Goal: Information Seeking & Learning: Learn about a topic

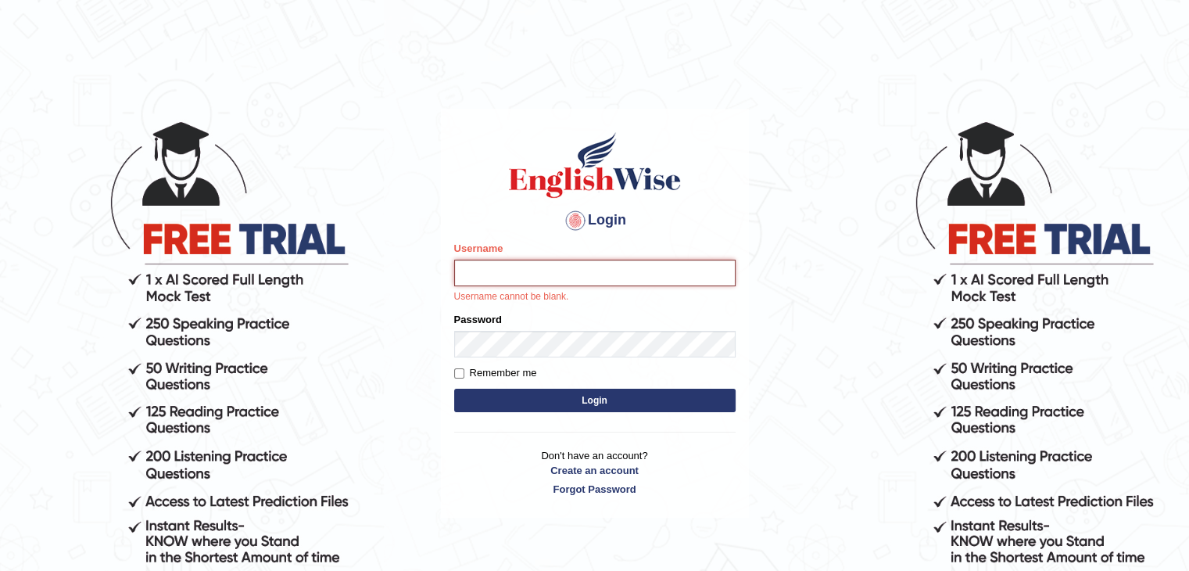
type input "Subashrubi"
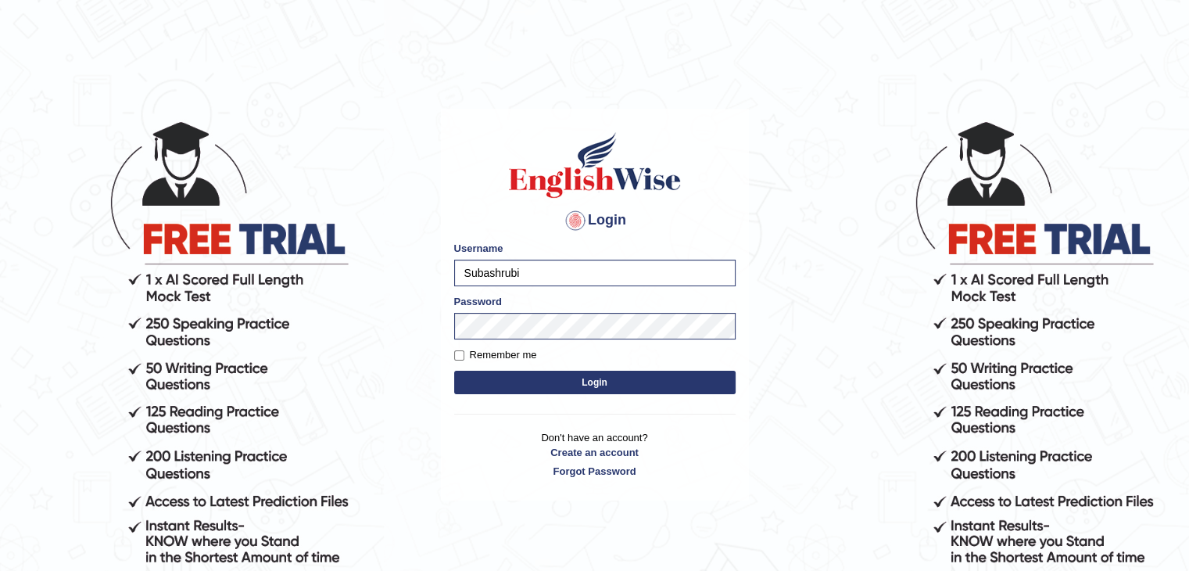
click at [454, 371] on button "Login" at bounding box center [594, 382] width 281 height 23
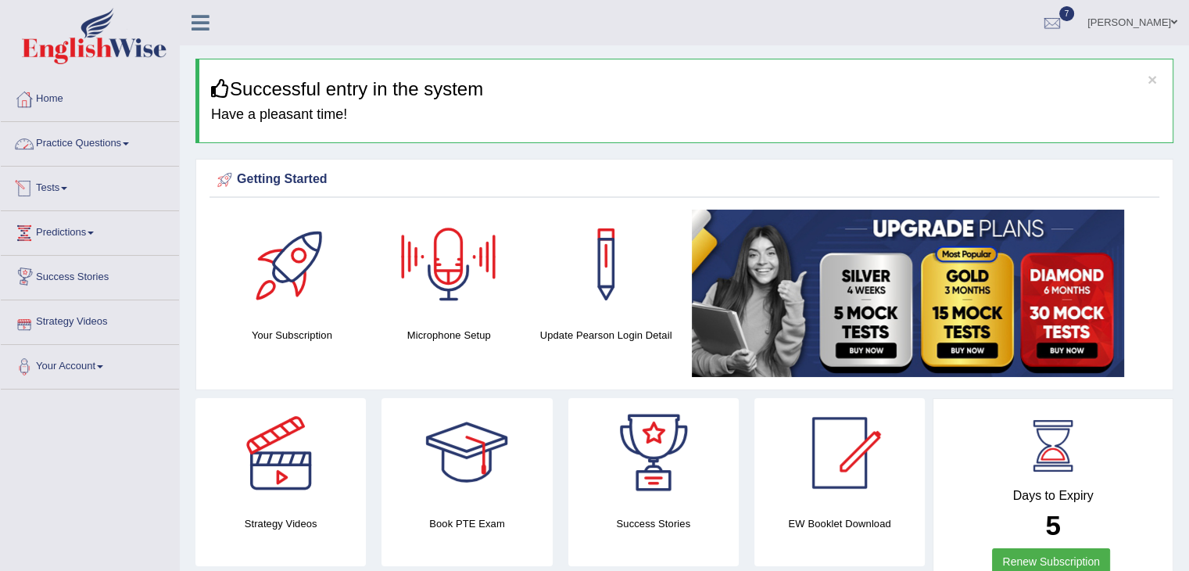
click at [95, 159] on link "Practice Questions" at bounding box center [90, 141] width 178 height 39
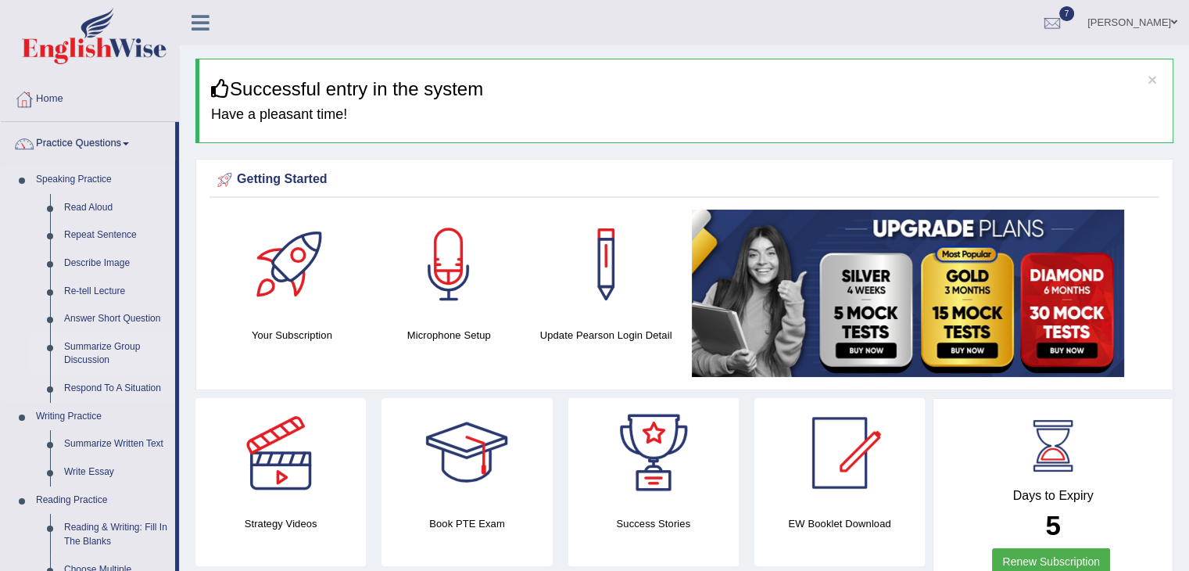
click at [91, 349] on link "Summarize Group Discussion" at bounding box center [116, 353] width 118 height 41
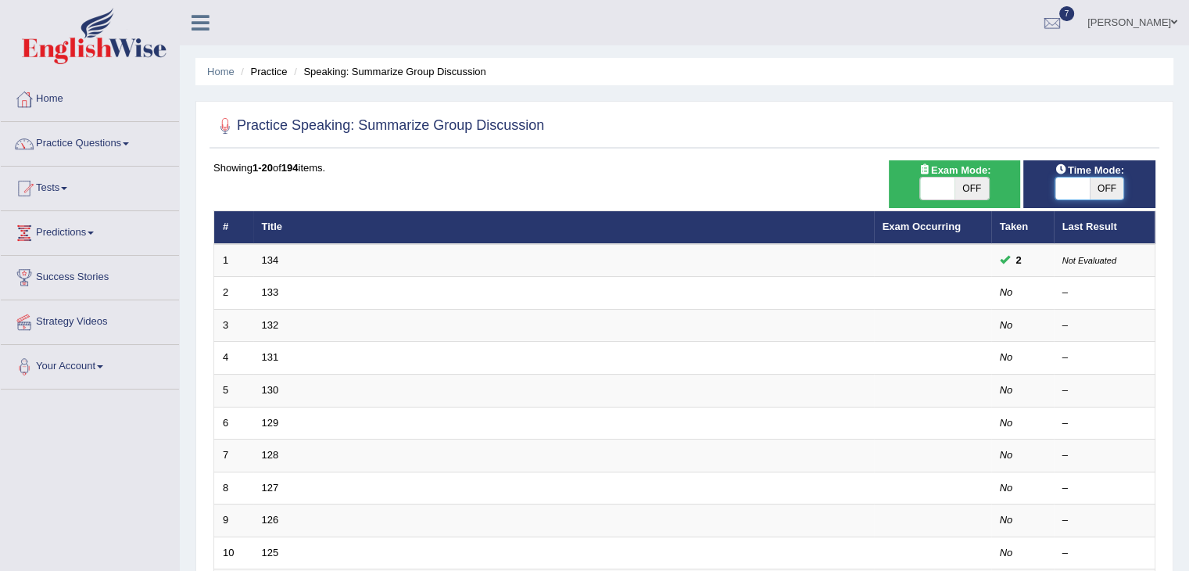
click at [1071, 188] on span at bounding box center [1072, 188] width 34 height 22
checkbox input "true"
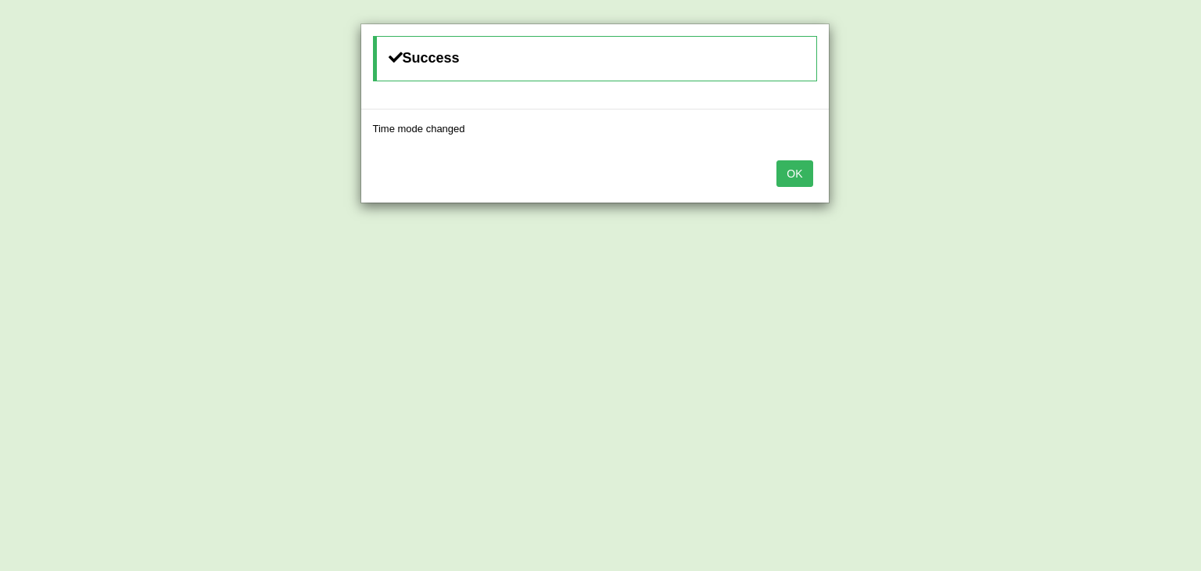
click at [797, 182] on button "OK" at bounding box center [794, 173] width 36 height 27
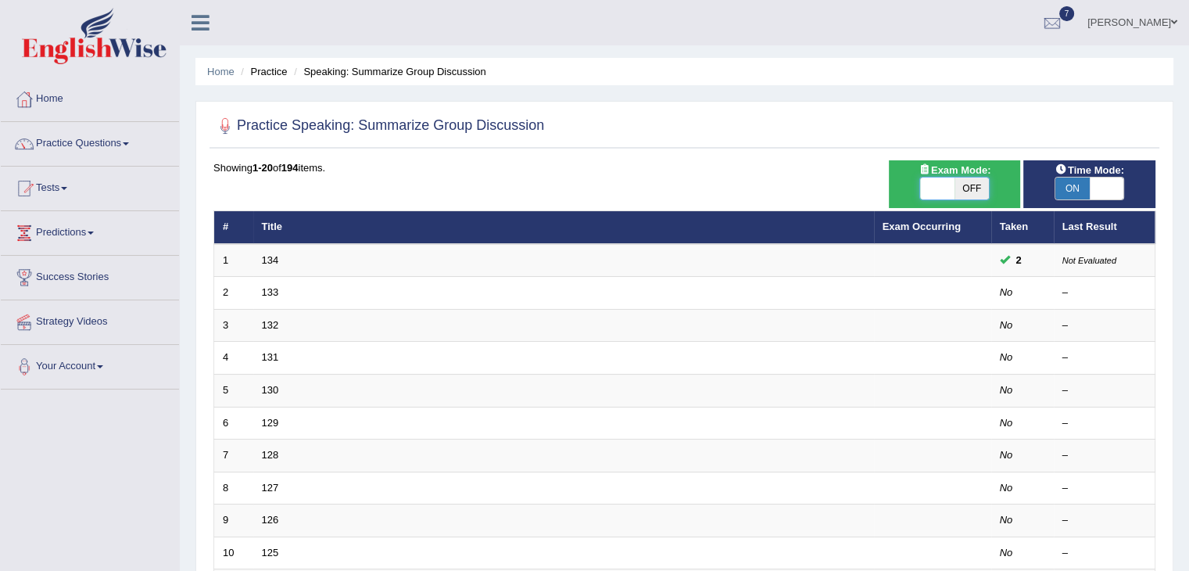
click at [937, 184] on span at bounding box center [937, 188] width 34 height 22
checkbox input "true"
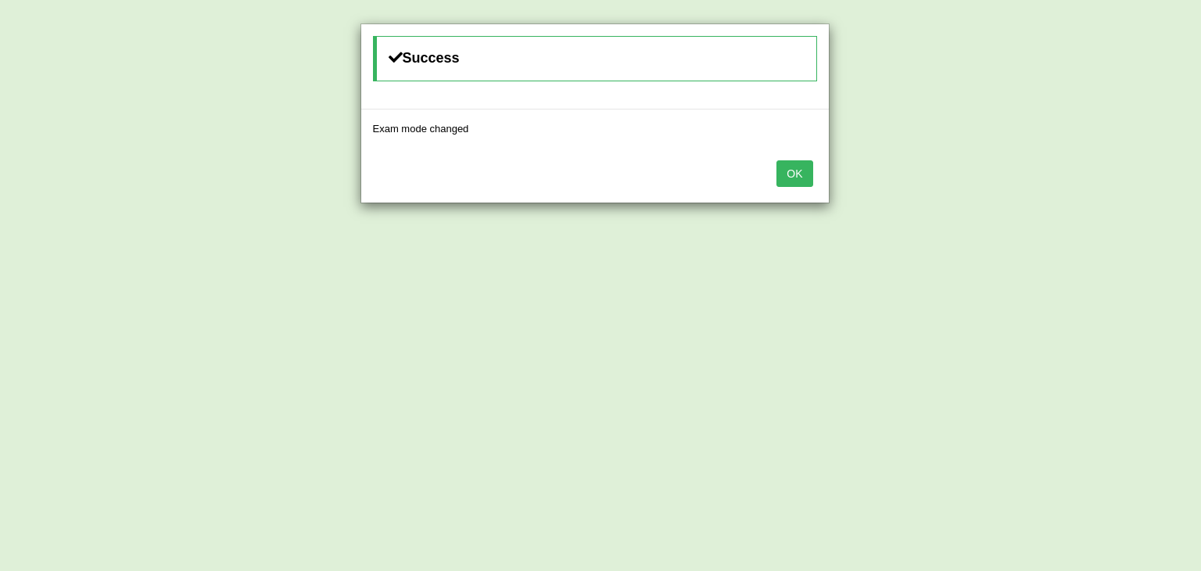
click at [790, 160] on button "OK" at bounding box center [794, 173] width 36 height 27
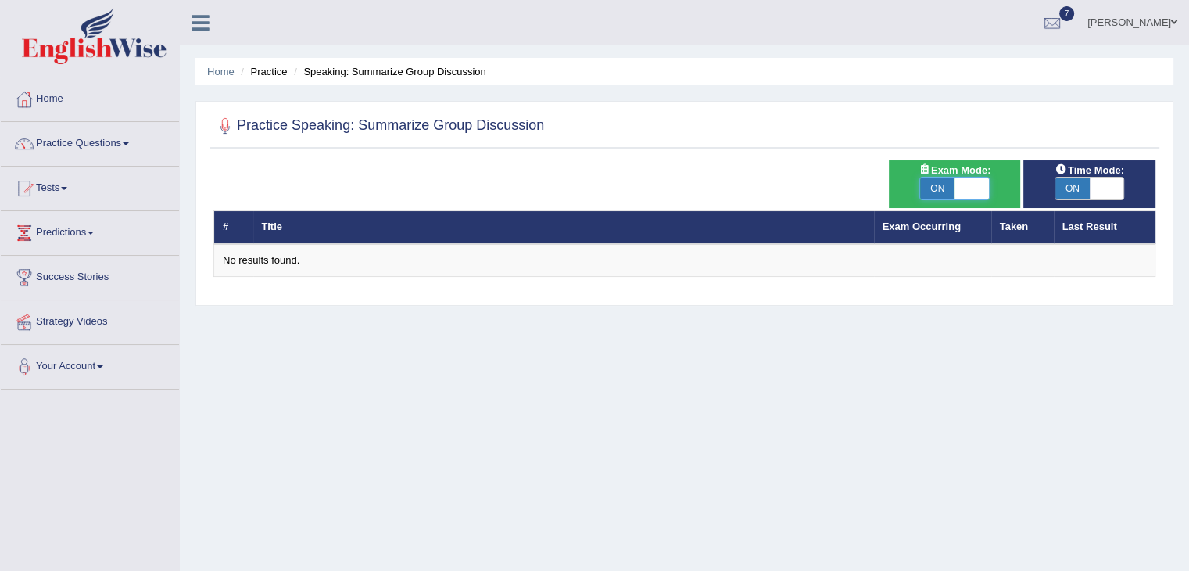
click at [970, 195] on span at bounding box center [972, 188] width 34 height 22
checkbox input "false"
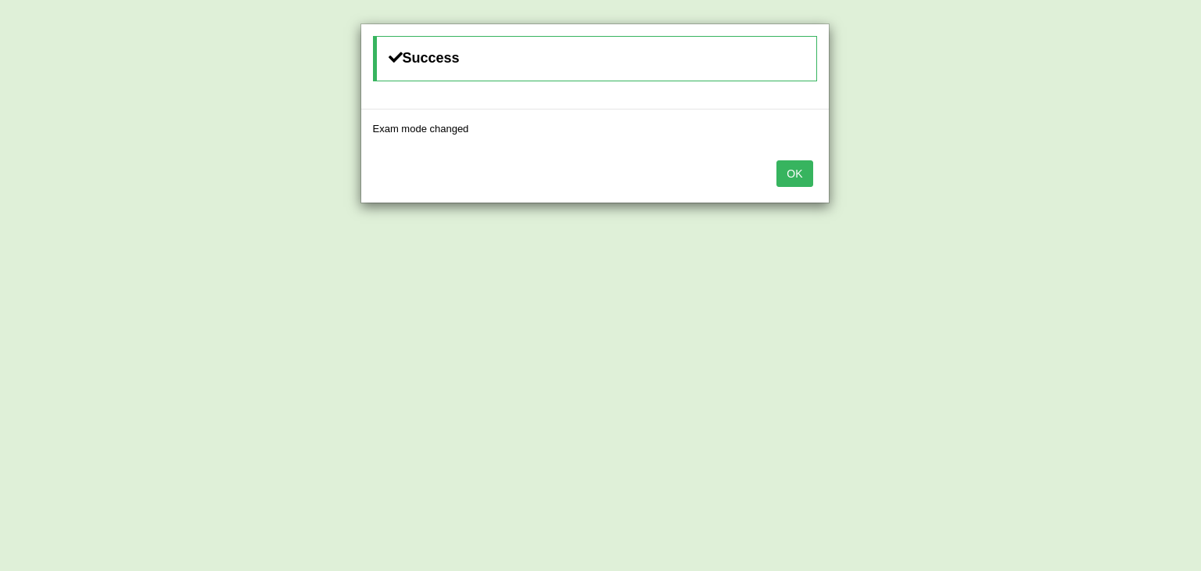
click at [782, 181] on button "OK" at bounding box center [794, 173] width 36 height 27
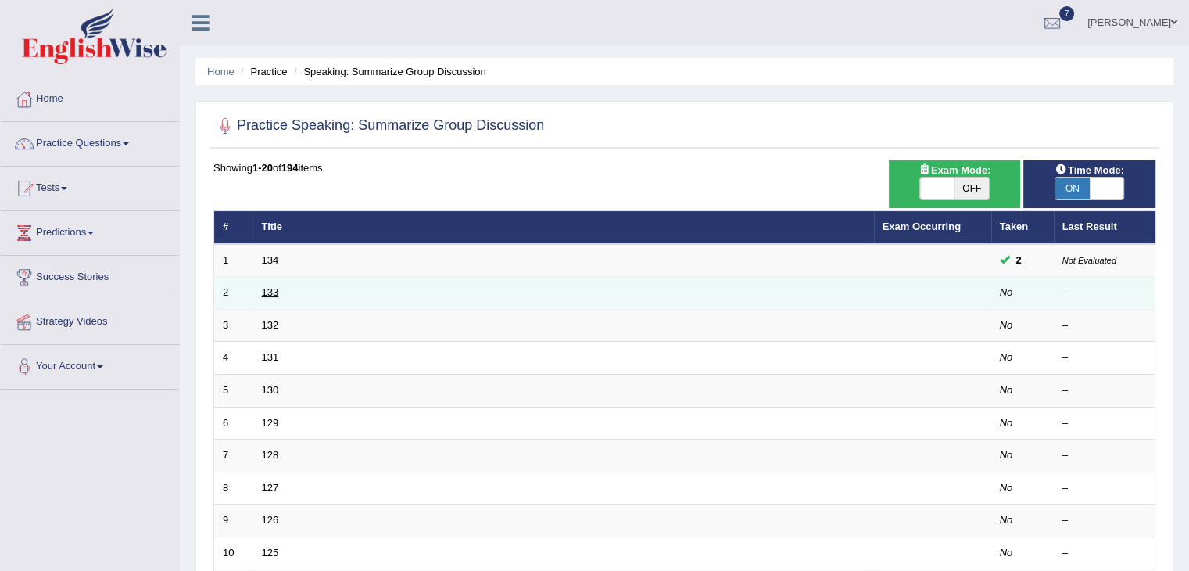
click at [263, 286] on link "133" at bounding box center [270, 292] width 17 height 12
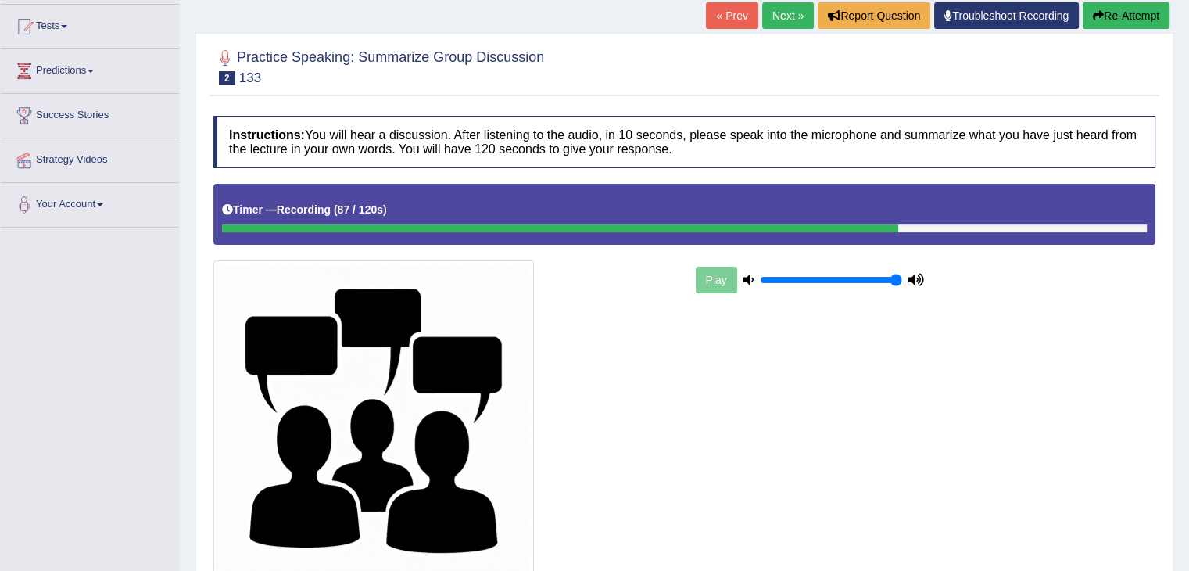
scroll to position [216, 0]
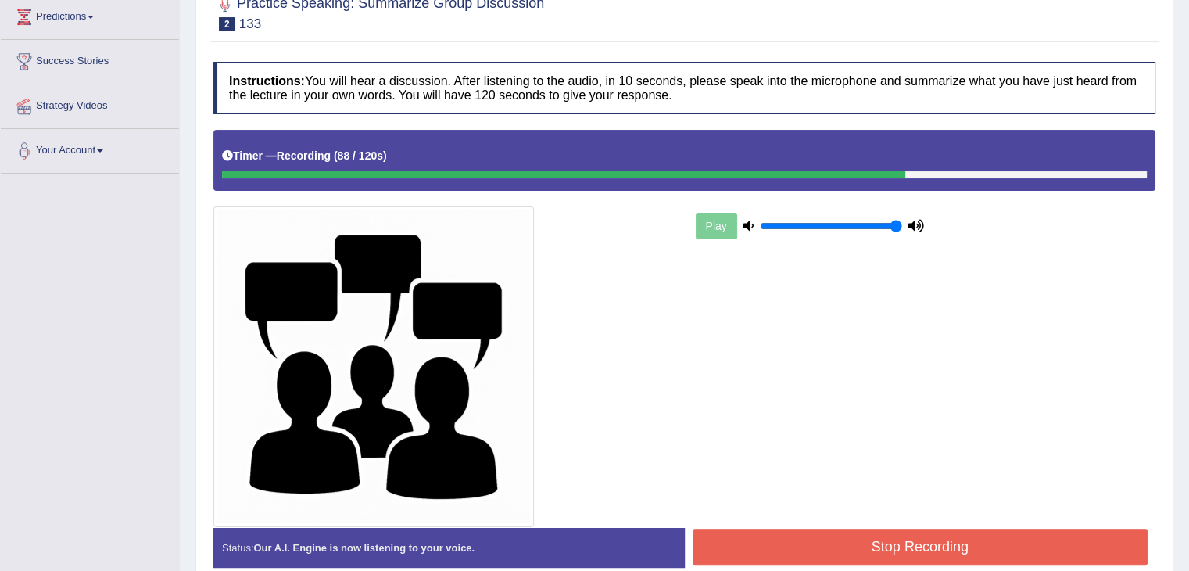
click at [879, 543] on button "Stop Recording" at bounding box center [921, 547] width 456 height 36
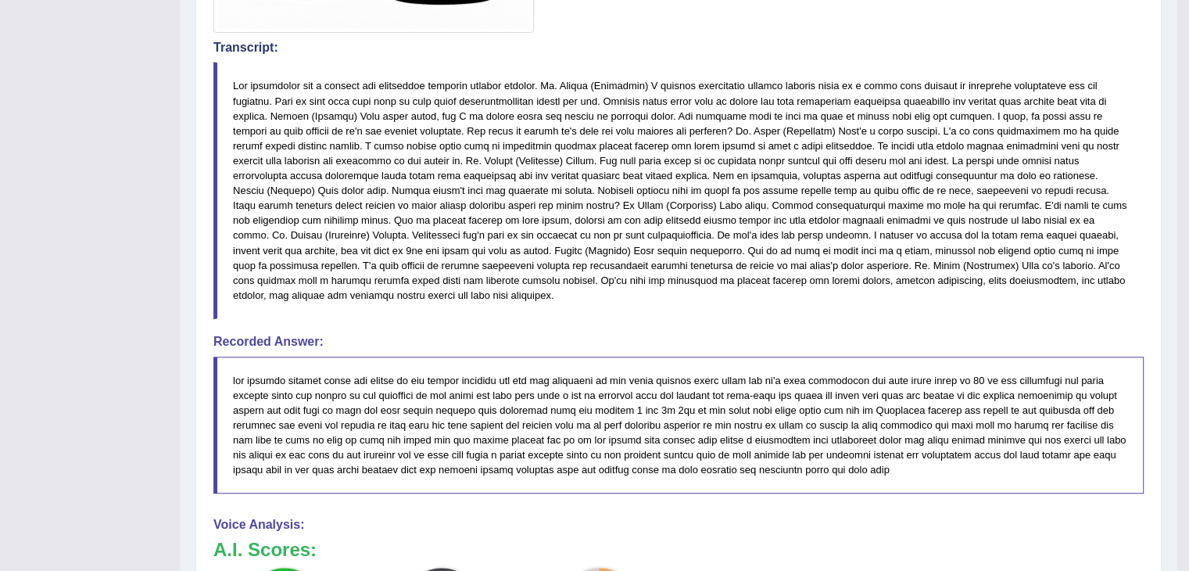
scroll to position [699, 0]
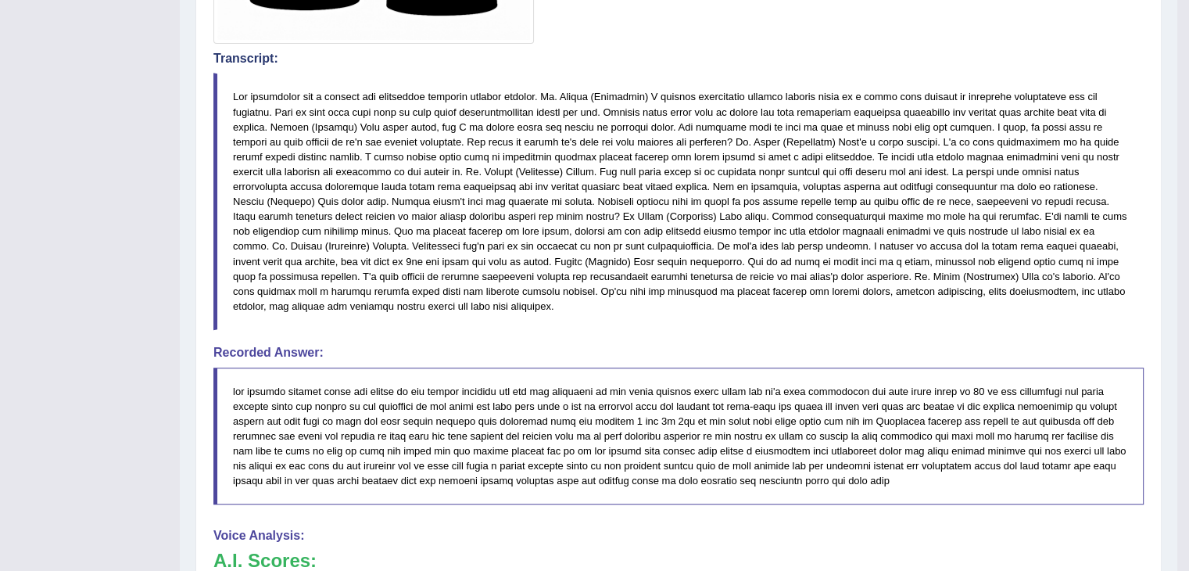
click at [566, 414] on blockquote at bounding box center [678, 436] width 930 height 138
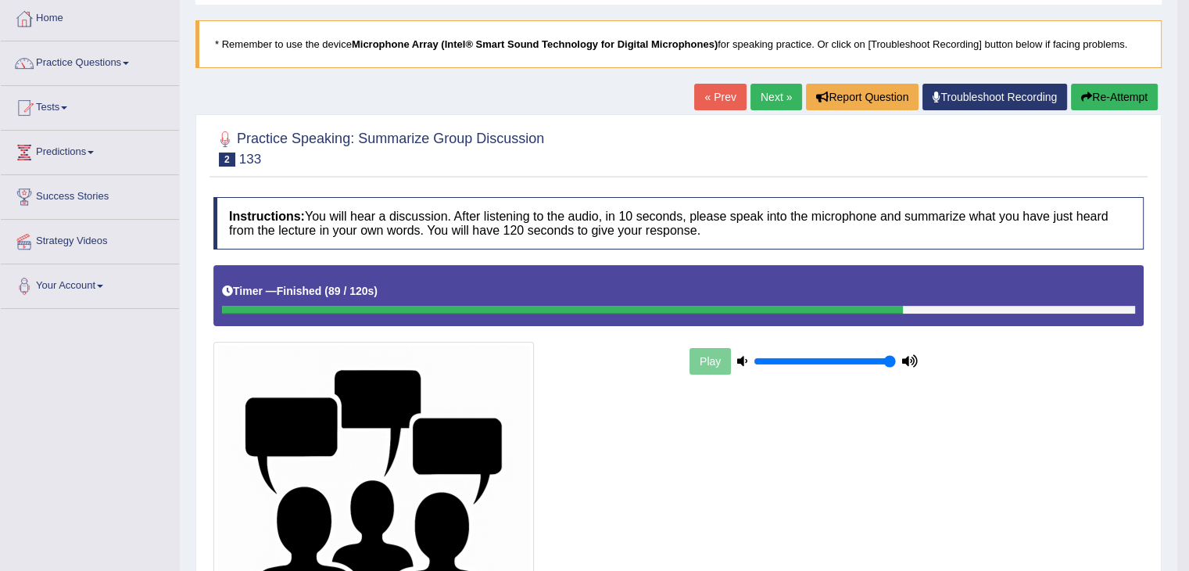
scroll to position [77, 0]
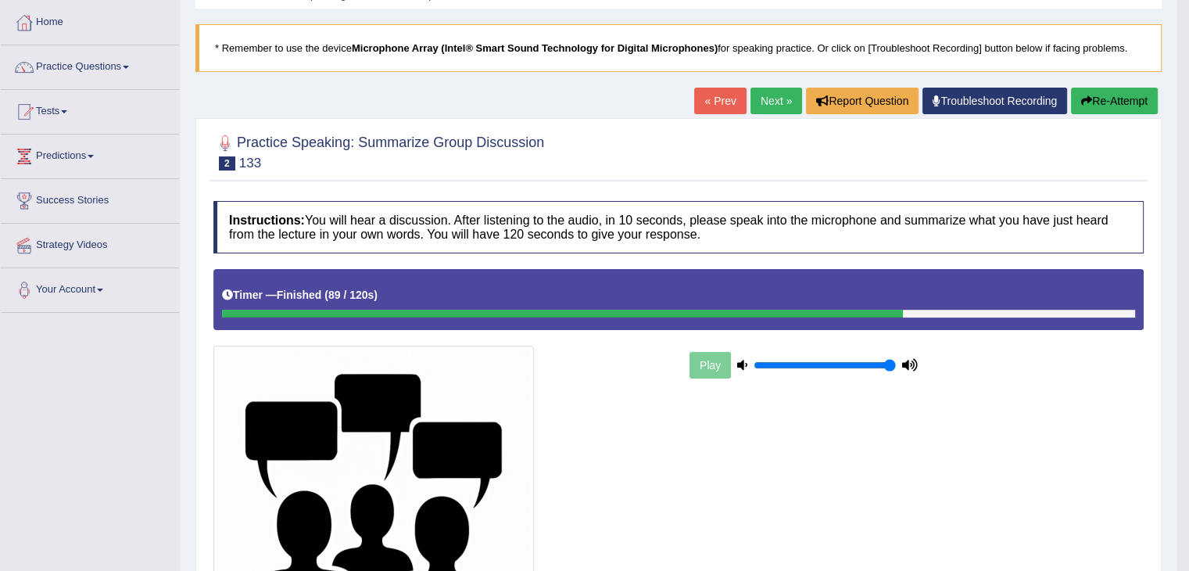
click at [783, 97] on link "Next »" at bounding box center [777, 101] width 52 height 27
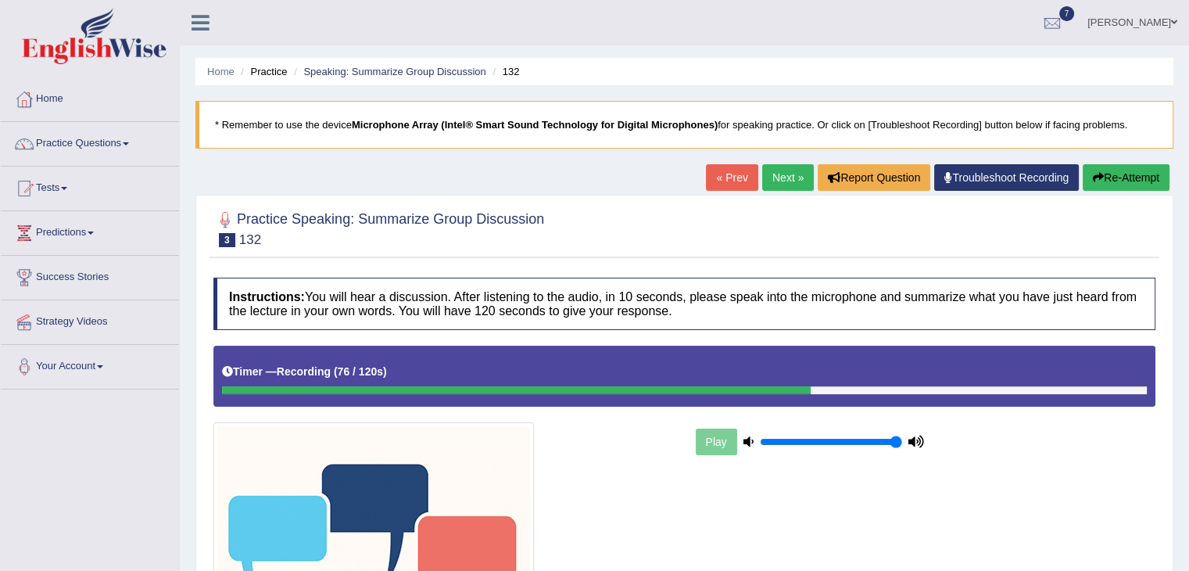
scroll to position [290, 0]
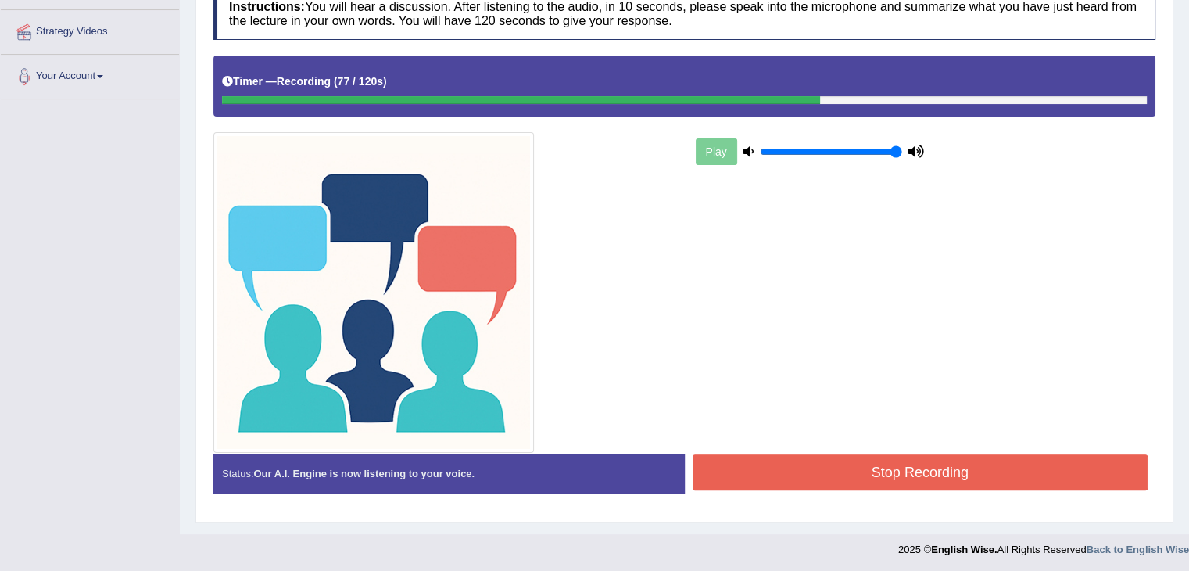
click at [923, 473] on button "Stop Recording" at bounding box center [921, 472] width 456 height 36
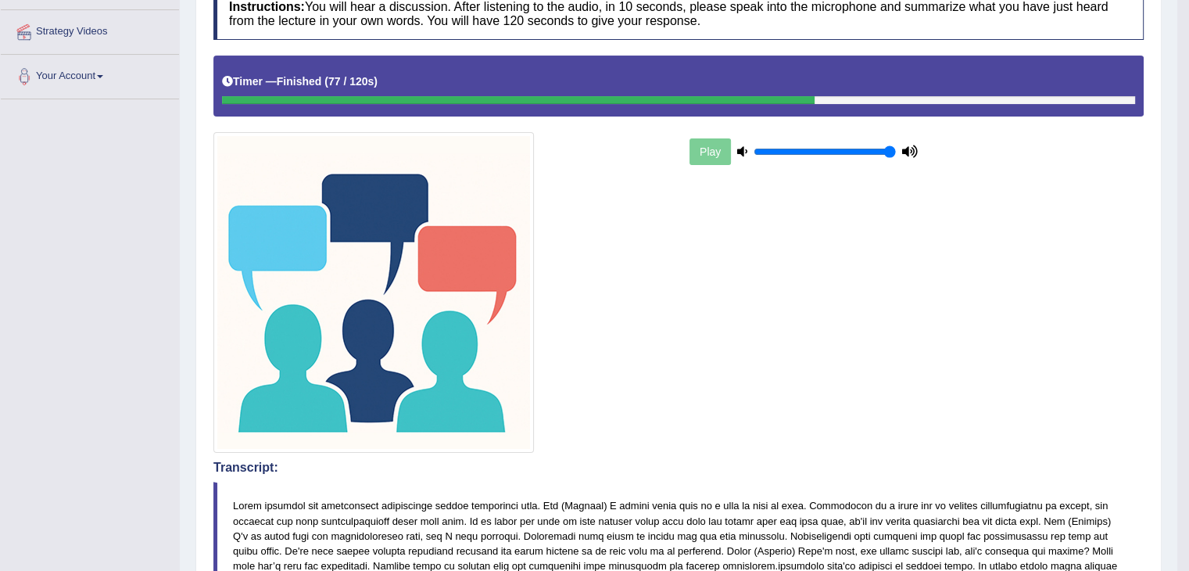
drag, startPoint x: 1200, startPoint y: 125, endPoint x: 1198, endPoint y: 198, distance: 72.7
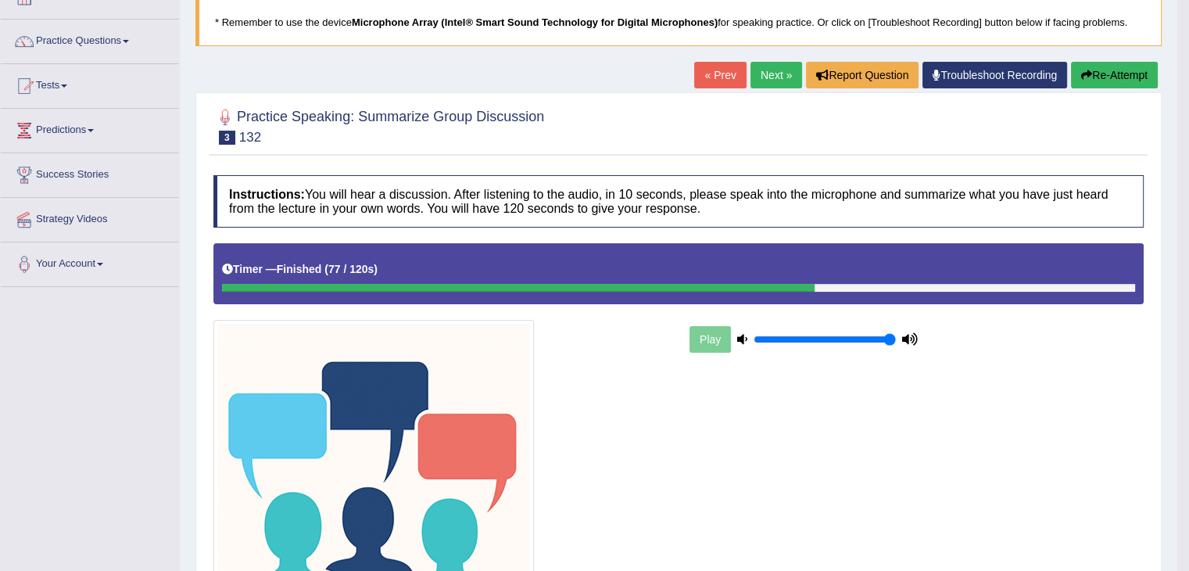
scroll to position [0, 0]
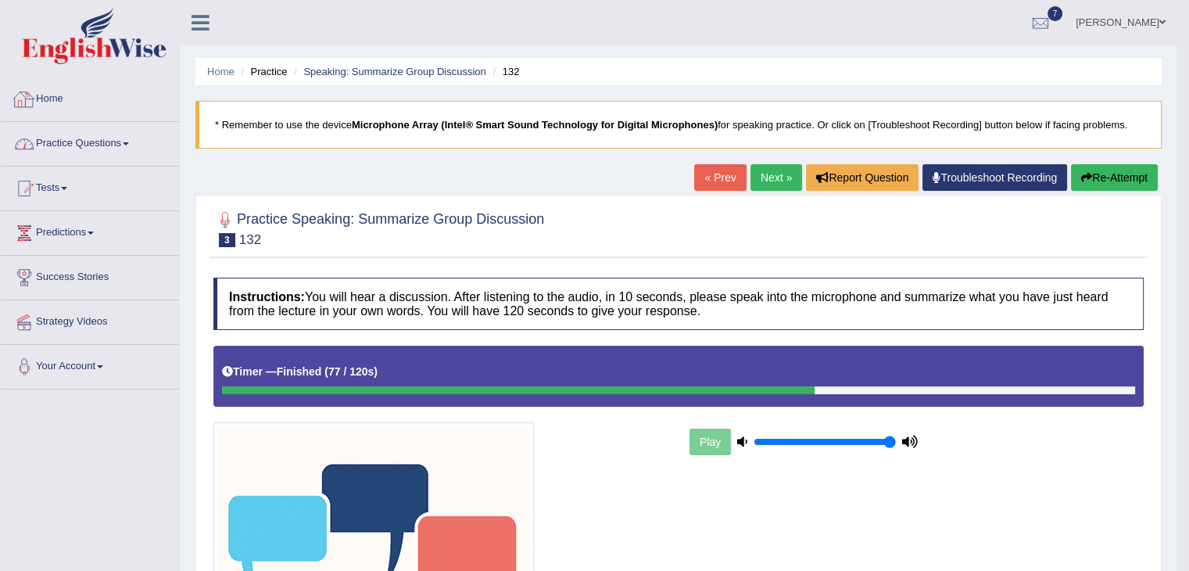
click at [75, 132] on link "Practice Questions" at bounding box center [90, 141] width 178 height 39
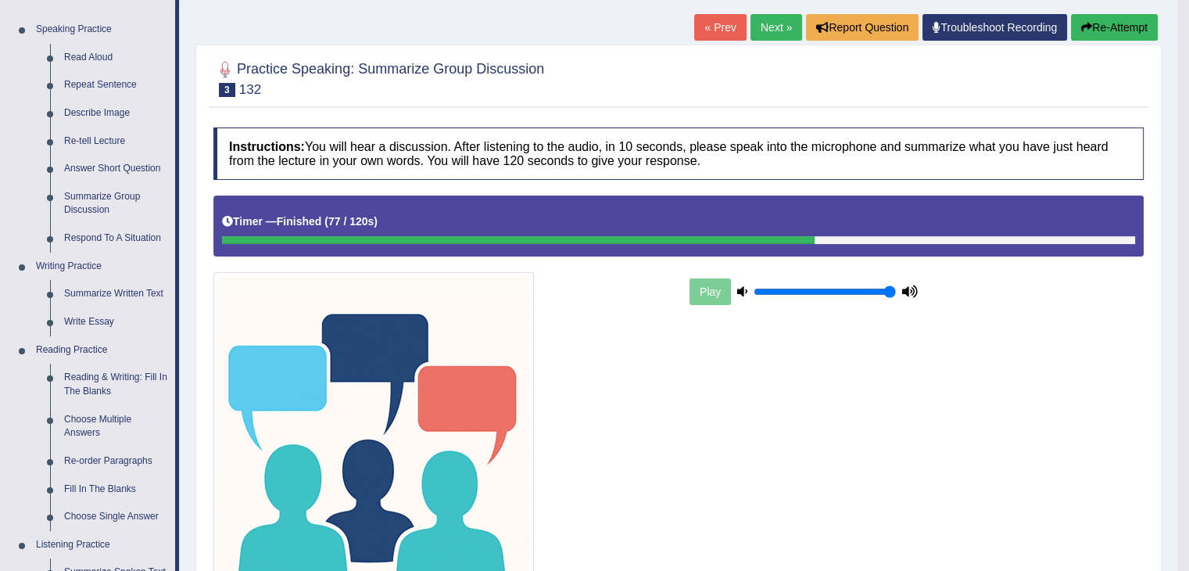
scroll to position [148, 0]
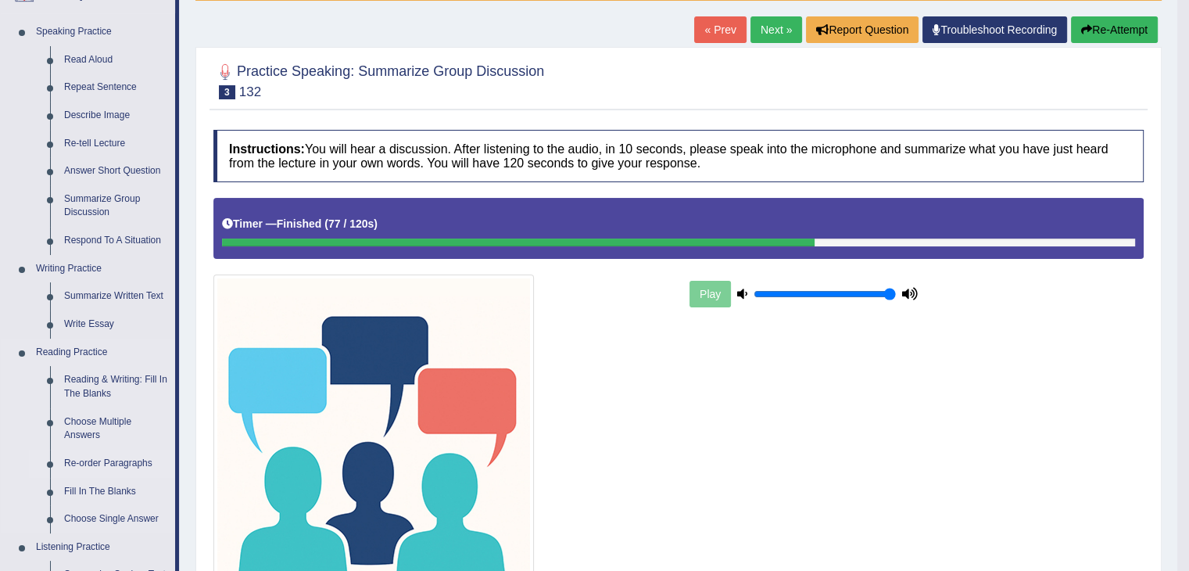
click at [91, 461] on link "Re-order Paragraphs" at bounding box center [116, 464] width 118 height 28
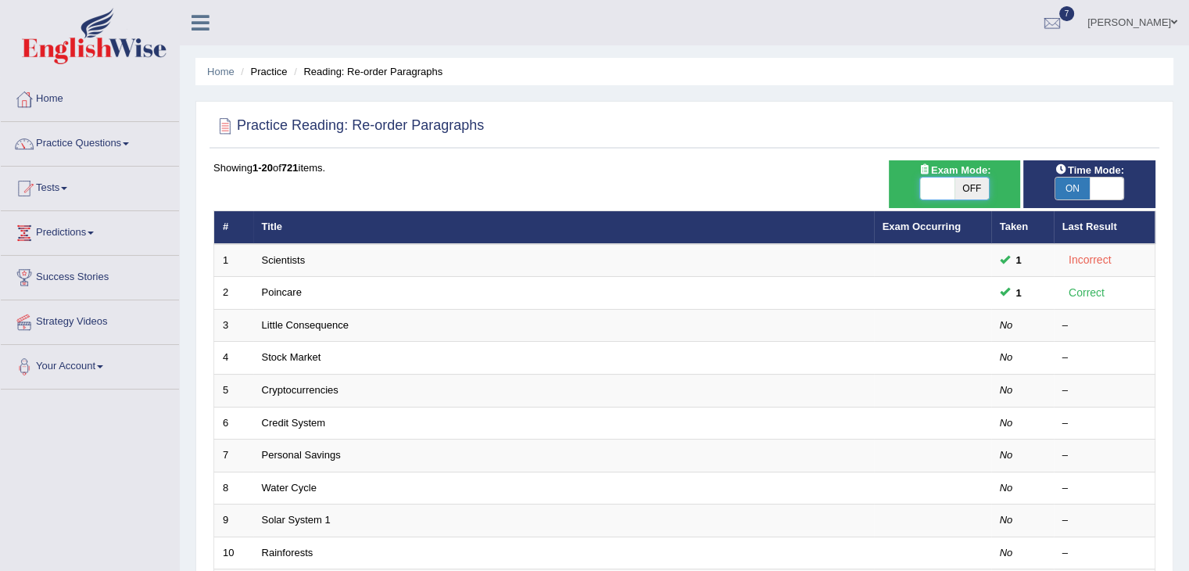
click at [948, 182] on span at bounding box center [937, 188] width 34 height 22
checkbox input "true"
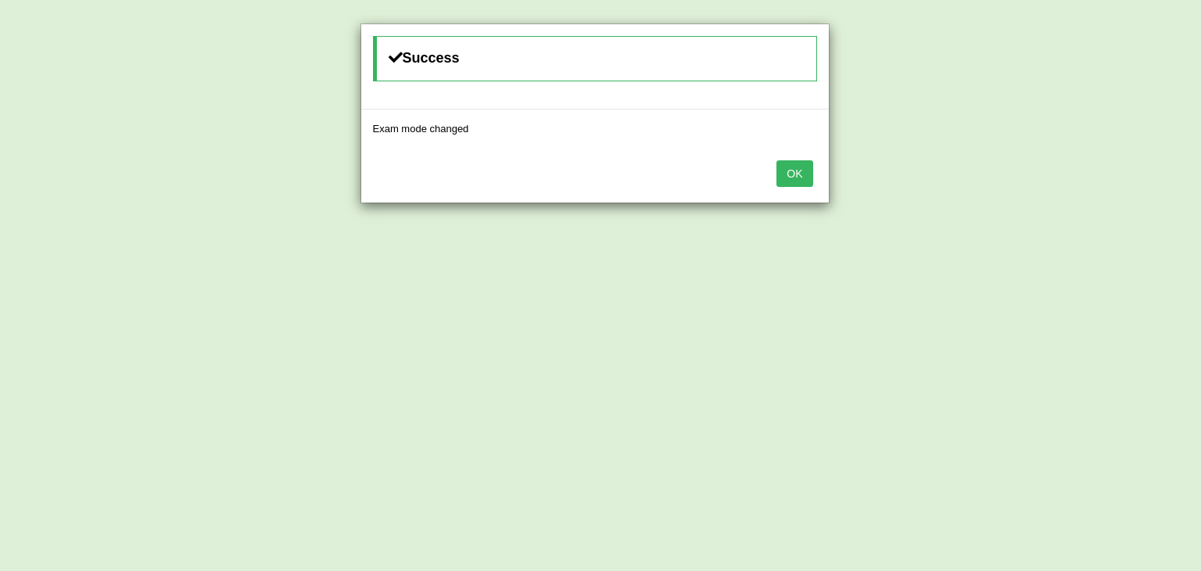
click at [801, 174] on button "OK" at bounding box center [794, 173] width 36 height 27
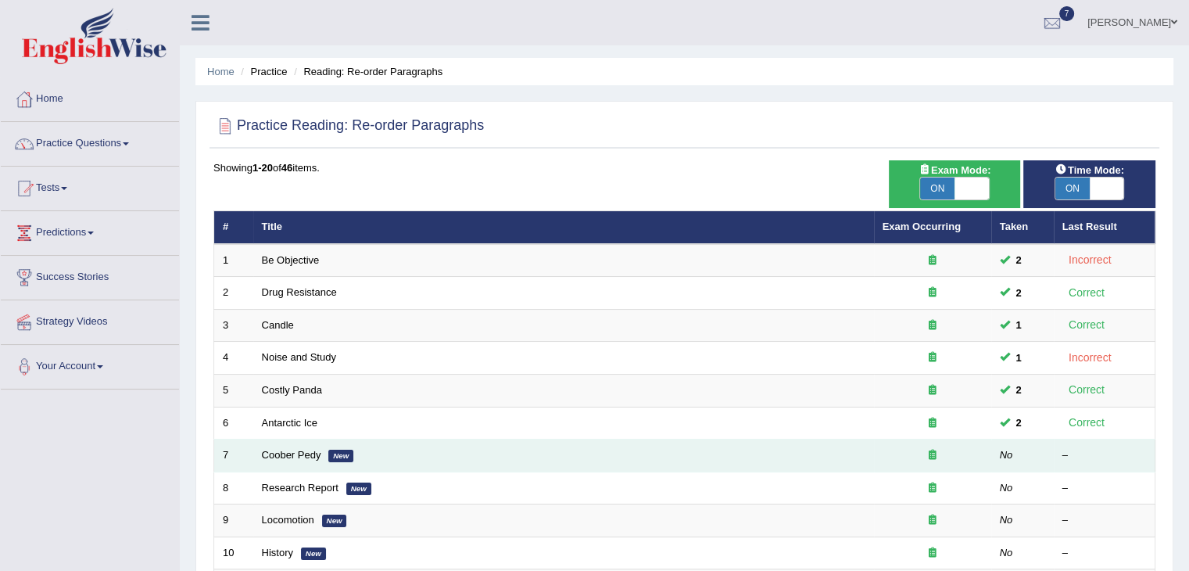
click at [301, 460] on td "Coober Pedy New" at bounding box center [563, 455] width 621 height 33
click at [294, 451] on link "Coober Pedy" at bounding box center [291, 455] width 59 height 12
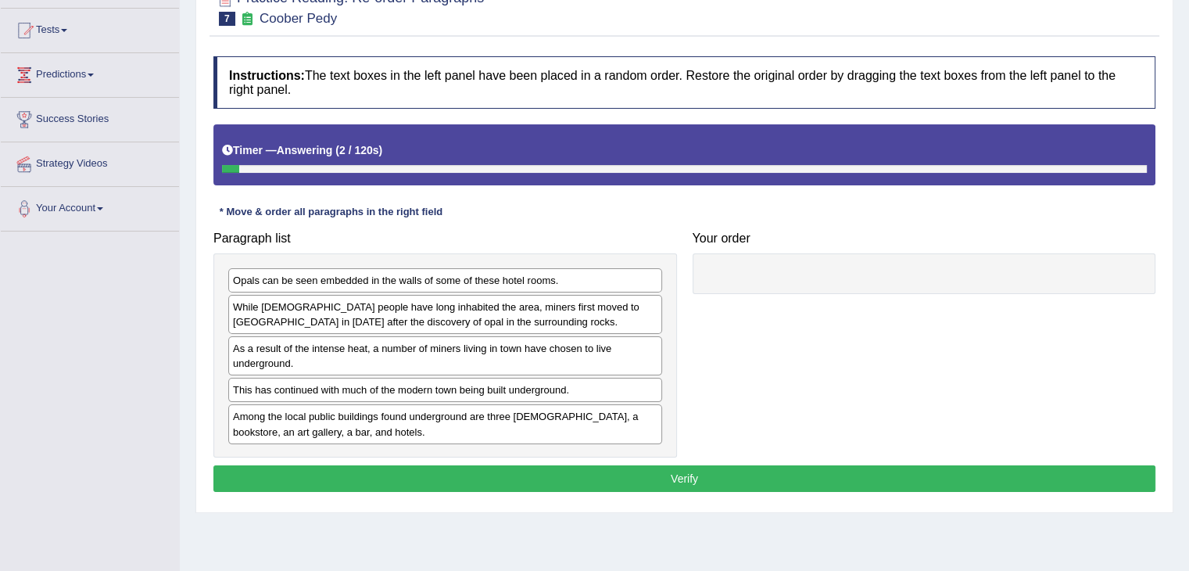
scroll to position [156, 0]
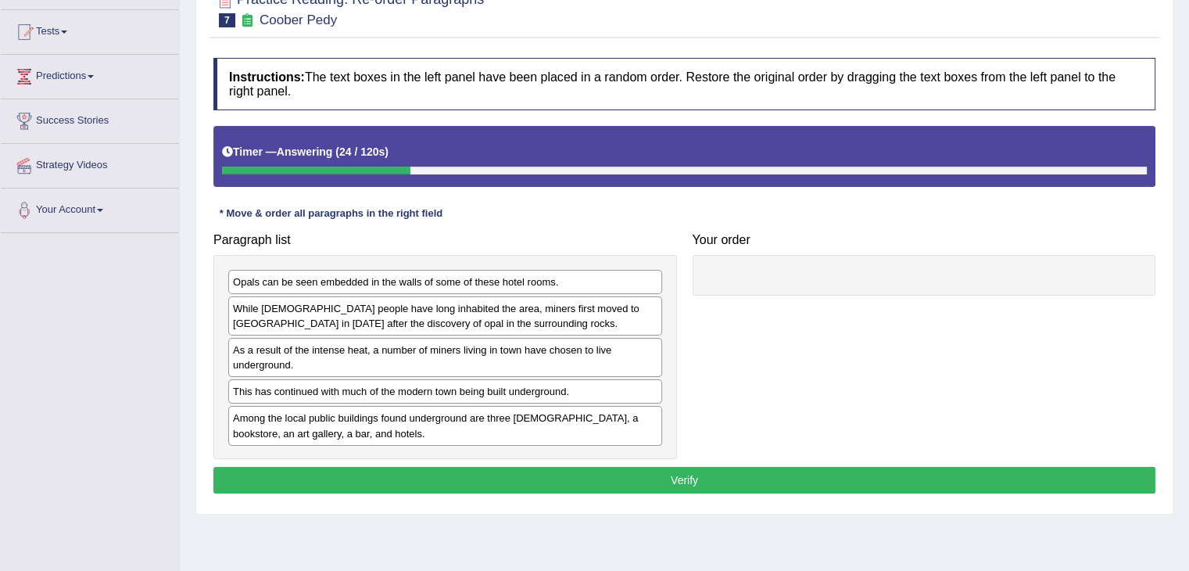
click at [460, 333] on div "Opals can be seen embedded in the walls of some of these hotel rooms. While Abo…" at bounding box center [445, 357] width 464 height 204
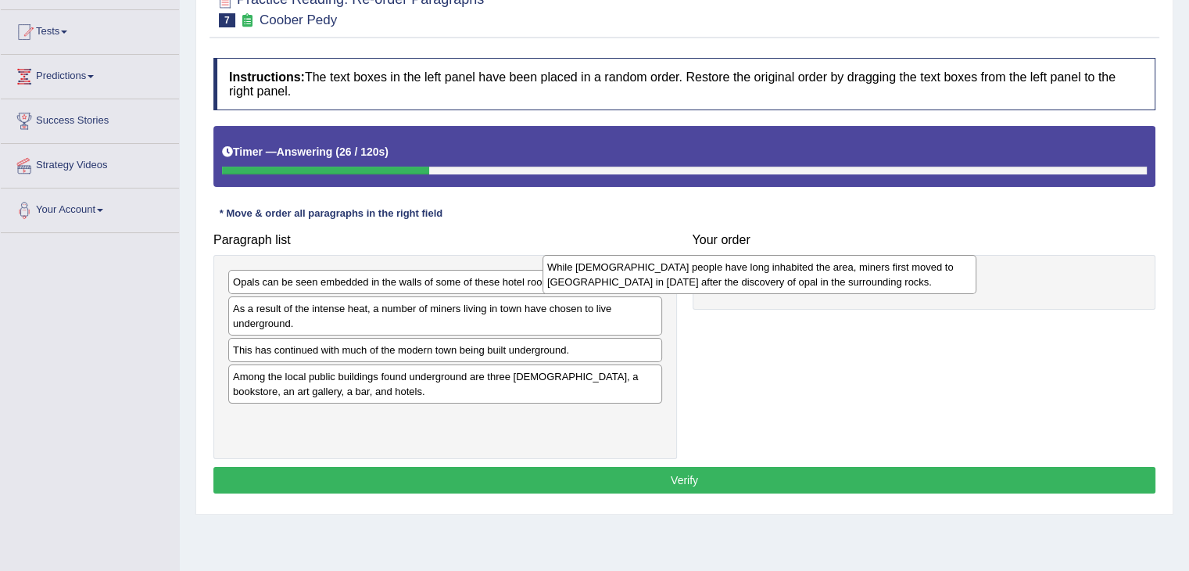
drag, startPoint x: 582, startPoint y: 314, endPoint x: 938, endPoint y: 277, distance: 358.5
click at [938, 277] on div "While Aboriginal people have long inhabited the area, miners first moved to Coo…" at bounding box center [760, 274] width 434 height 39
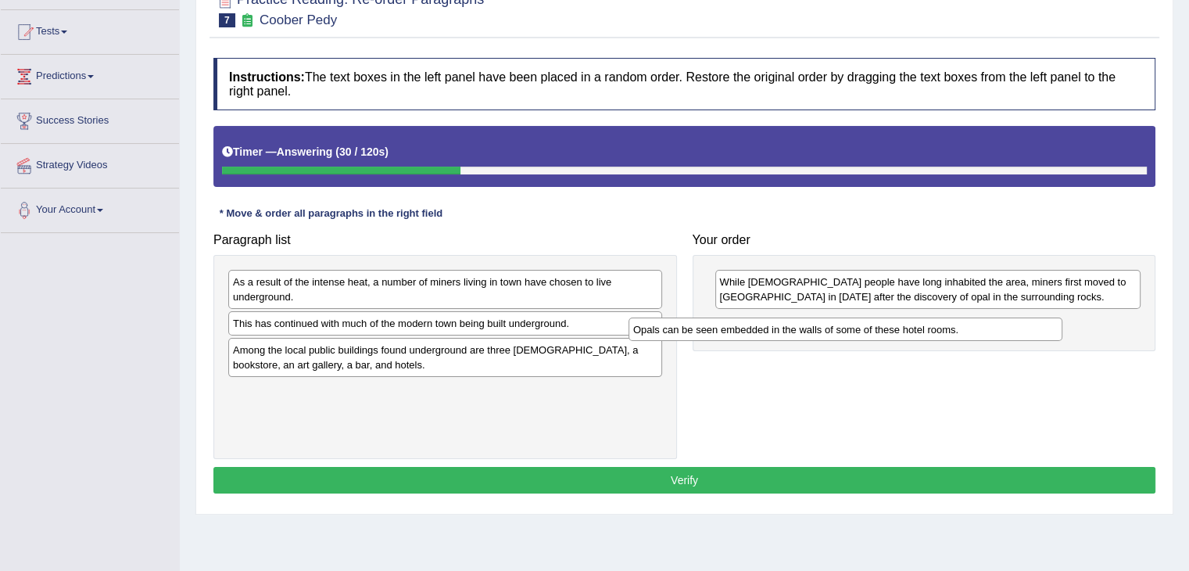
drag, startPoint x: 497, startPoint y: 285, endPoint x: 899, endPoint y: 332, distance: 404.7
click at [899, 332] on div "Opals can be seen embedded in the walls of some of these hotel rooms." at bounding box center [846, 329] width 434 height 24
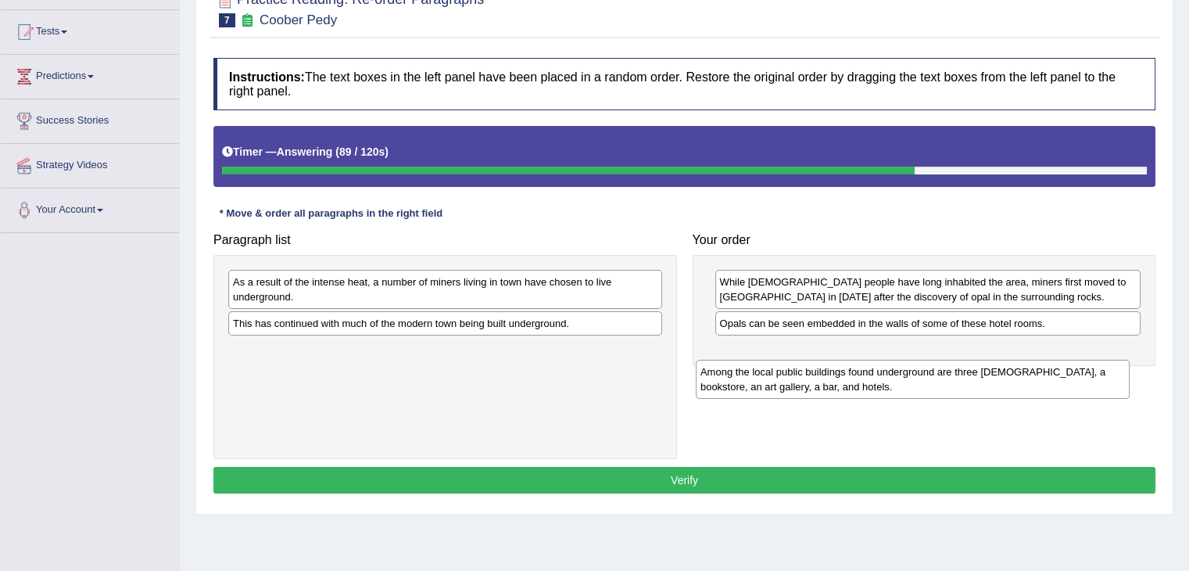
drag, startPoint x: 384, startPoint y: 361, endPoint x: 879, endPoint y: 377, distance: 495.2
click at [879, 377] on div "Among the local public buildings found underground are three churches, a bookst…" at bounding box center [913, 379] width 434 height 39
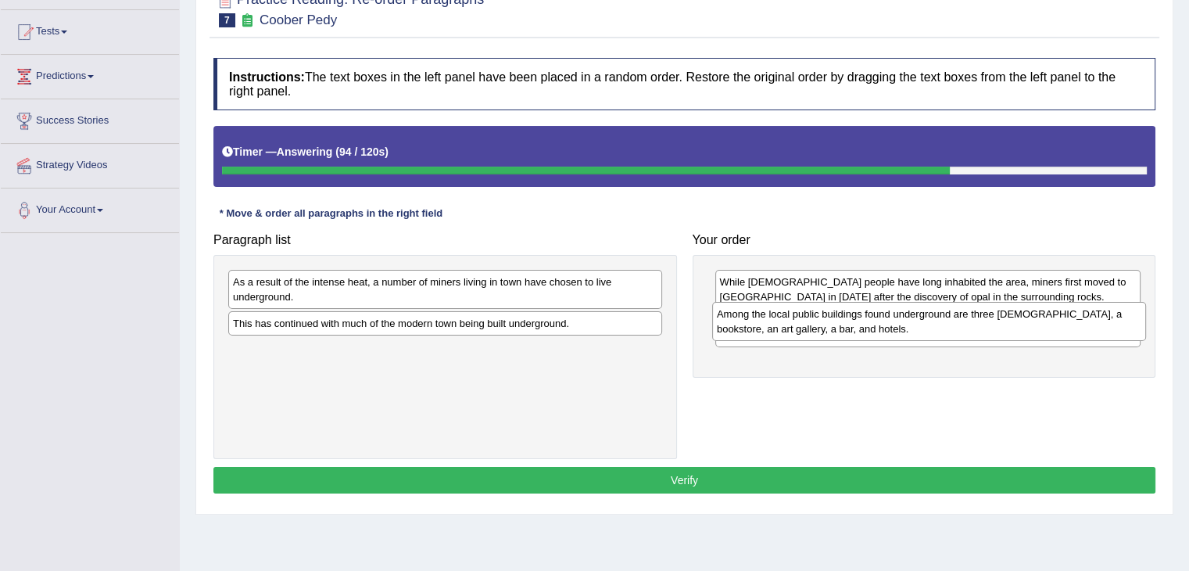
drag, startPoint x: 586, startPoint y: 358, endPoint x: 1070, endPoint y: 323, distance: 486.0
click at [1070, 323] on div "Among the local public buildings found underground are three [DEMOGRAPHIC_DATA]…" at bounding box center [929, 321] width 434 height 39
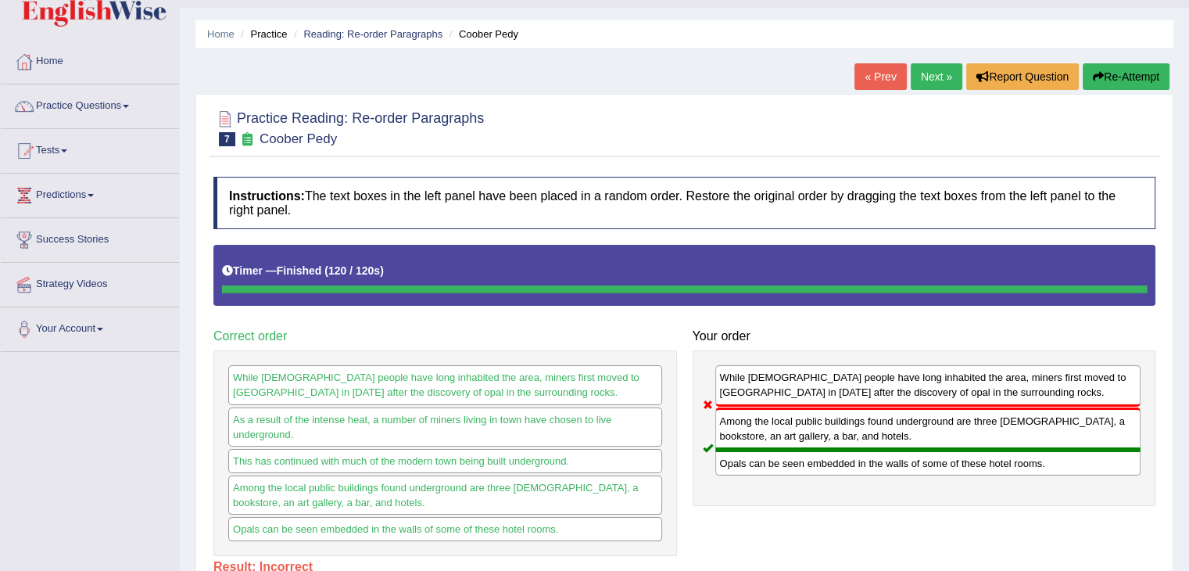
scroll to position [0, 0]
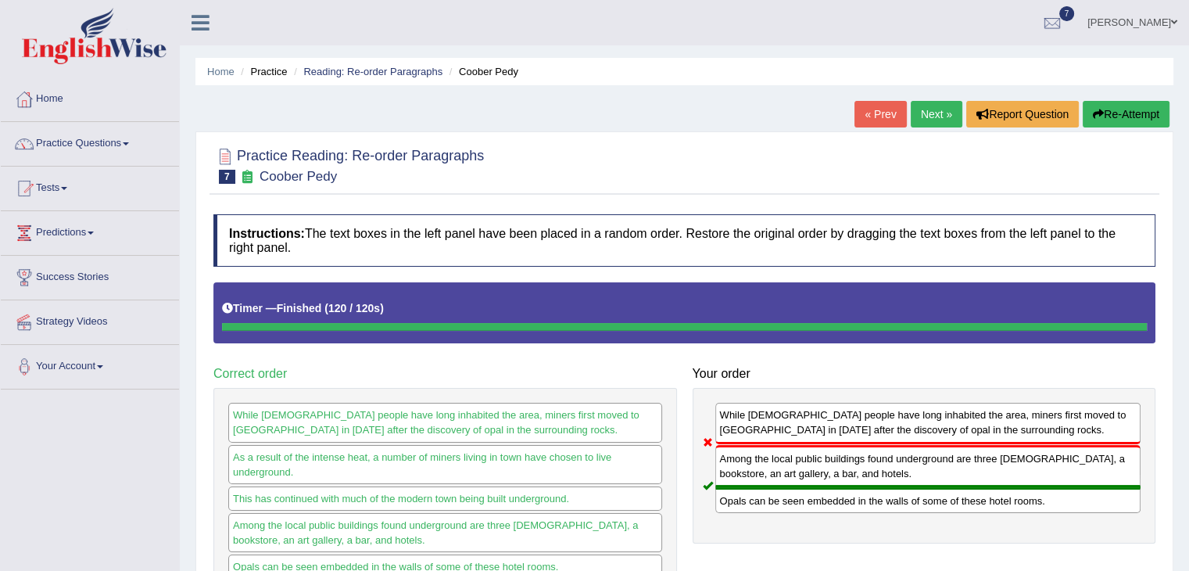
click at [1120, 113] on button "Re-Attempt" at bounding box center [1126, 114] width 87 height 27
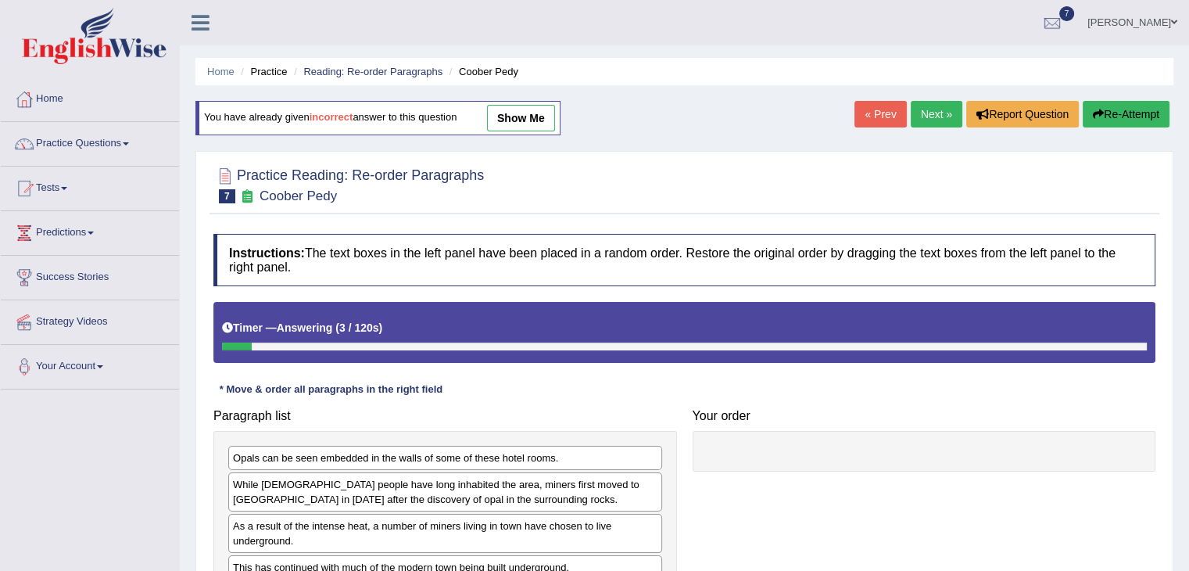
click at [338, 112] on b "incorrect" at bounding box center [332, 118] width 44 height 12
click at [403, 66] on link "Reading: Re-order Paragraphs" at bounding box center [372, 72] width 139 height 12
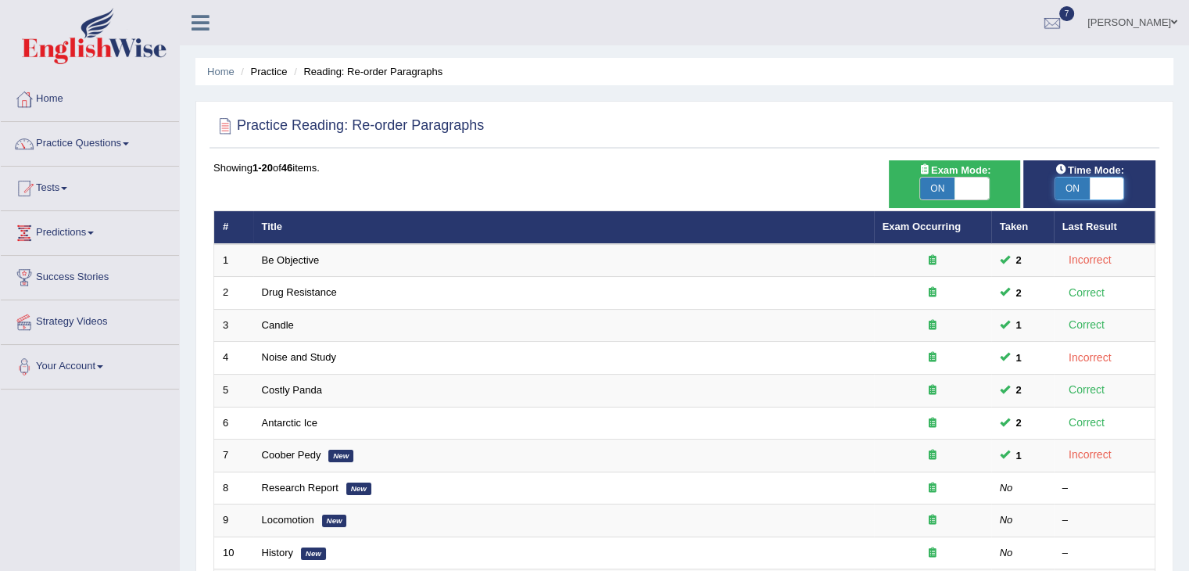
click at [1101, 198] on span at bounding box center [1107, 188] width 34 height 22
checkbox input "false"
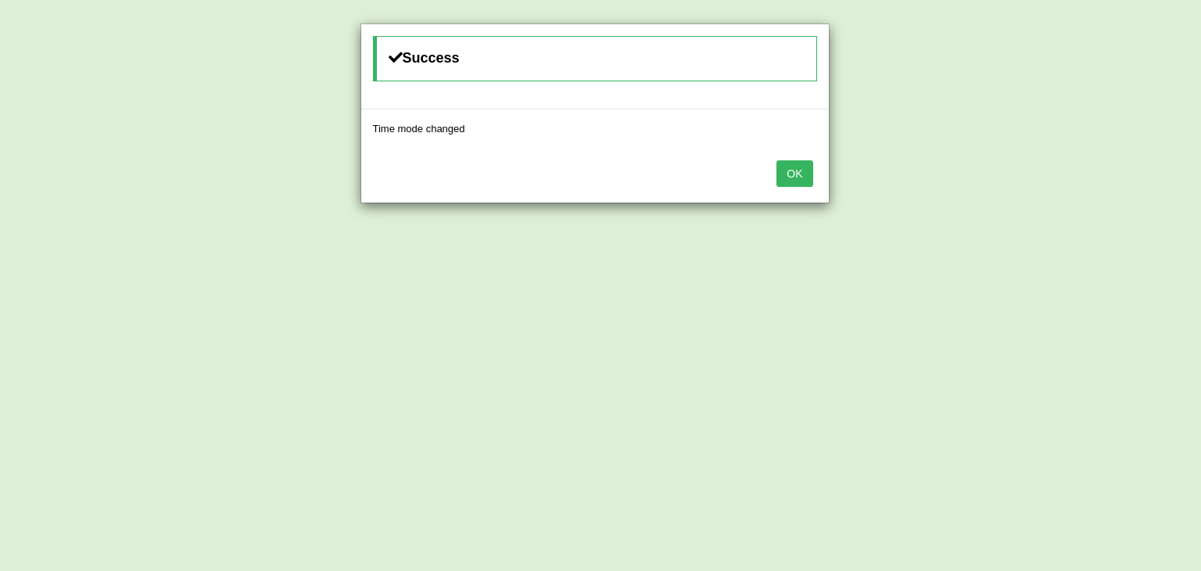
click at [794, 176] on button "OK" at bounding box center [794, 173] width 36 height 27
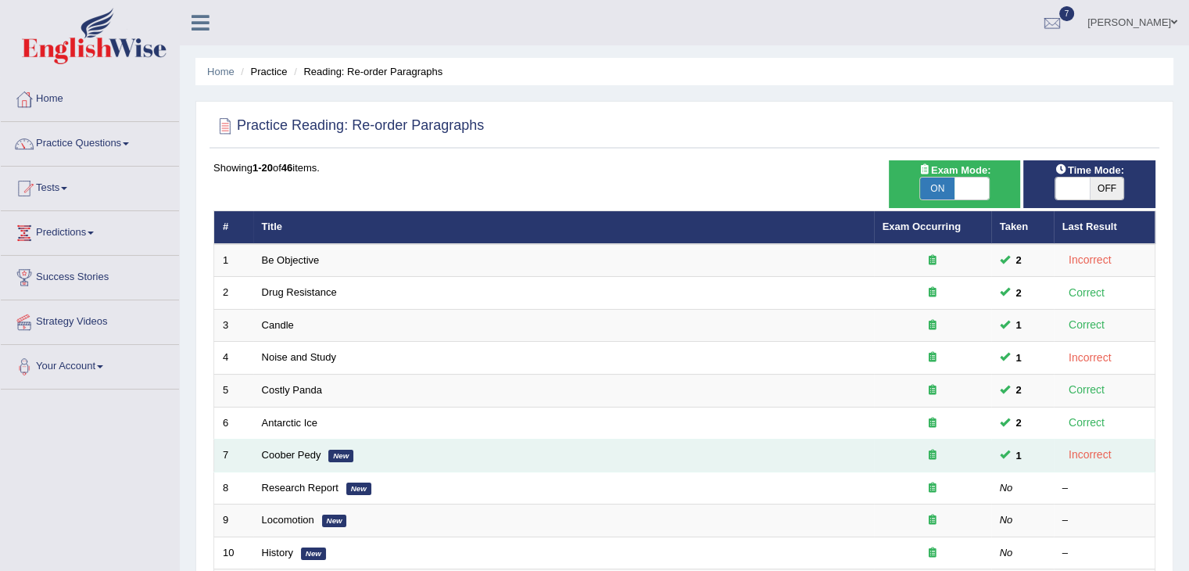
click at [324, 452] on td "Coober Pedy New" at bounding box center [563, 455] width 621 height 33
click at [278, 449] on link "Coober Pedy" at bounding box center [291, 455] width 59 height 12
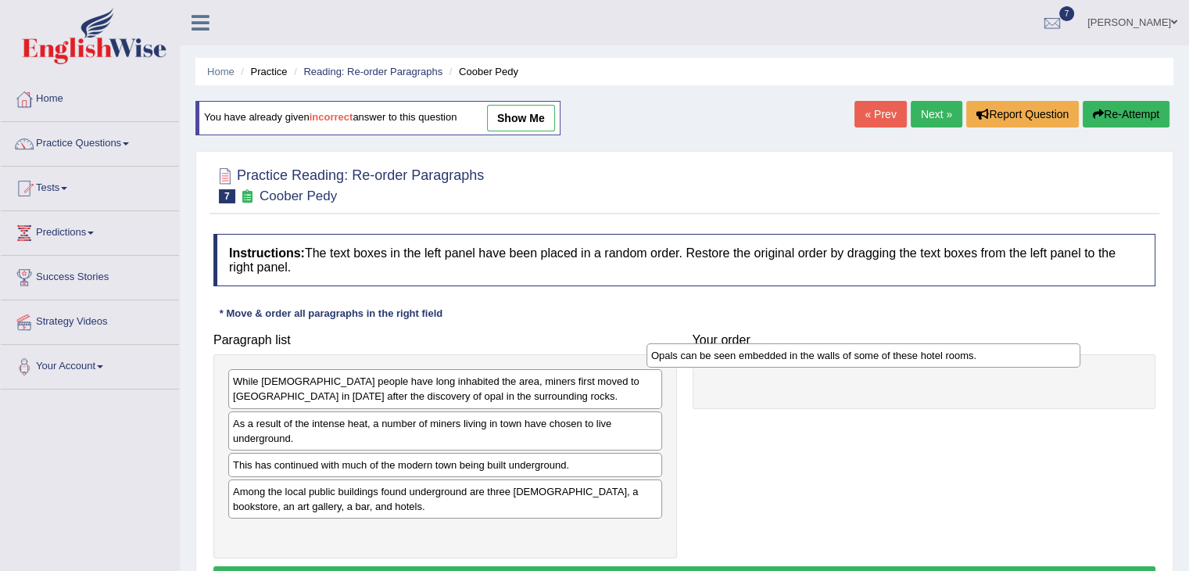
drag, startPoint x: 326, startPoint y: 383, endPoint x: 753, endPoint y: 360, distance: 427.5
click at [753, 360] on div "Opals can be seen embedded in the walls of some of these hotel rooms." at bounding box center [864, 355] width 434 height 24
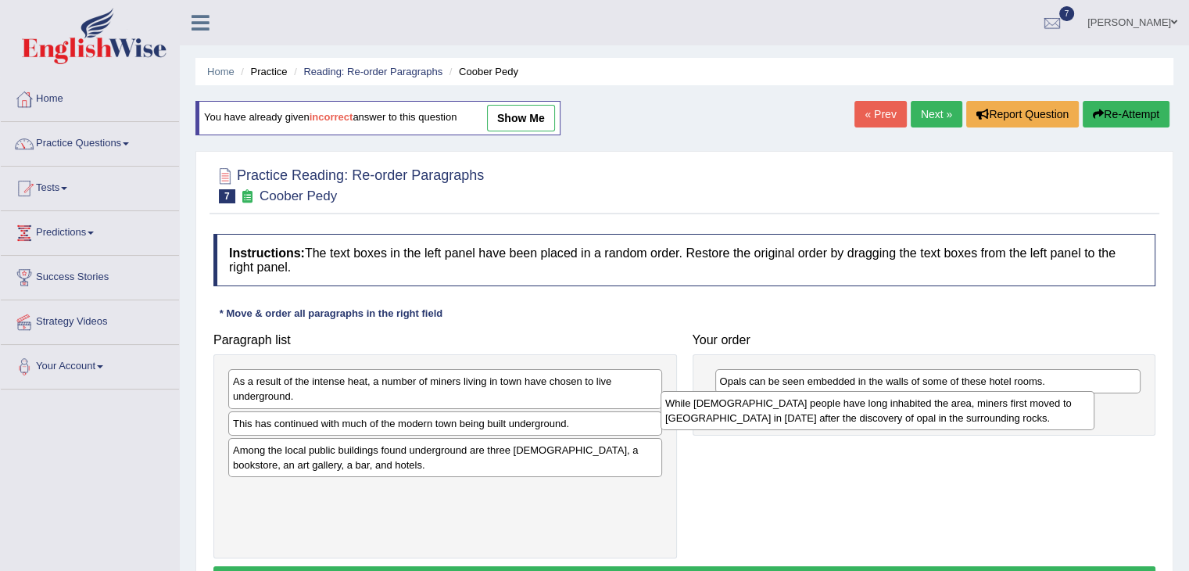
drag, startPoint x: 431, startPoint y: 382, endPoint x: 870, endPoint y: 404, distance: 439.9
click at [870, 404] on div "While [DEMOGRAPHIC_DATA] people have long inhabited the area, miners first move…" at bounding box center [878, 410] width 434 height 39
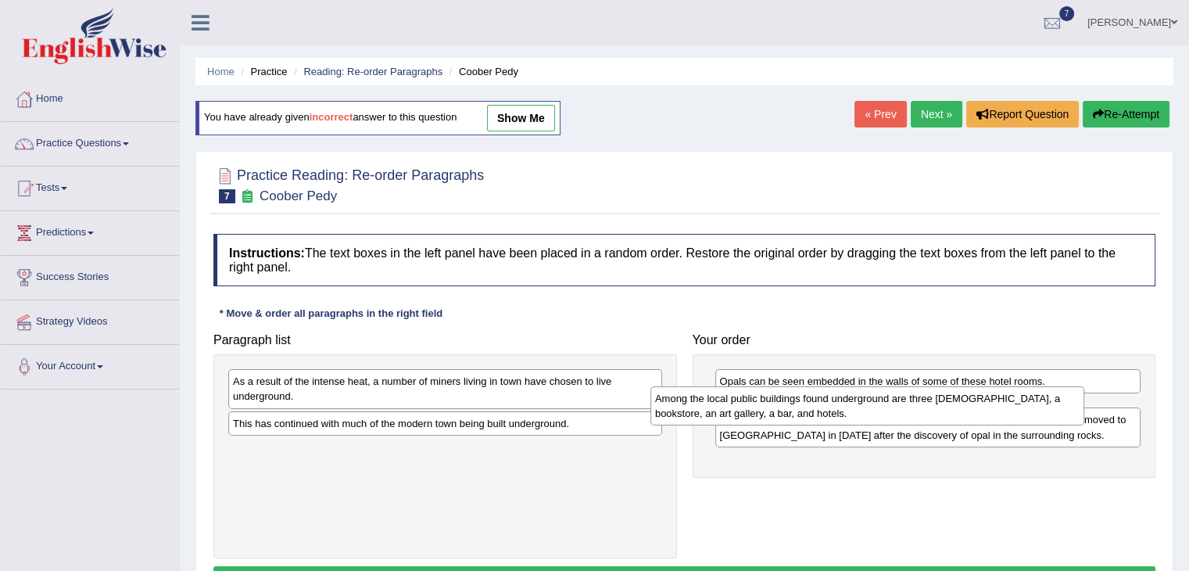
drag, startPoint x: 615, startPoint y: 450, endPoint x: 1041, endPoint y: 401, distance: 429.6
click at [1041, 401] on div "Among the local public buildings found underground are three [DEMOGRAPHIC_DATA]…" at bounding box center [867, 405] width 434 height 39
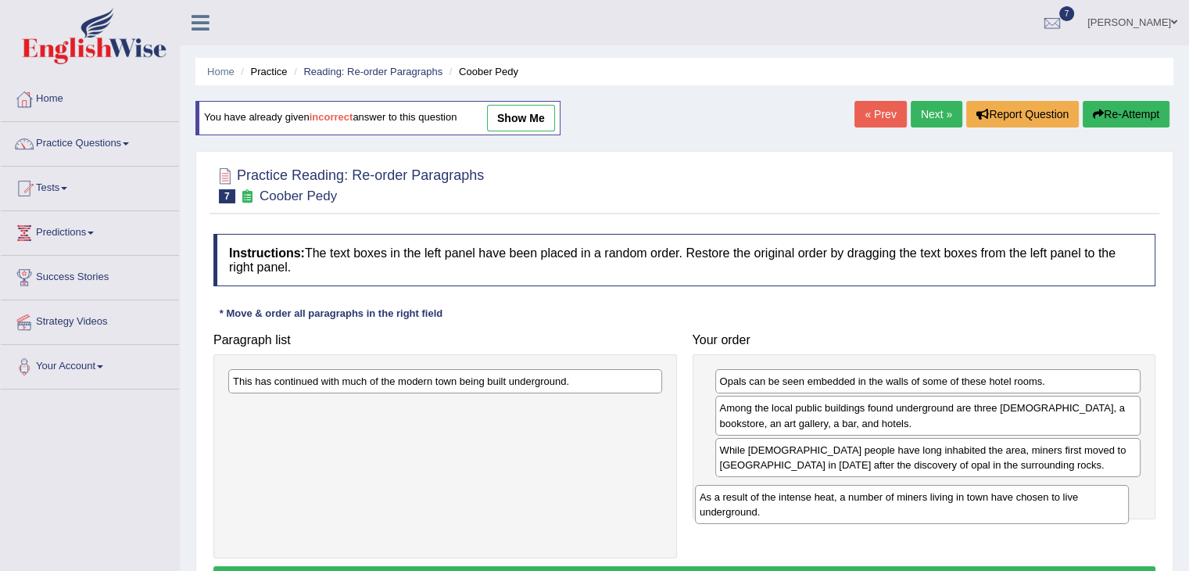
drag, startPoint x: 464, startPoint y: 398, endPoint x: 930, endPoint y: 514, distance: 480.1
click at [930, 514] on div "As a result of the intense heat, a number of miners living in town have chosen …" at bounding box center [912, 504] width 434 height 39
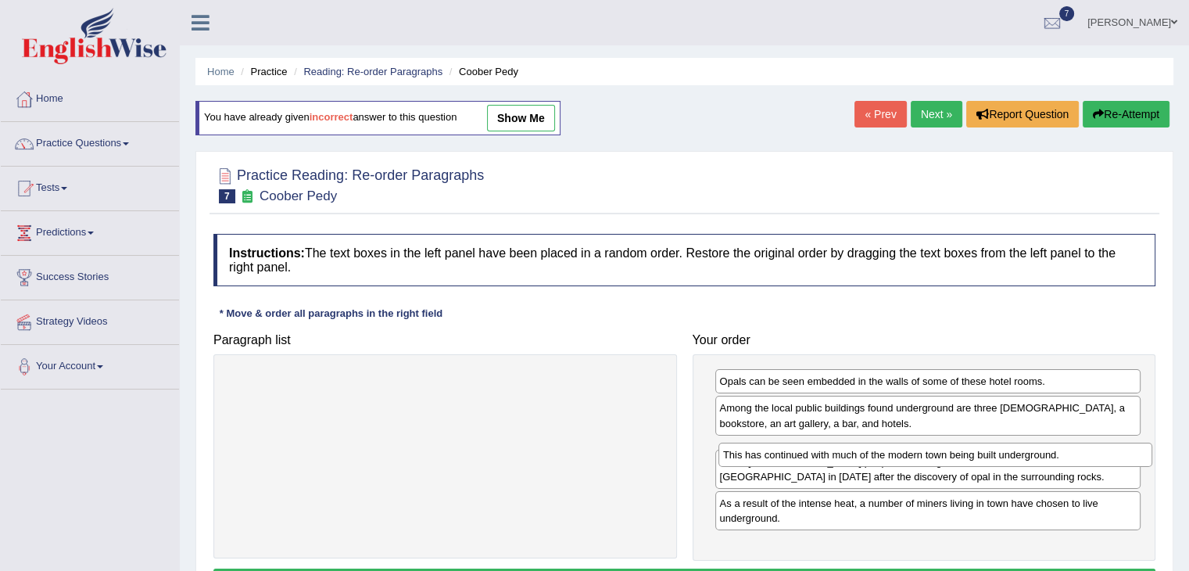
drag, startPoint x: 624, startPoint y: 382, endPoint x: 1114, endPoint y: 456, distance: 495.7
click at [1114, 456] on div "This has continued with much of the modern town being built underground." at bounding box center [936, 455] width 434 height 24
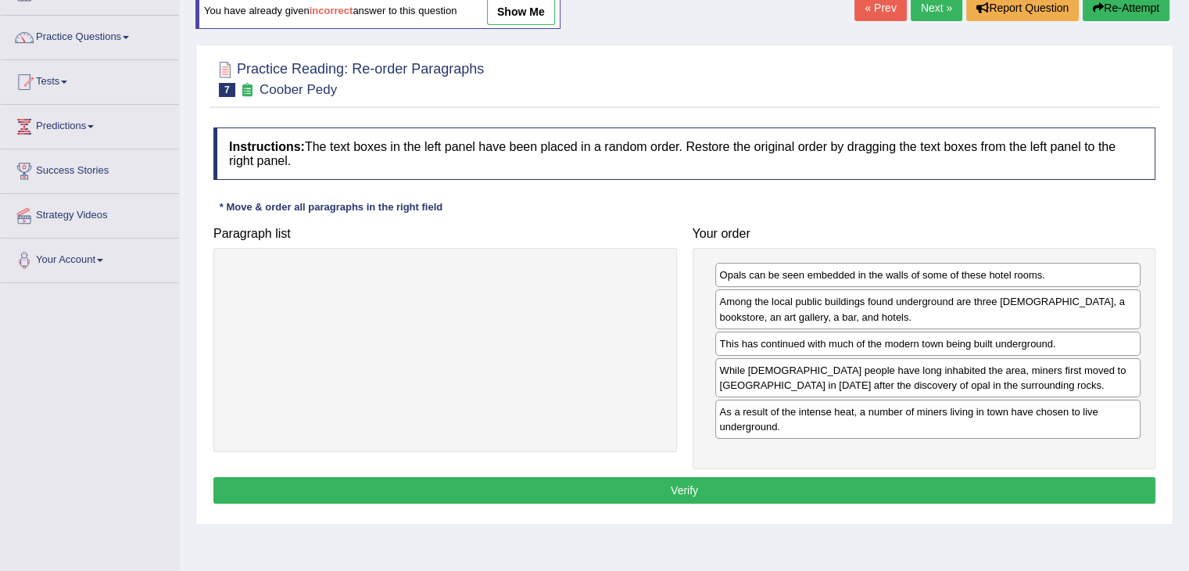
scroll to position [108, 0]
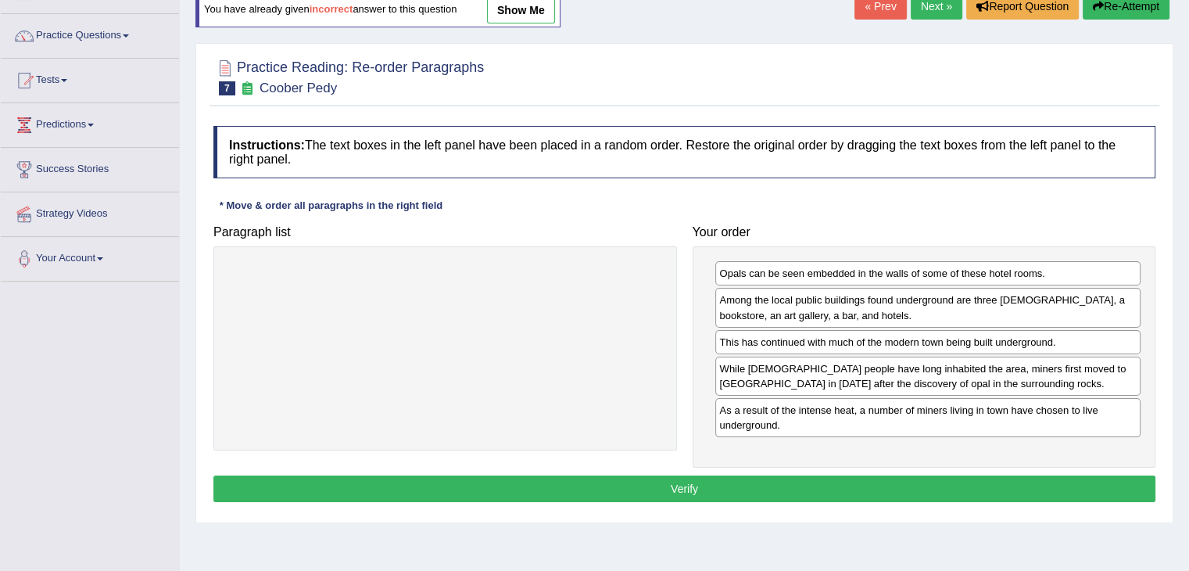
click at [731, 479] on button "Verify" at bounding box center [684, 488] width 942 height 27
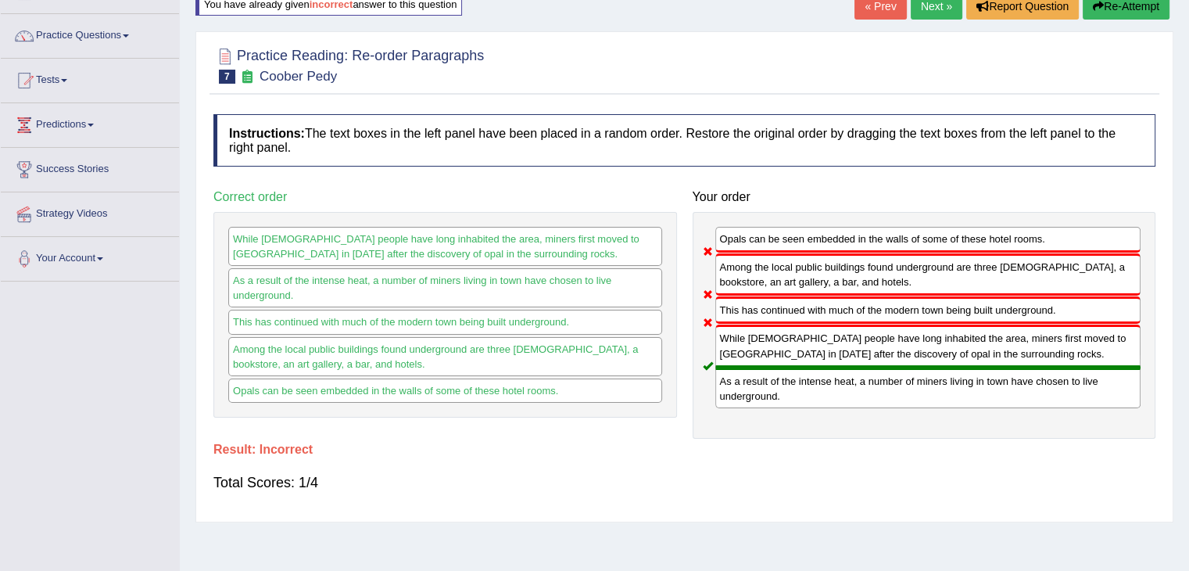
click at [1127, 5] on button "Re-Attempt" at bounding box center [1126, 6] width 87 height 27
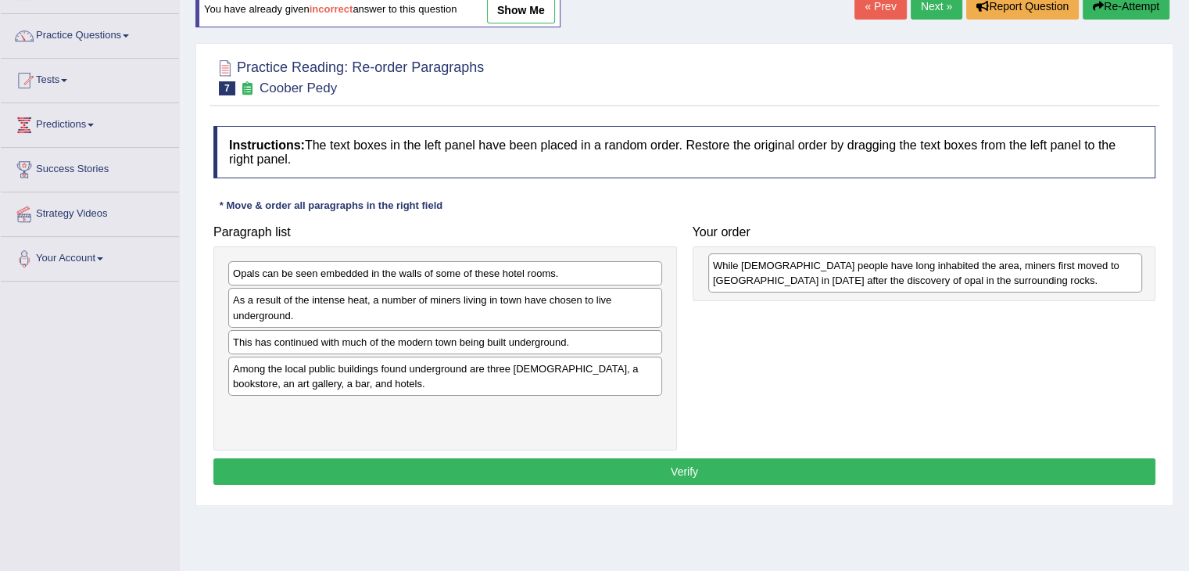
drag, startPoint x: 324, startPoint y: 317, endPoint x: 805, endPoint y: 285, distance: 481.1
click at [805, 285] on div "While [DEMOGRAPHIC_DATA] people have long inhabited the area, miners first move…" at bounding box center [925, 272] width 434 height 39
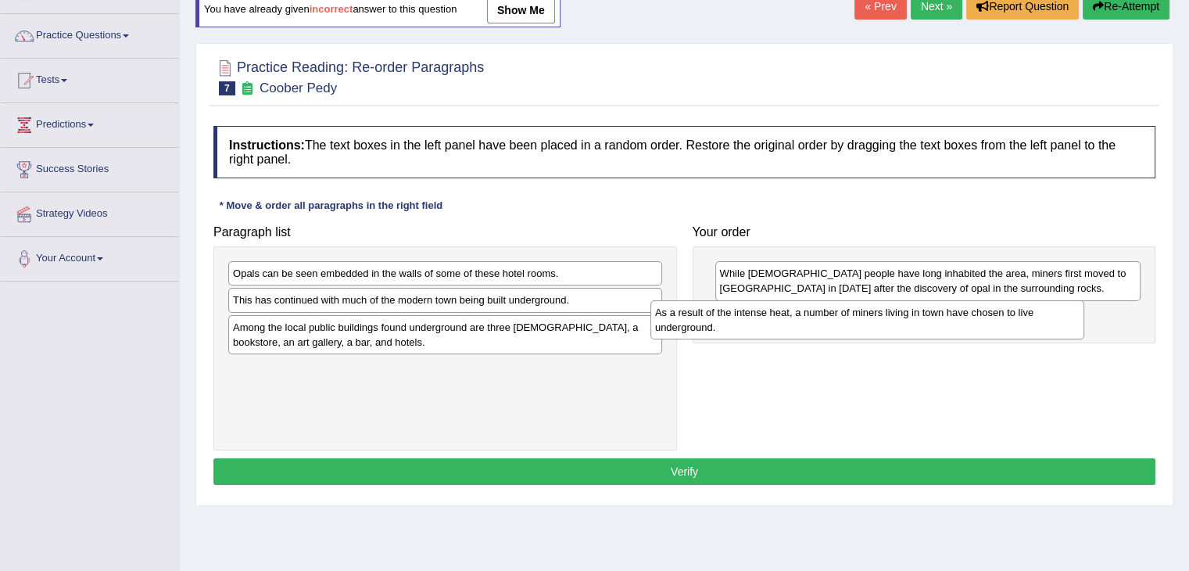
drag, startPoint x: 575, startPoint y: 301, endPoint x: 1023, endPoint y: 330, distance: 448.9
click at [1023, 330] on div "As a result of the intense heat, a number of miners living in town have chosen …" at bounding box center [867, 319] width 434 height 39
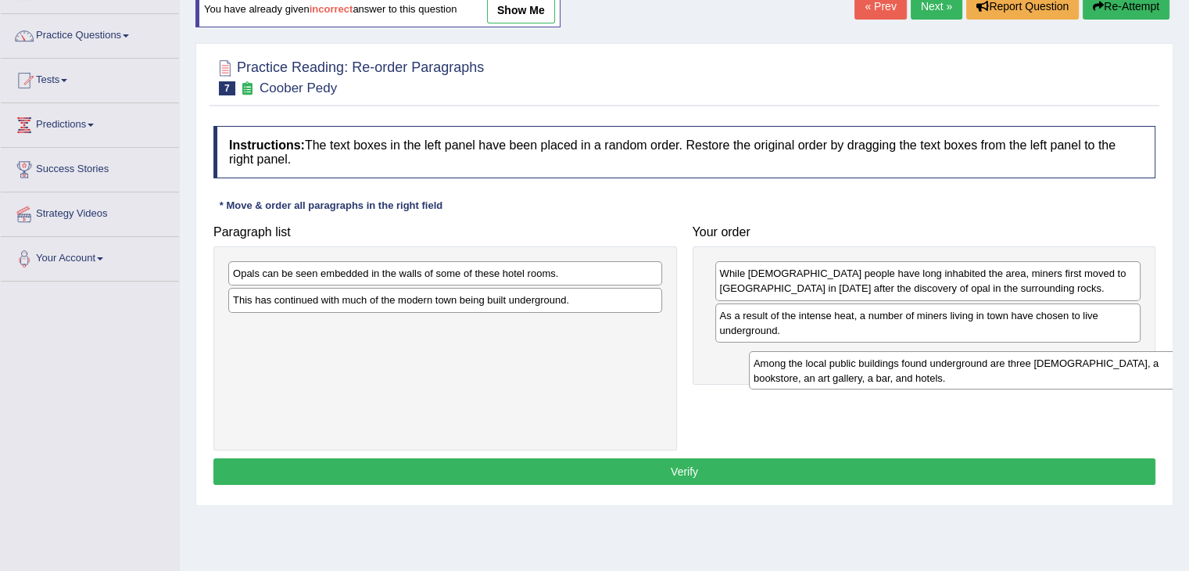
drag, startPoint x: 328, startPoint y: 349, endPoint x: 849, endPoint y: 385, distance: 522.0
click at [849, 385] on div "Among the local public buildings found underground are three [DEMOGRAPHIC_DATA]…" at bounding box center [966, 370] width 434 height 39
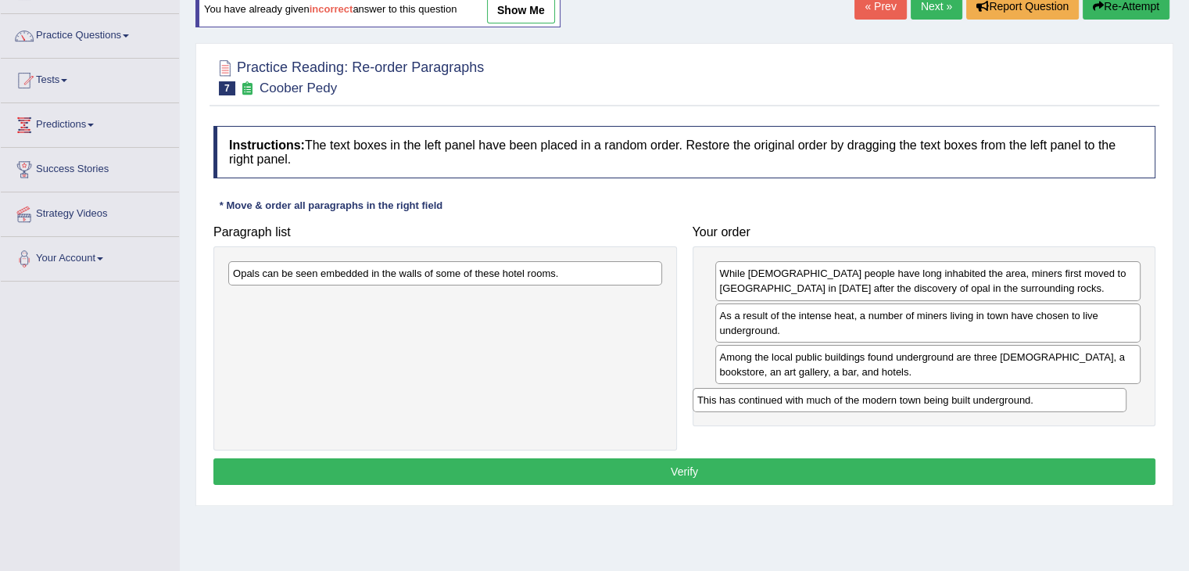
drag, startPoint x: 389, startPoint y: 298, endPoint x: 855, endPoint y: 398, distance: 476.6
click at [855, 398] on div "This has continued with much of the modern town being built underground." at bounding box center [910, 400] width 434 height 24
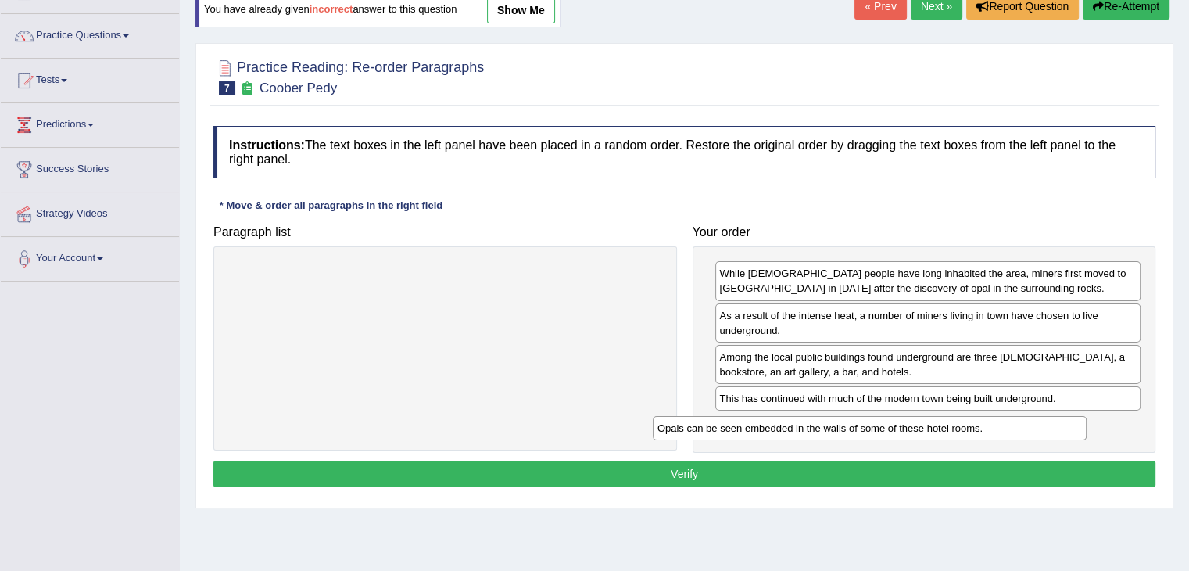
drag, startPoint x: 475, startPoint y: 270, endPoint x: 899, endPoint y: 424, distance: 450.9
click at [899, 424] on div "Opals can be seen embedded in the walls of some of these hotel rooms." at bounding box center [870, 428] width 434 height 24
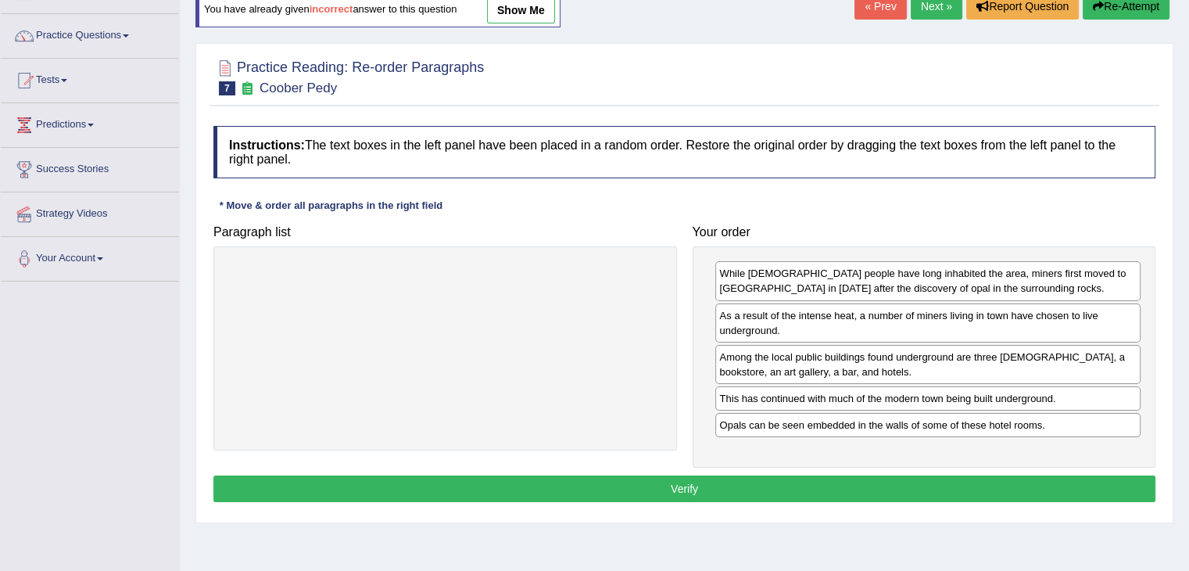
click at [880, 475] on button "Verify" at bounding box center [684, 488] width 942 height 27
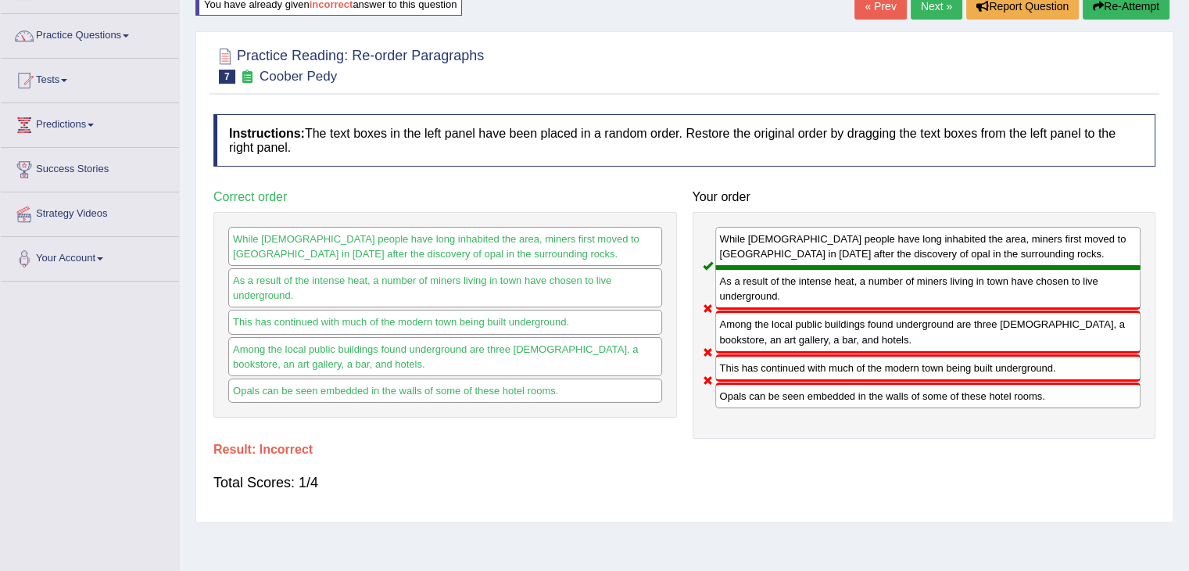
click at [934, 1] on link "Next »" at bounding box center [937, 6] width 52 height 27
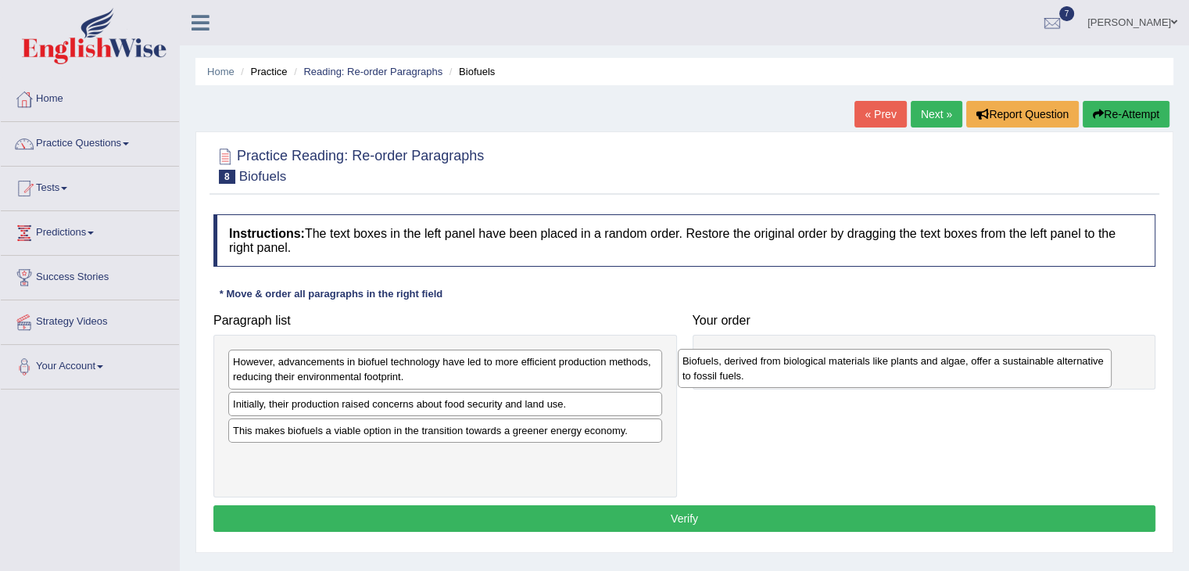
drag, startPoint x: 403, startPoint y: 367, endPoint x: 854, endPoint y: 364, distance: 450.4
click at [854, 364] on div "Biofuels, derived from biological materials like plants and algae, offer a sust…" at bounding box center [895, 368] width 434 height 39
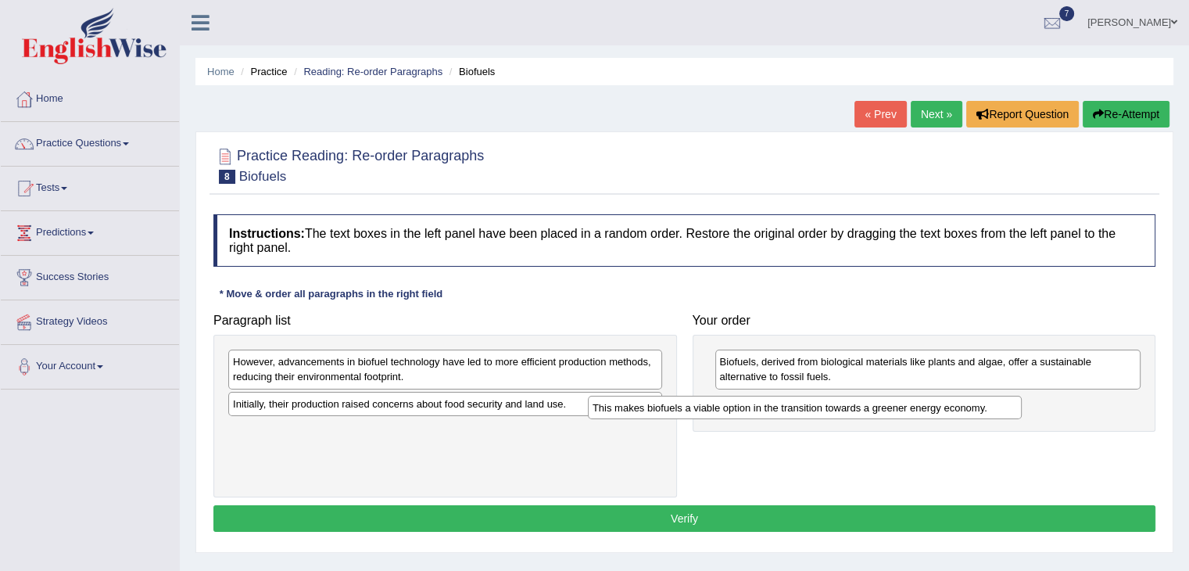
drag, startPoint x: 425, startPoint y: 428, endPoint x: 794, endPoint y: 405, distance: 369.0
click at [794, 405] on div "This makes biofuels a viable option in the transition towards a greener energy …" at bounding box center [805, 408] width 434 height 24
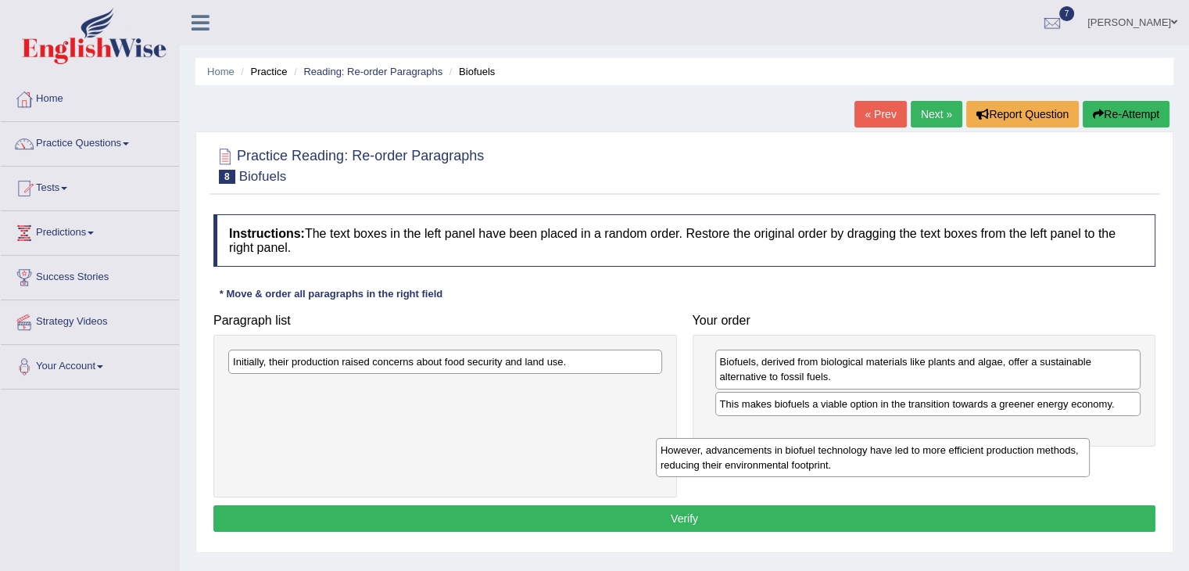
drag, startPoint x: 538, startPoint y: 372, endPoint x: 966, endPoint y: 460, distance: 436.5
click at [966, 460] on div "However, advancements in biofuel technology have led to more efficient producti…" at bounding box center [873, 457] width 434 height 39
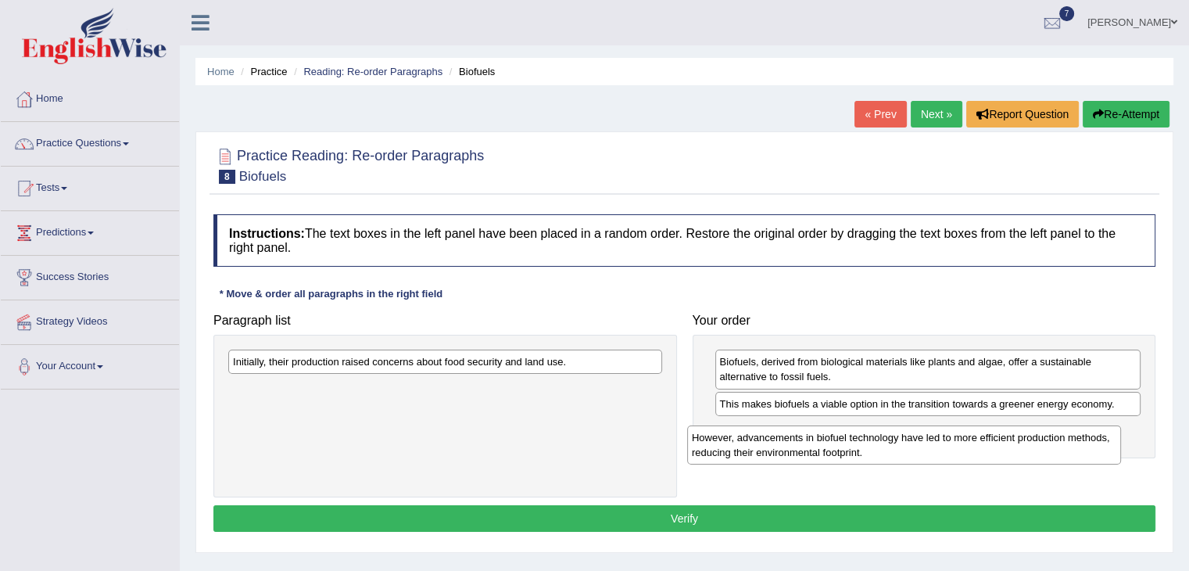
drag, startPoint x: 507, startPoint y: 407, endPoint x: 988, endPoint y: 445, distance: 482.3
click at [988, 445] on div "However, advancements in biofuel technology have led to more efficient producti…" at bounding box center [904, 444] width 434 height 39
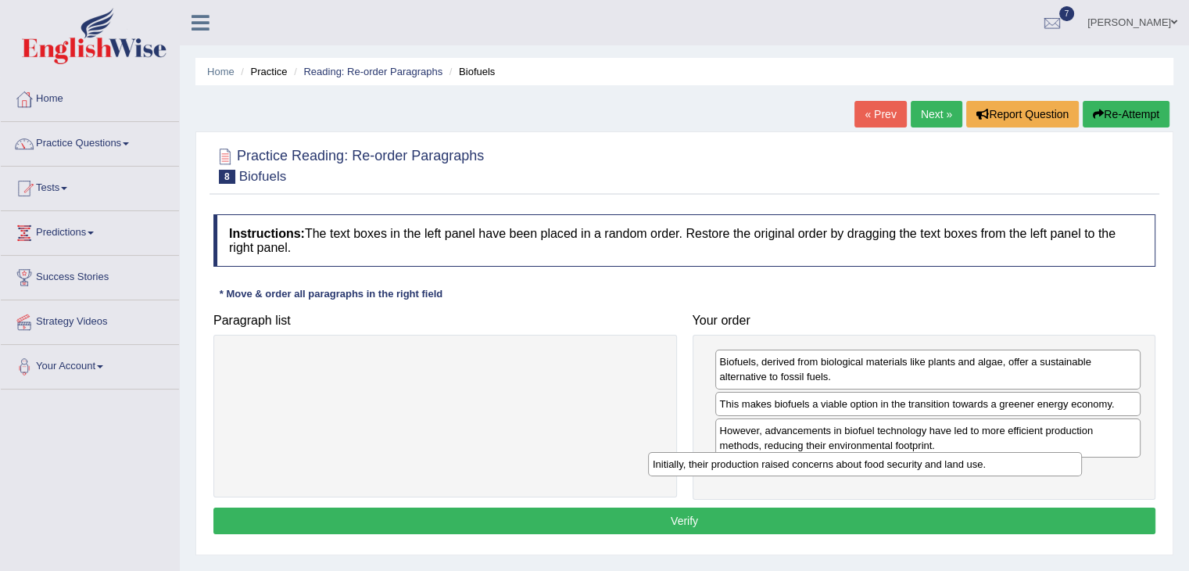
drag, startPoint x: 428, startPoint y: 358, endPoint x: 851, endPoint y: 461, distance: 435.2
click at [851, 461] on div "Initially, their production raised concerns about food security and land use." at bounding box center [865, 464] width 434 height 24
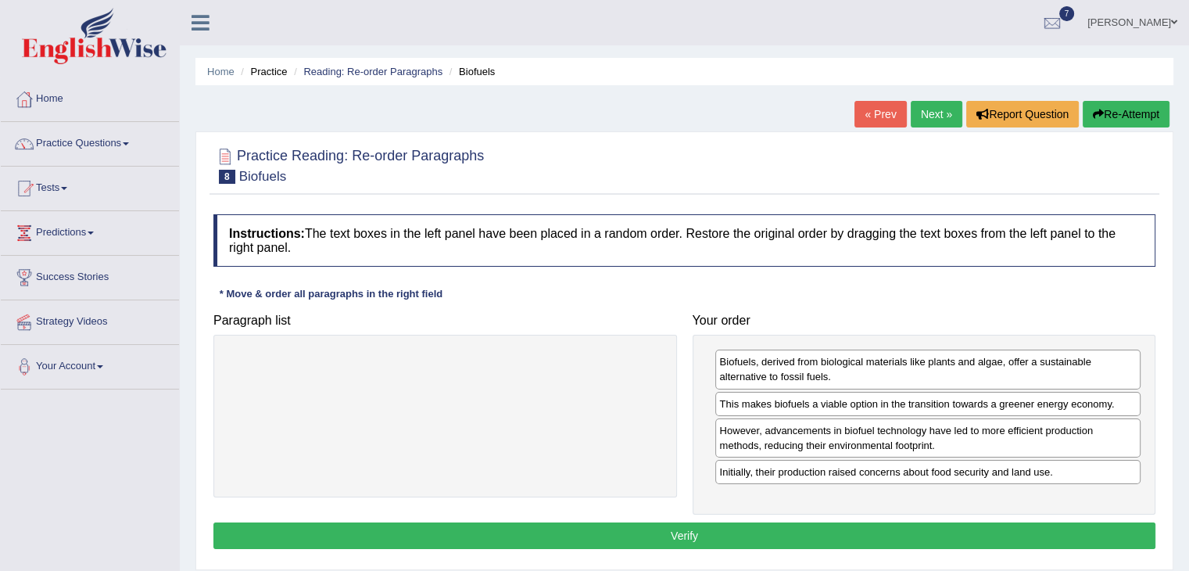
click at [827, 542] on button "Verify" at bounding box center [684, 535] width 942 height 27
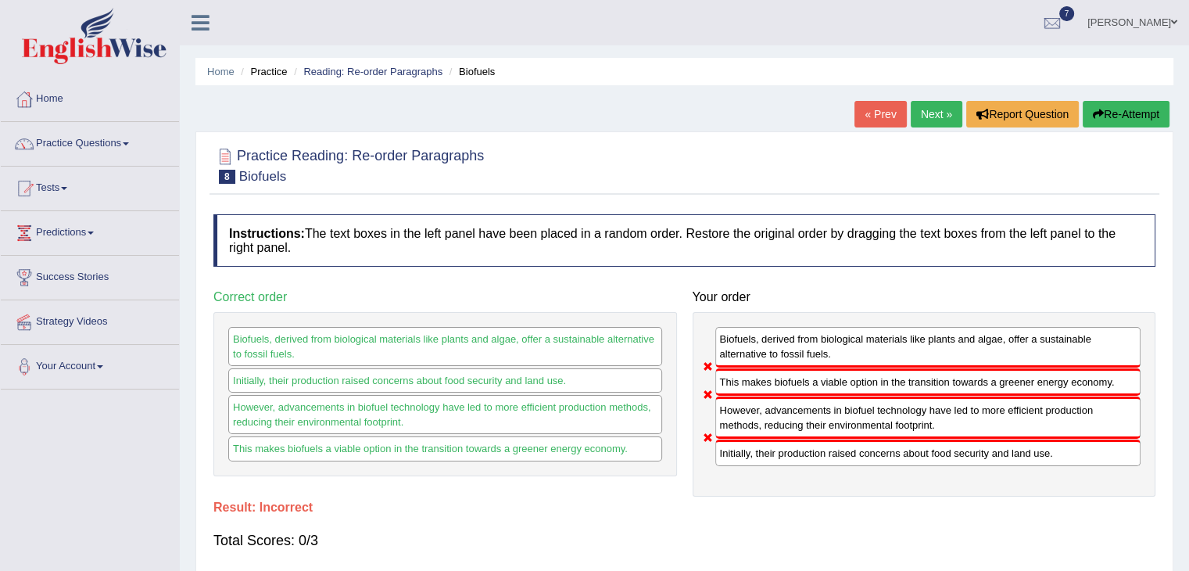
click at [1100, 109] on icon "button" at bounding box center [1098, 114] width 11 height 11
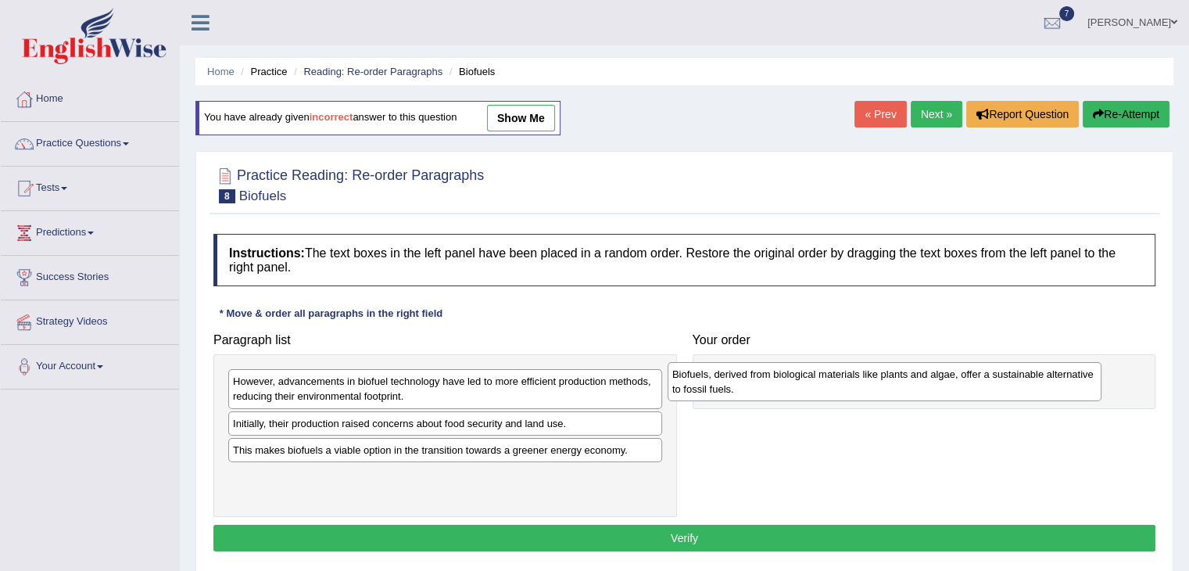
drag, startPoint x: 390, startPoint y: 398, endPoint x: 837, endPoint y: 385, distance: 446.6
click at [837, 385] on div "Biofuels, derived from biological materials like plants and algae, offer a sust…" at bounding box center [885, 381] width 434 height 39
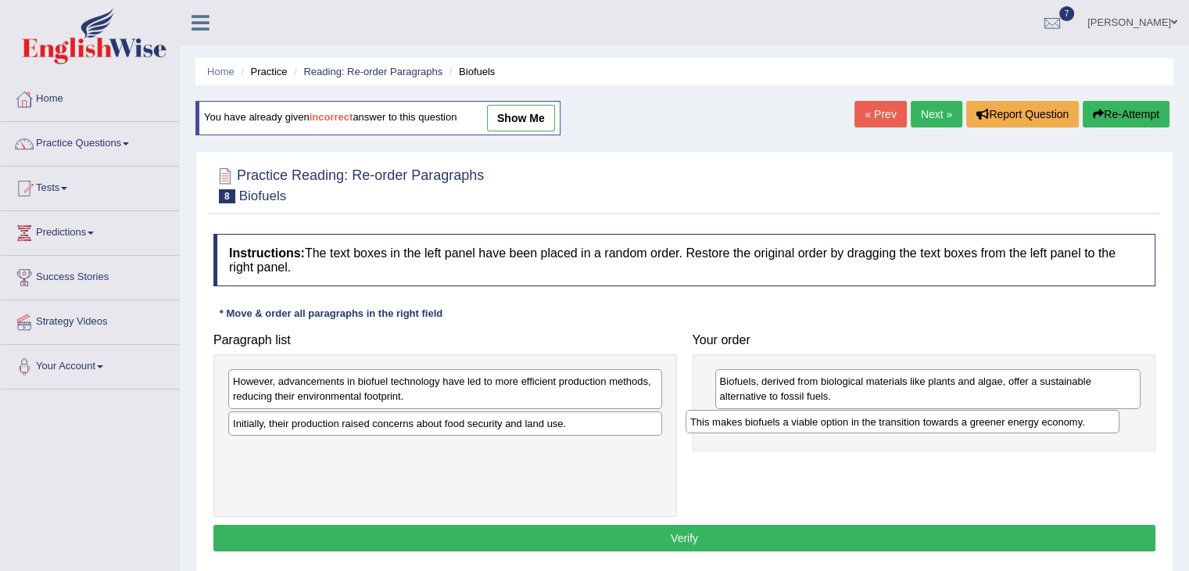
drag, startPoint x: 412, startPoint y: 454, endPoint x: 868, endPoint y: 424, distance: 456.8
click at [868, 424] on div "This makes biofuels a viable option in the transition towards a greener energy …" at bounding box center [903, 422] width 434 height 24
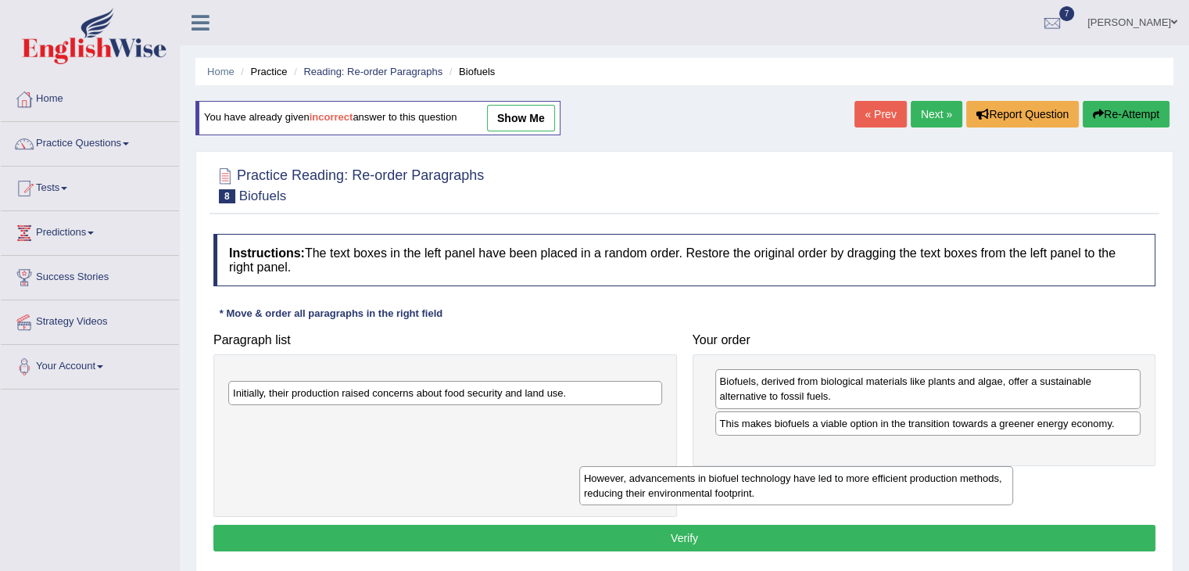
drag, startPoint x: 521, startPoint y: 400, endPoint x: 901, endPoint y: 472, distance: 386.9
click at [901, 472] on div "However, advancements in biofuel technology have led to more efficient producti…" at bounding box center [796, 485] width 434 height 39
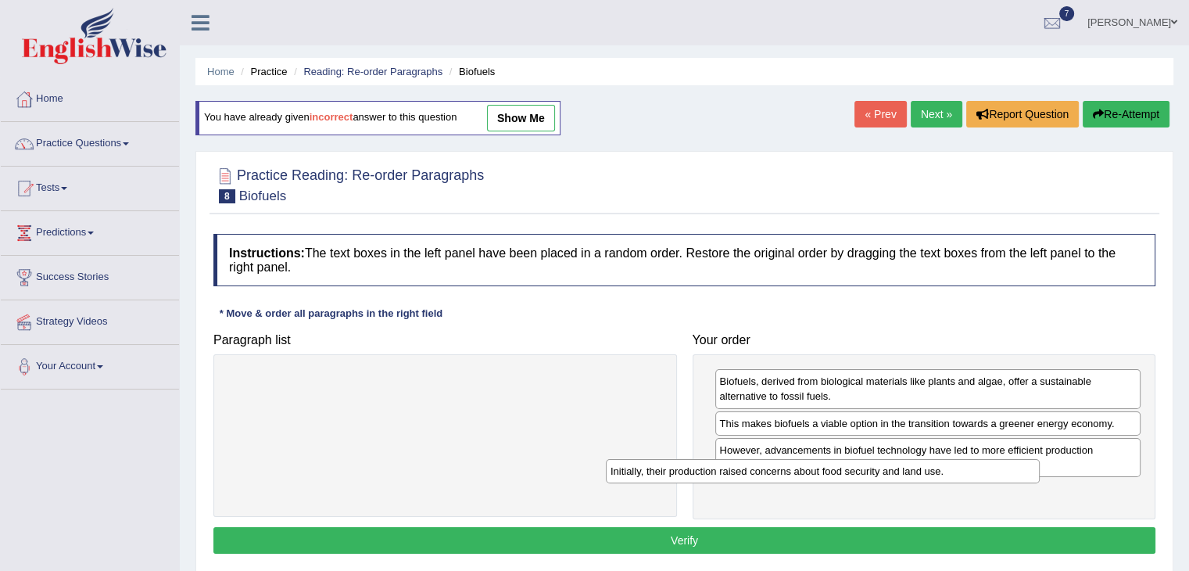
drag, startPoint x: 629, startPoint y: 388, endPoint x: 1048, endPoint y: 482, distance: 429.4
click at [1040, 482] on div "Initially, their production raised concerns about food security and land use." at bounding box center [823, 471] width 434 height 24
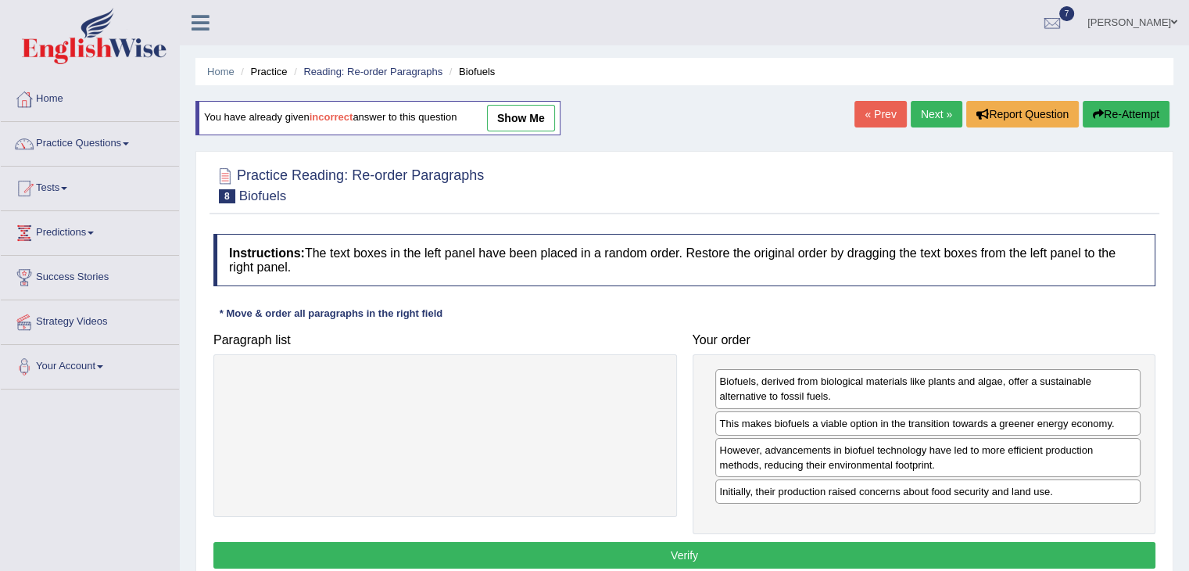
click at [923, 557] on button "Verify" at bounding box center [684, 555] width 942 height 27
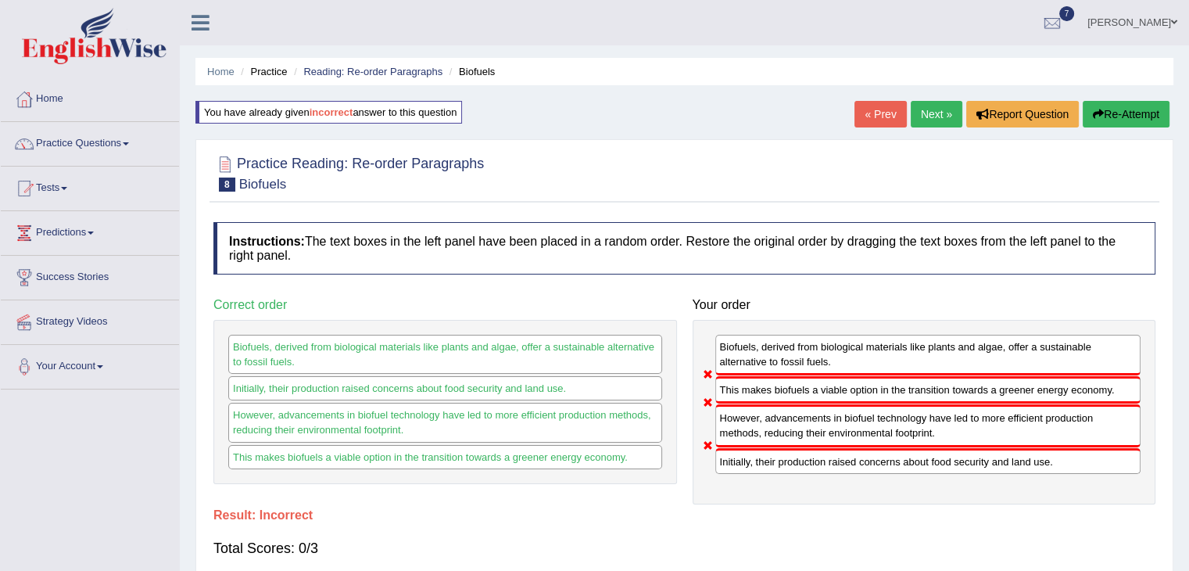
click at [923, 557] on div "Total Scores: 0/3" at bounding box center [684, 548] width 942 height 38
click at [1110, 116] on button "Re-Attempt" at bounding box center [1126, 114] width 87 height 27
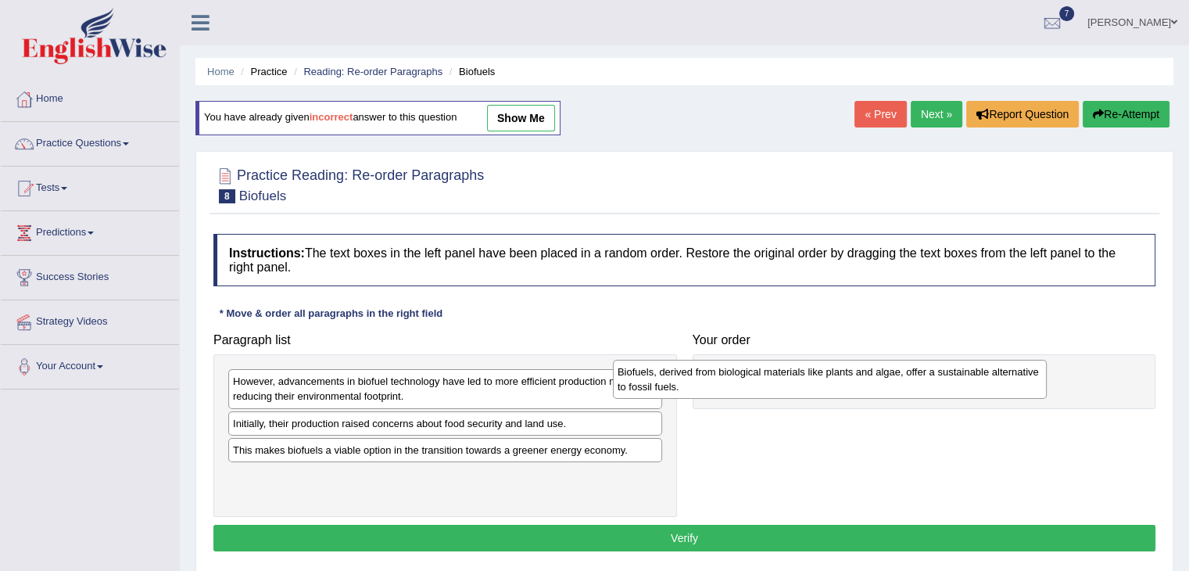
drag, startPoint x: 478, startPoint y: 404, endPoint x: 871, endPoint y: 385, distance: 392.9
click at [871, 385] on div "Biofuels, derived from biological materials like plants and algae, offer a sust…" at bounding box center [830, 379] width 434 height 39
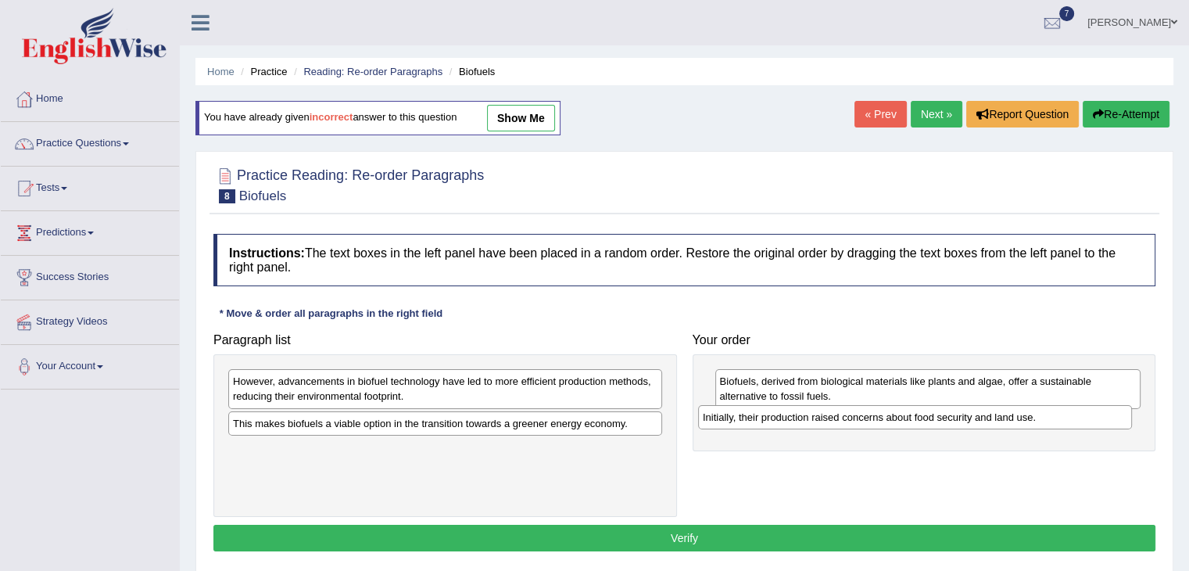
drag, startPoint x: 296, startPoint y: 429, endPoint x: 765, endPoint y: 424, distance: 469.9
click at [765, 424] on div "Initially, their production raised concerns about food security and land use." at bounding box center [915, 417] width 434 height 24
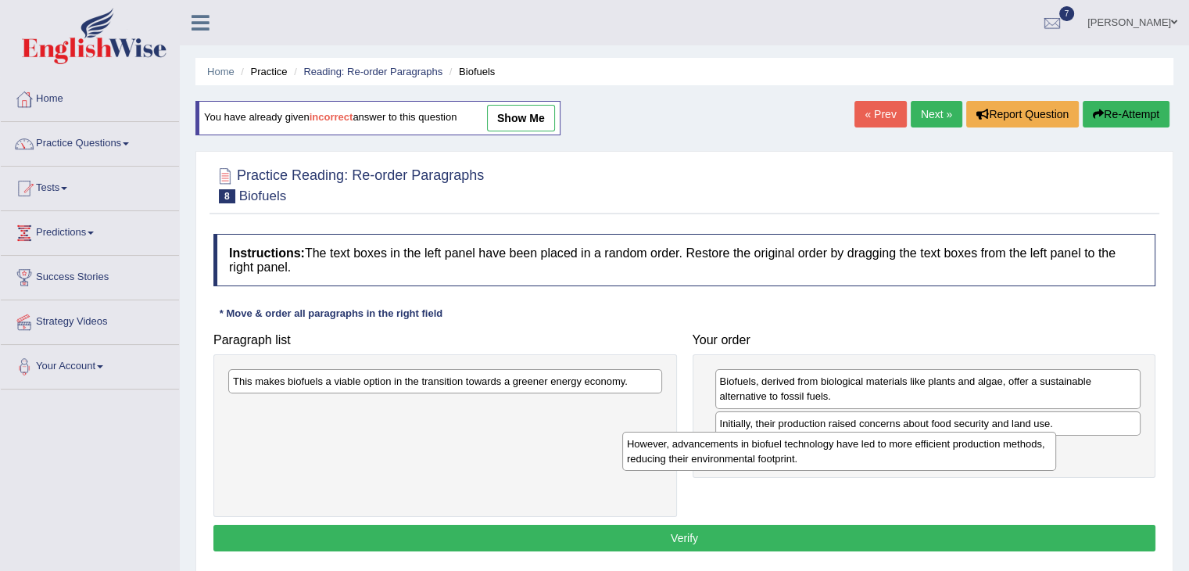
drag, startPoint x: 468, startPoint y: 388, endPoint x: 869, endPoint y: 448, distance: 405.6
click at [869, 448] on div "However, advancements in biofuel technology have led to more efficient producti…" at bounding box center [839, 451] width 434 height 39
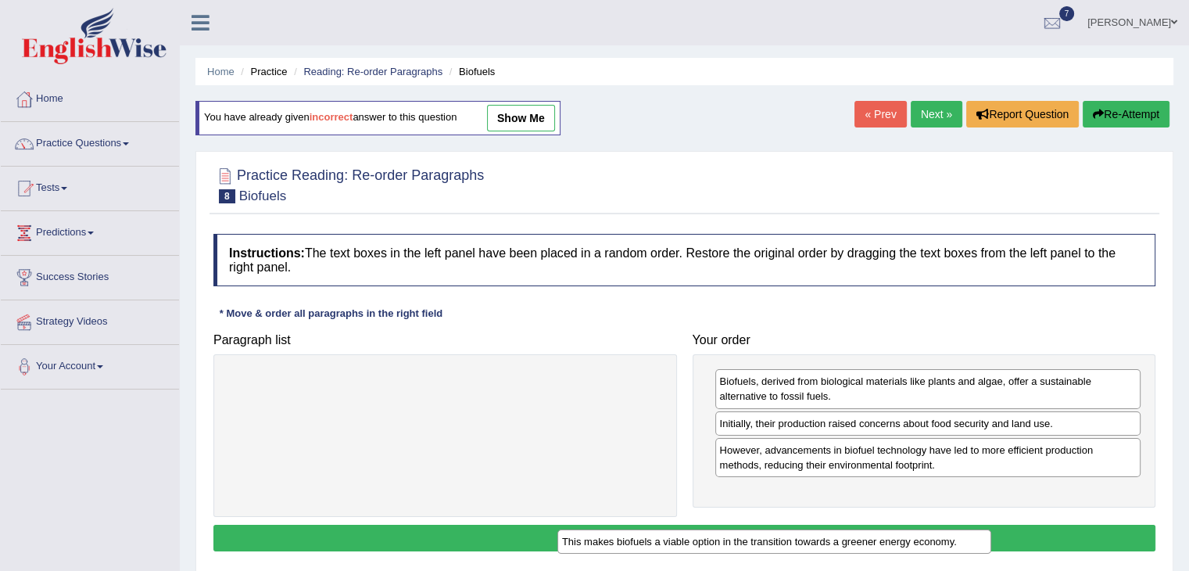
drag, startPoint x: 625, startPoint y: 385, endPoint x: 979, endPoint y: 525, distance: 380.8
click at [979, 529] on div "This makes biofuels a viable option in the transition towards a greener energy …" at bounding box center [774, 541] width 434 height 24
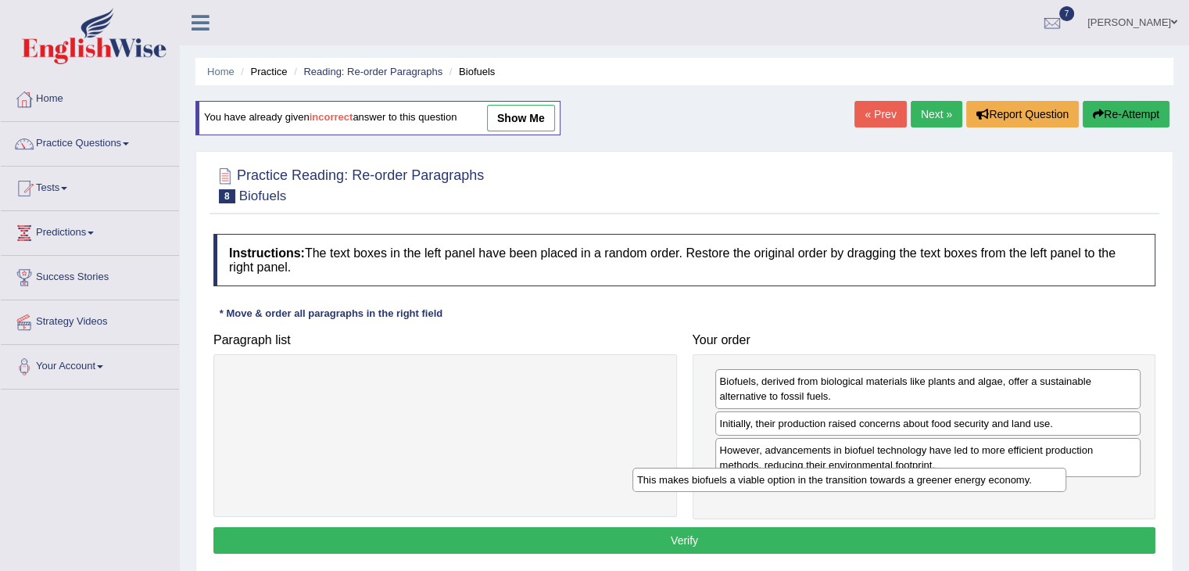
drag, startPoint x: 579, startPoint y: 389, endPoint x: 1010, endPoint y: 494, distance: 444.3
click at [1010, 492] on div "This makes biofuels a viable option in the transition towards a greener energy …" at bounding box center [850, 480] width 434 height 24
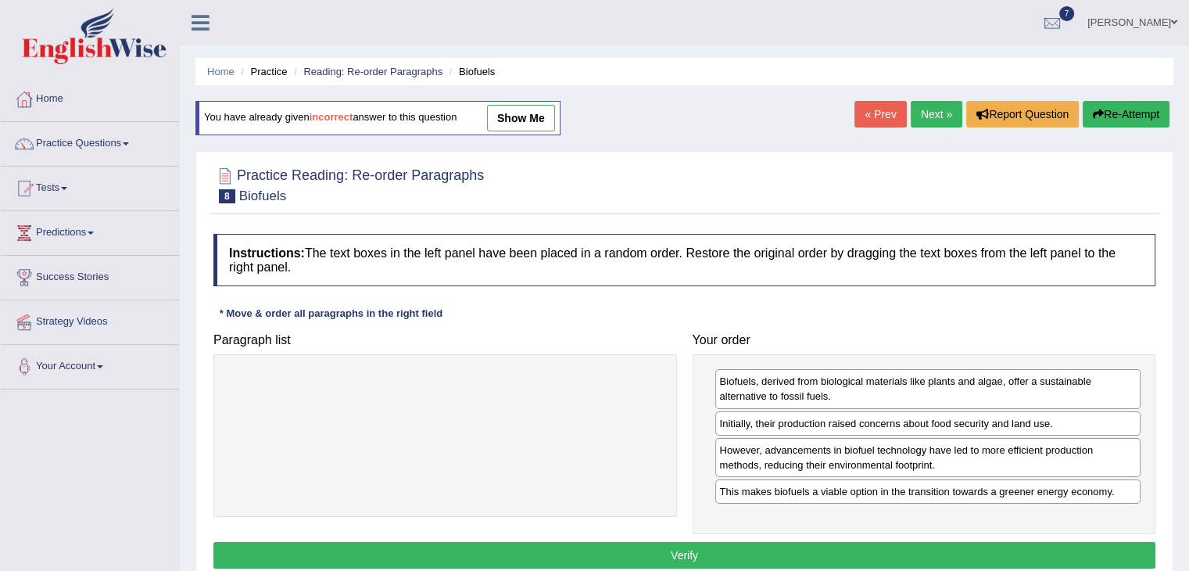
click at [928, 546] on button "Verify" at bounding box center [684, 555] width 942 height 27
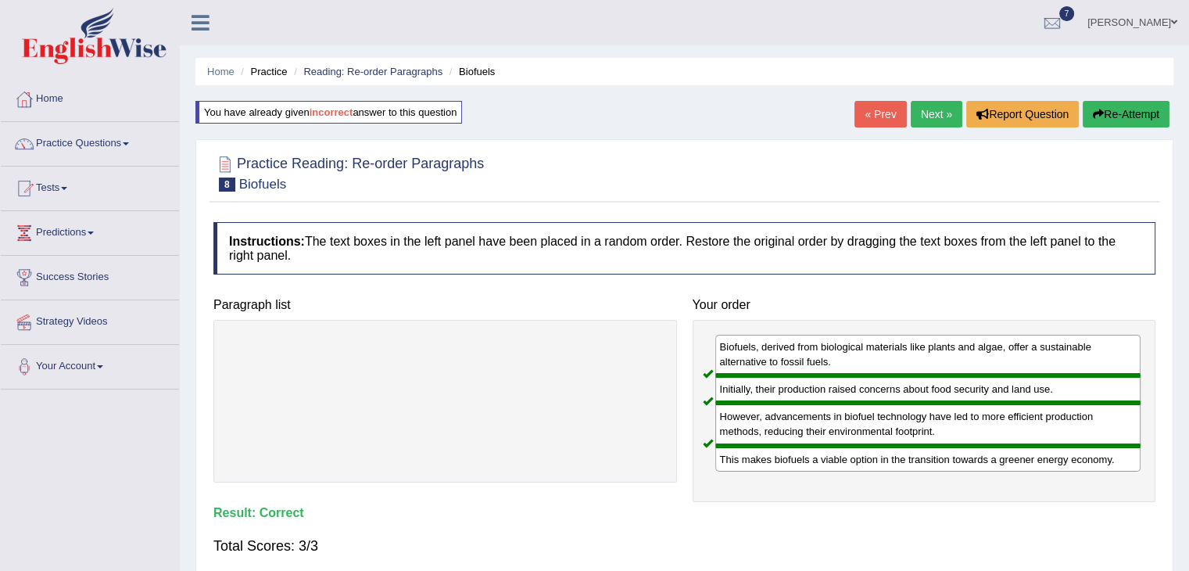
click at [931, 116] on link "Next »" at bounding box center [937, 114] width 52 height 27
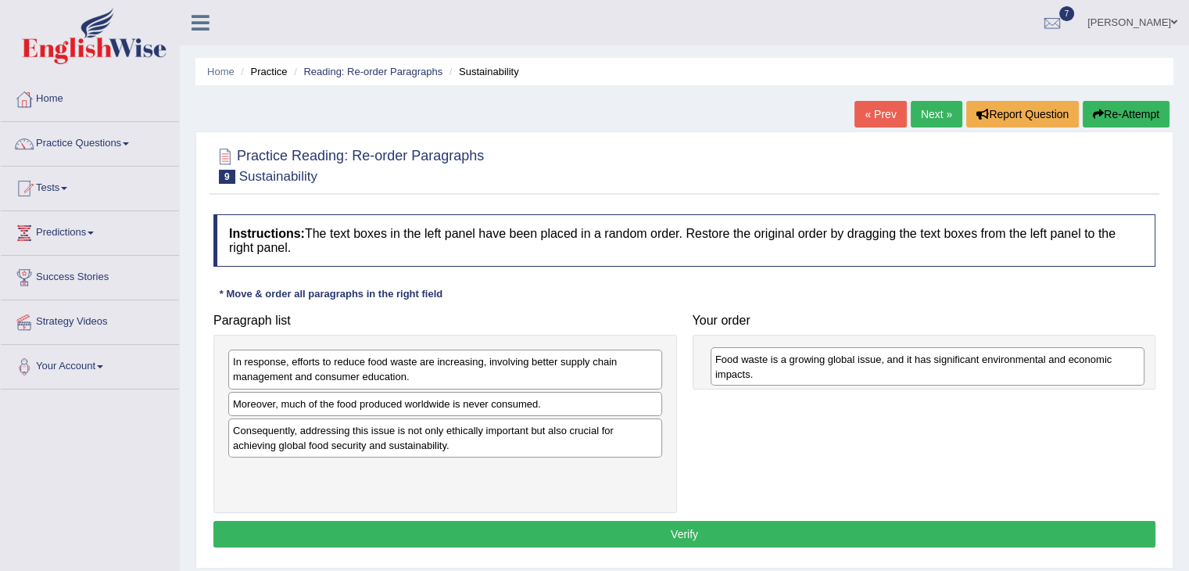
drag, startPoint x: 414, startPoint y: 488, endPoint x: 894, endPoint y: 370, distance: 495.1
click at [894, 370] on div "Food waste is a growing global issue, and it has significant environmental and …" at bounding box center [928, 366] width 434 height 39
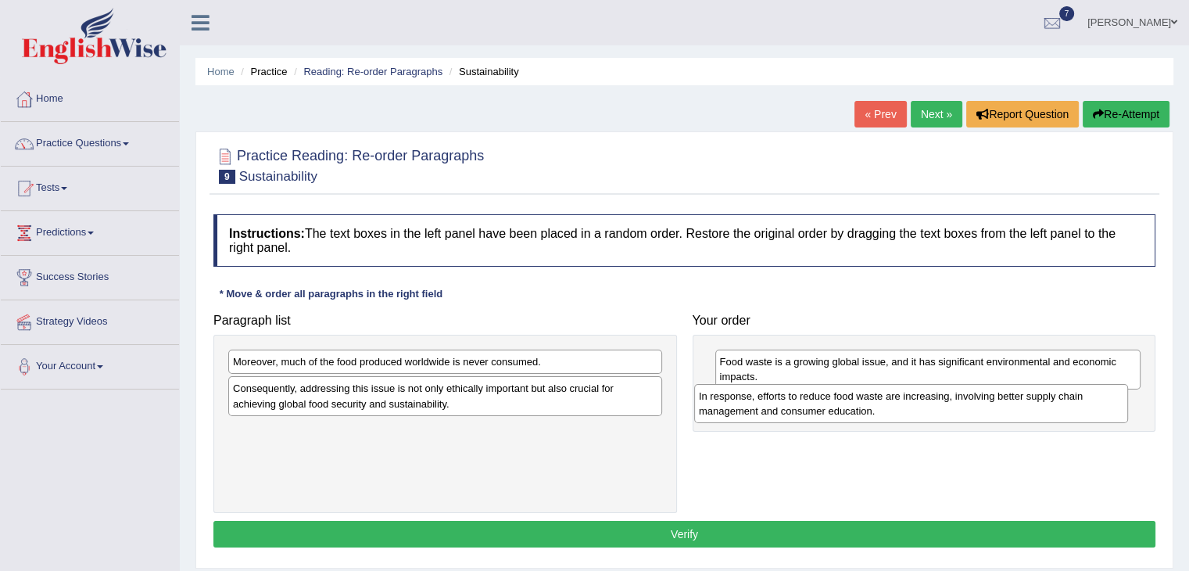
drag, startPoint x: 536, startPoint y: 373, endPoint x: 1002, endPoint y: 406, distance: 467.1
click at [1002, 406] on div "In response, efforts to reduce food waste are increasing, involving better supp…" at bounding box center [911, 403] width 434 height 39
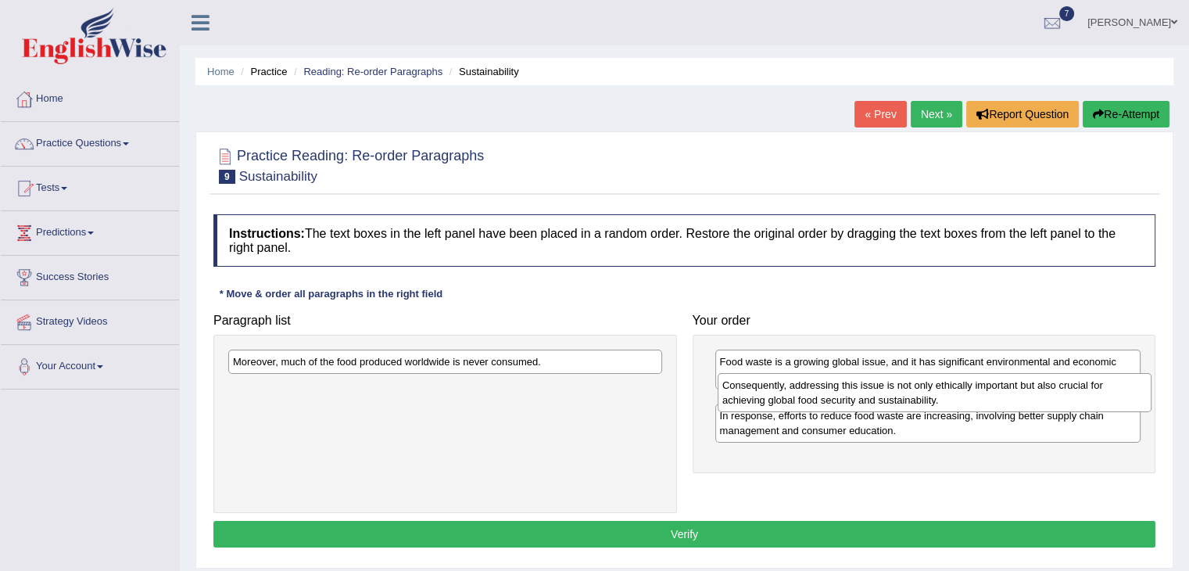
drag, startPoint x: 430, startPoint y: 391, endPoint x: 918, endPoint y: 389, distance: 487.9
click at [918, 389] on div "Consequently, addressing this issue is not only ethically important but also cr…" at bounding box center [935, 392] width 434 height 39
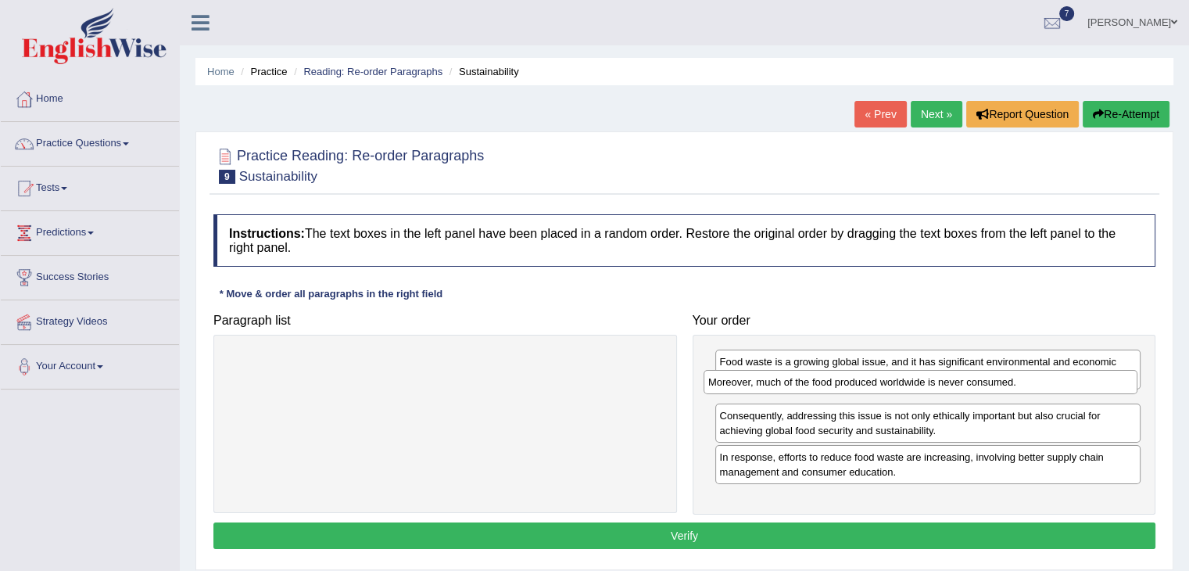
drag, startPoint x: 578, startPoint y: 359, endPoint x: 1055, endPoint y: 384, distance: 477.6
click at [1055, 384] on div "Moreover, much of the food produced worldwide is never consumed." at bounding box center [921, 382] width 434 height 24
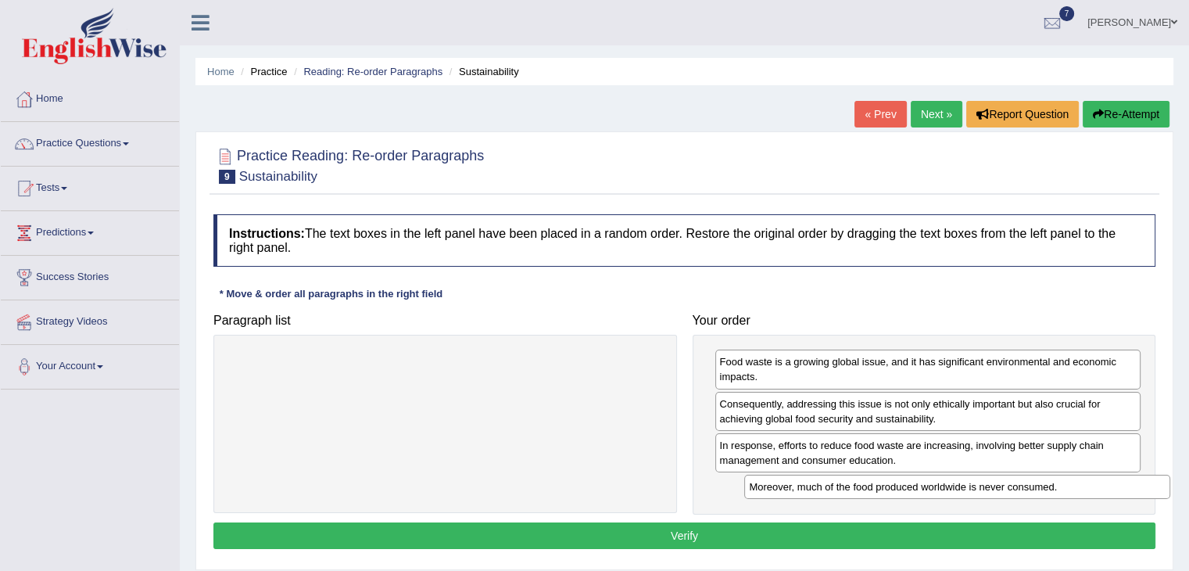
drag, startPoint x: 874, startPoint y: 402, endPoint x: 902, endPoint y: 486, distance: 88.3
click at [902, 486] on div "Moreover, much of the food produced worldwide is never consumed." at bounding box center [957, 487] width 426 height 24
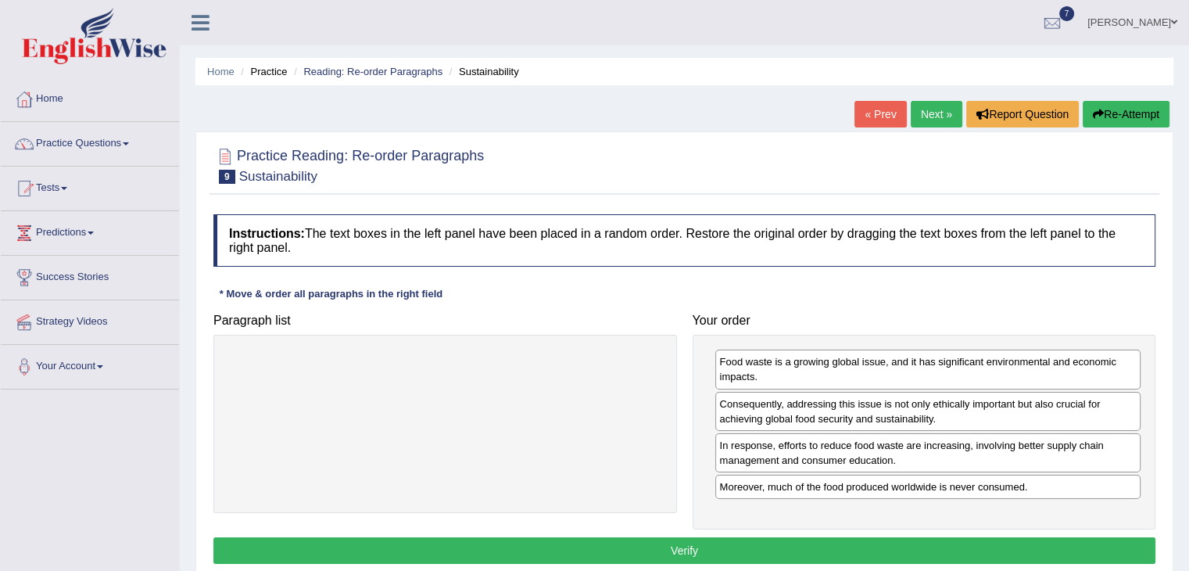
click at [902, 486] on div "Moreover, much of the food produced worldwide is never consumed." at bounding box center [928, 487] width 426 height 24
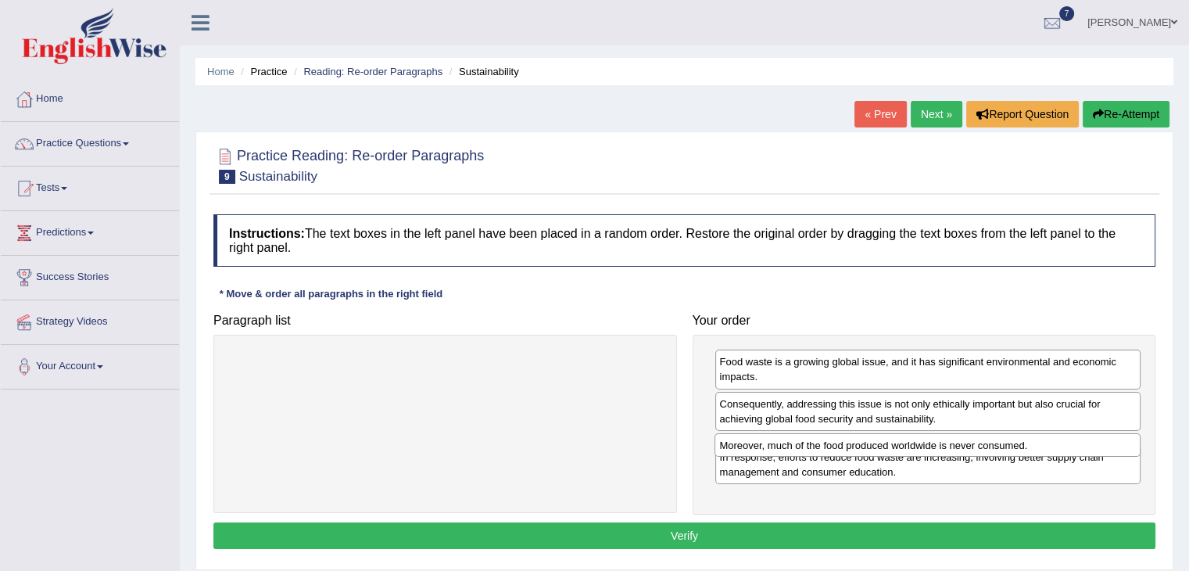
drag, startPoint x: 902, startPoint y: 486, endPoint x: 901, endPoint y: 445, distance: 40.7
click at [901, 445] on div "Moreover, much of the food produced worldwide is never consumed." at bounding box center [928, 445] width 426 height 24
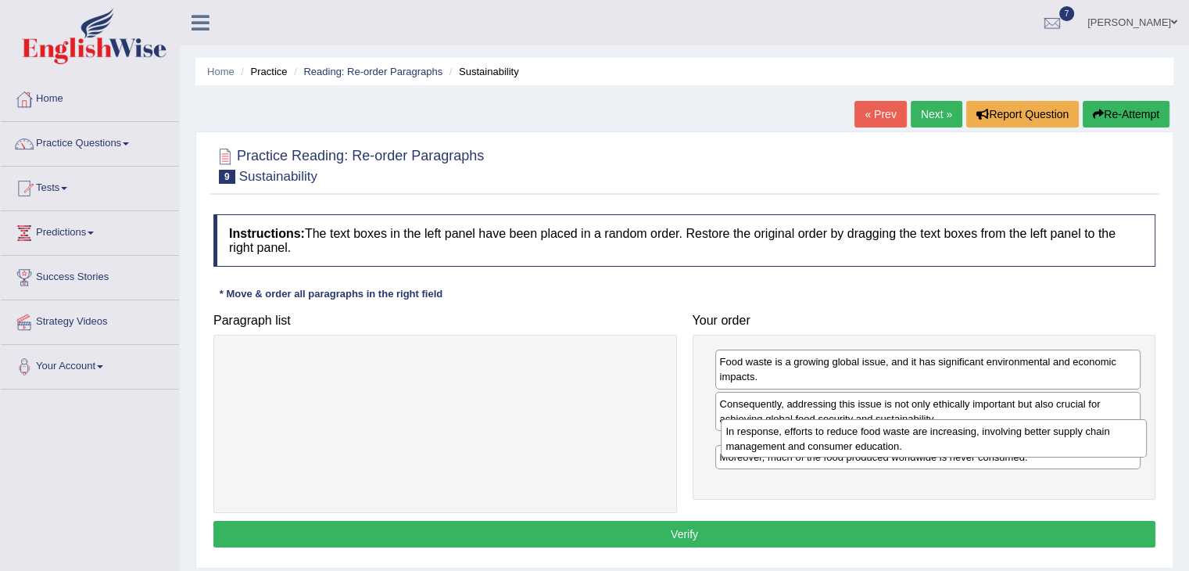
drag, startPoint x: 840, startPoint y: 488, endPoint x: 843, endPoint y: 446, distance: 42.3
click at [843, 446] on div "In response, efforts to reduce food waste are increasing, involving better supp…" at bounding box center [934, 438] width 426 height 39
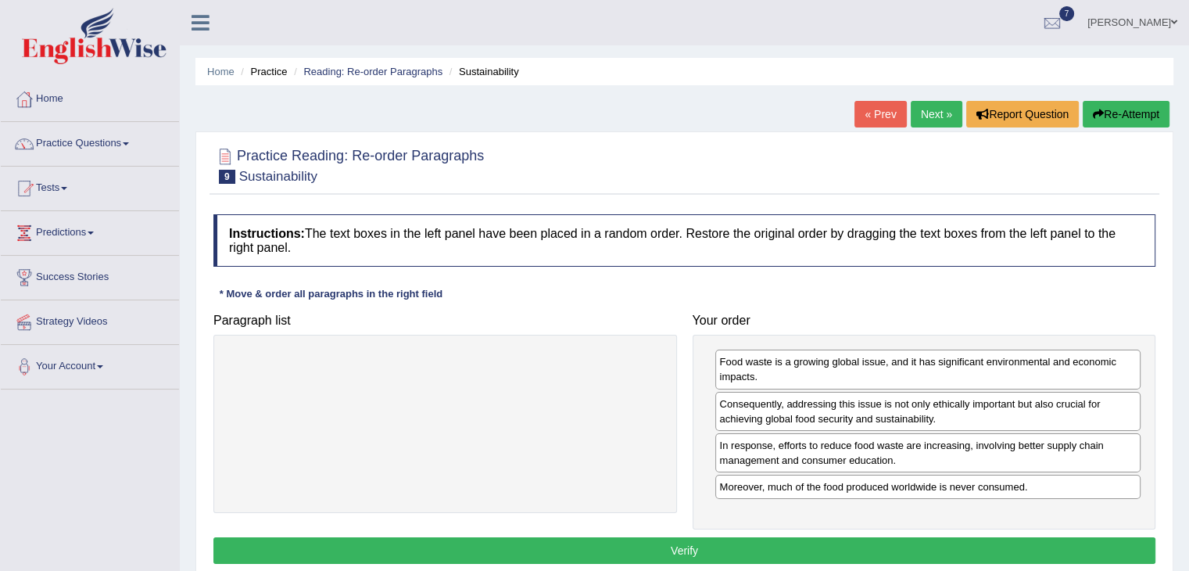
click at [910, 557] on button "Verify" at bounding box center [684, 550] width 942 height 27
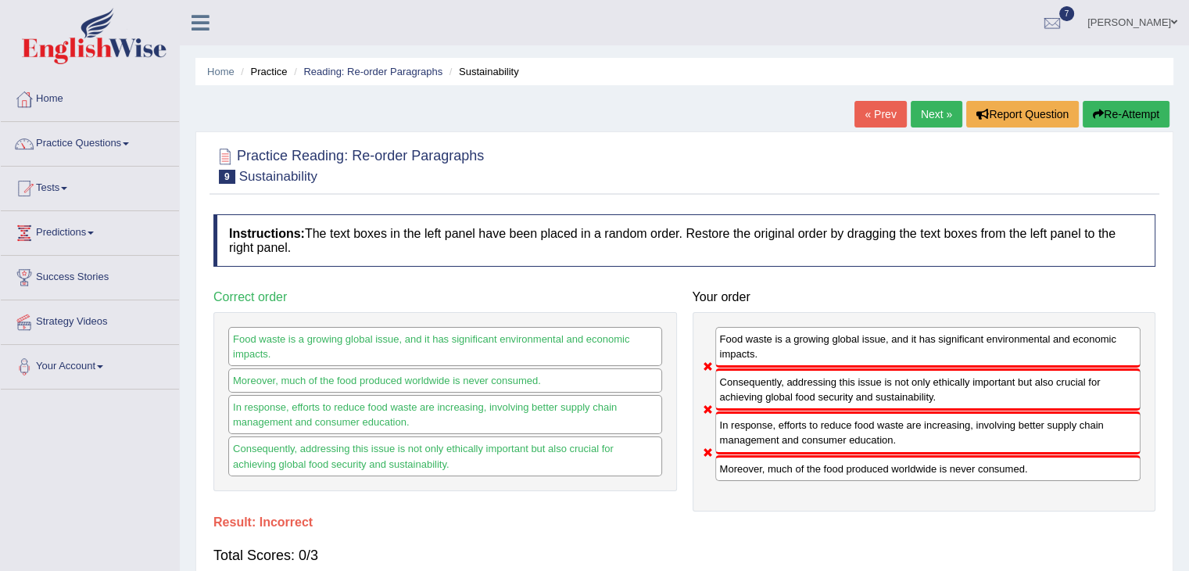
drag, startPoint x: 1181, startPoint y: 281, endPoint x: 1198, endPoint y: 342, distance: 62.6
click at [1188, 342] on html "Toggle navigation Home Practice Questions Speaking Practice Read Aloud Repeat S…" at bounding box center [594, 285] width 1189 height 571
click at [941, 117] on link "Next »" at bounding box center [937, 114] width 52 height 27
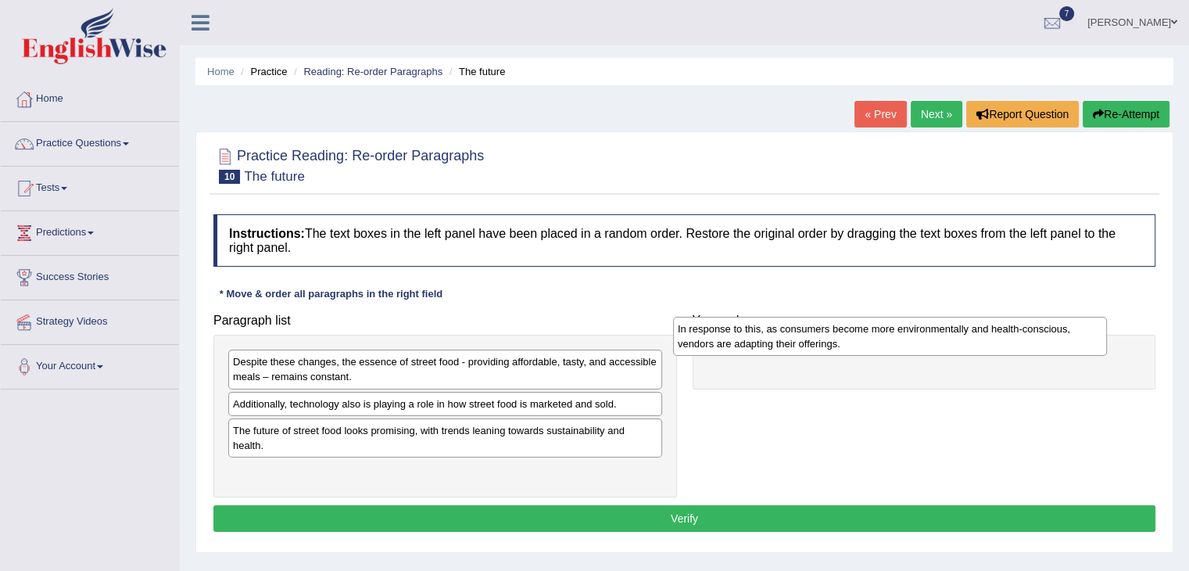
drag, startPoint x: 399, startPoint y: 365, endPoint x: 848, endPoint y: 341, distance: 449.4
click at [848, 341] on div "In response to this, as consumers become more environmentally and health-consci…" at bounding box center [890, 336] width 434 height 39
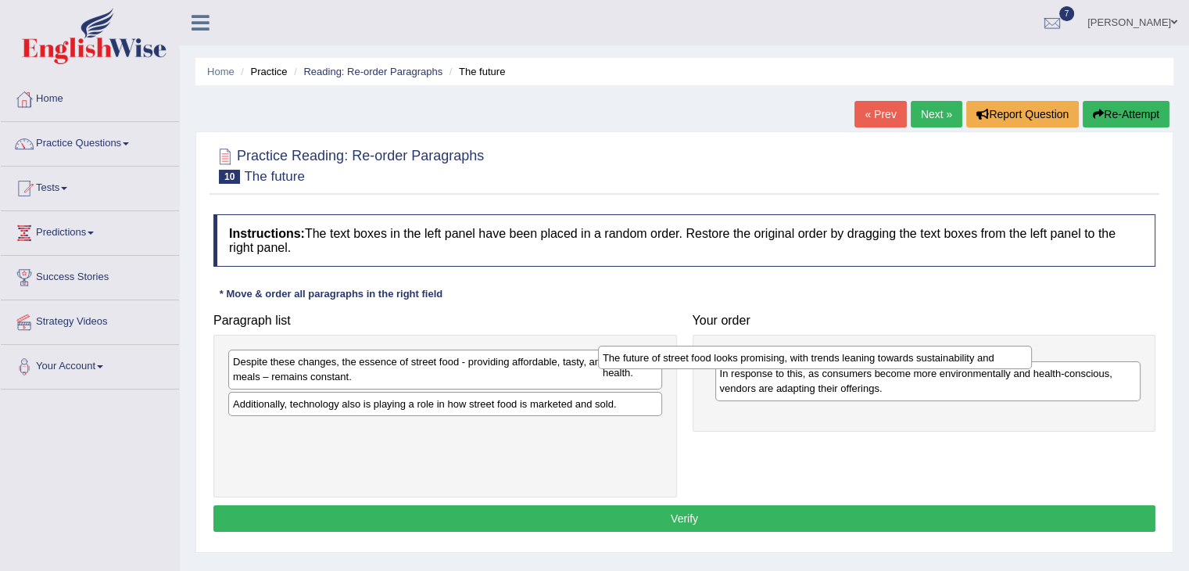
drag, startPoint x: 477, startPoint y: 432, endPoint x: 858, endPoint y: 355, distance: 388.5
click at [858, 355] on div "The future of street food looks promising, with trends leaning towards sustaina…" at bounding box center [815, 358] width 434 height 24
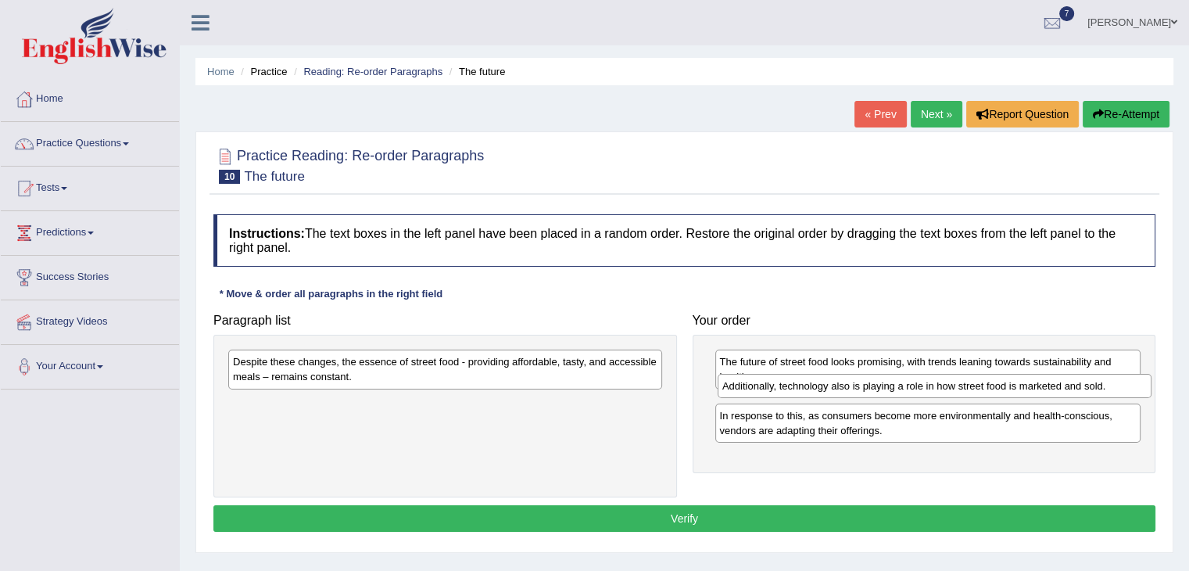
drag, startPoint x: 501, startPoint y: 404, endPoint x: 987, endPoint y: 392, distance: 485.7
click at [987, 392] on div "Additionally, technology also is playing a role in how street food is marketed …" at bounding box center [935, 386] width 434 height 24
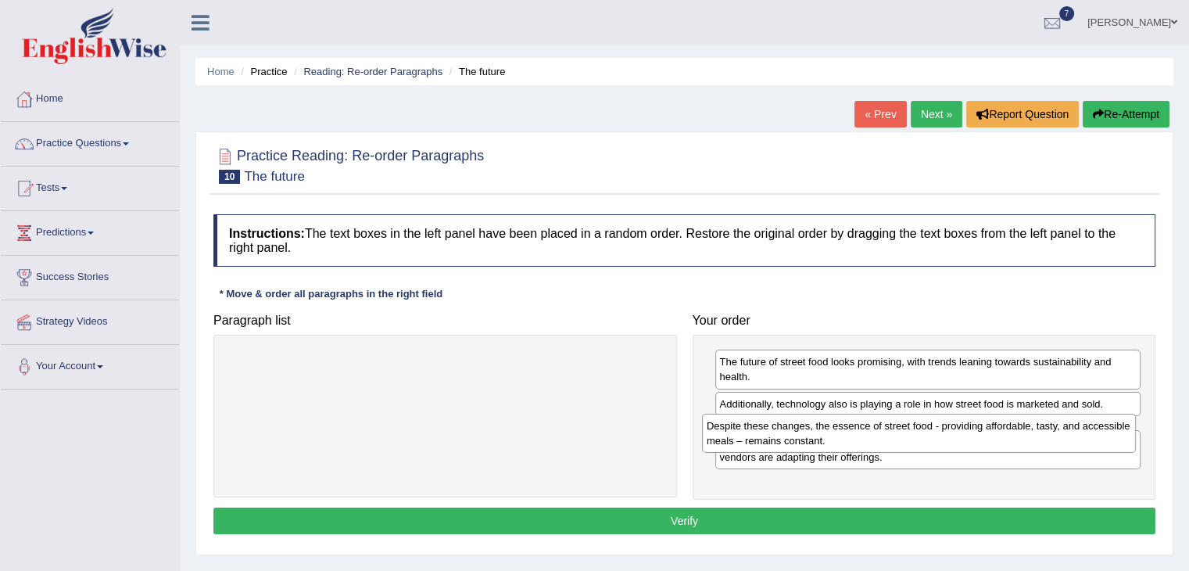
drag, startPoint x: 563, startPoint y: 366, endPoint x: 1045, endPoint y: 436, distance: 486.7
click at [1045, 436] on div "Despite these changes, the essence of street food - providing affordable, tasty…" at bounding box center [919, 433] width 434 height 39
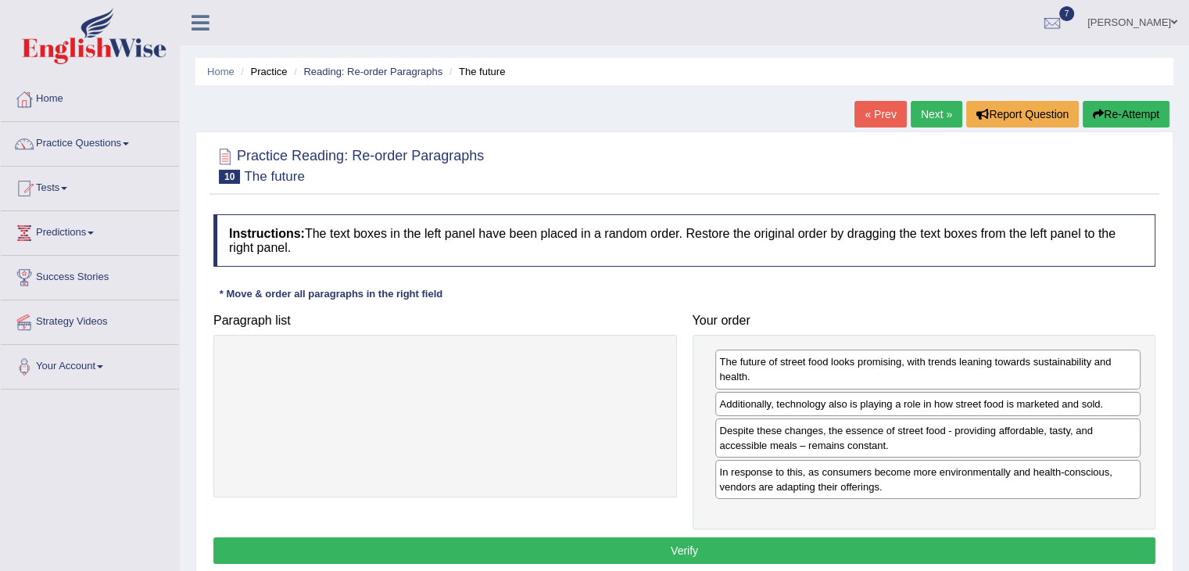
click at [945, 539] on button "Verify" at bounding box center [684, 550] width 942 height 27
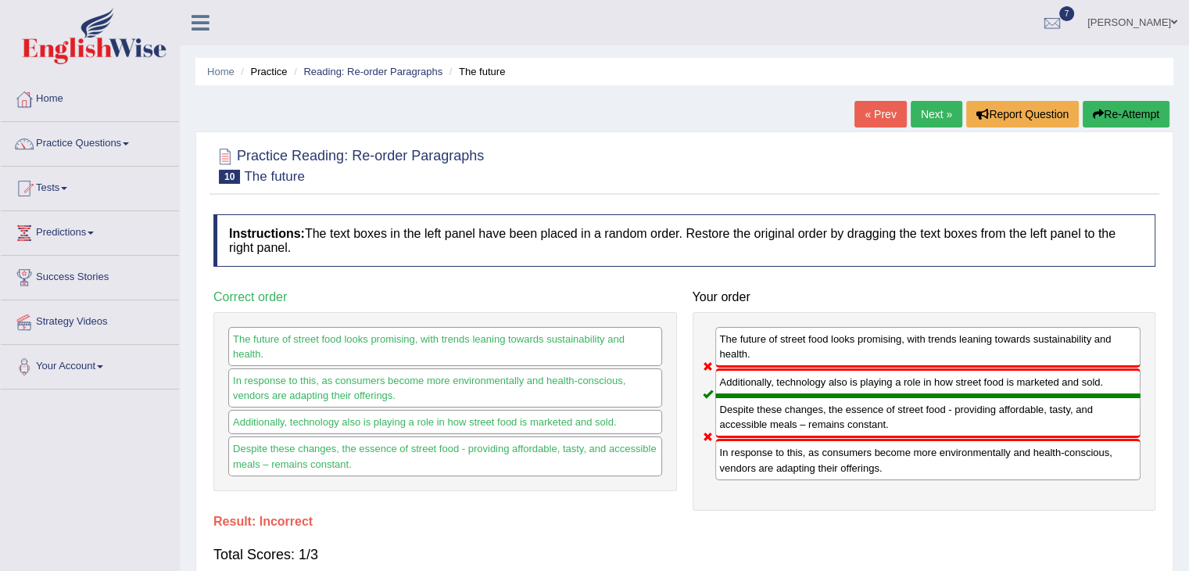
click at [1095, 113] on icon "button" at bounding box center [1098, 114] width 11 height 11
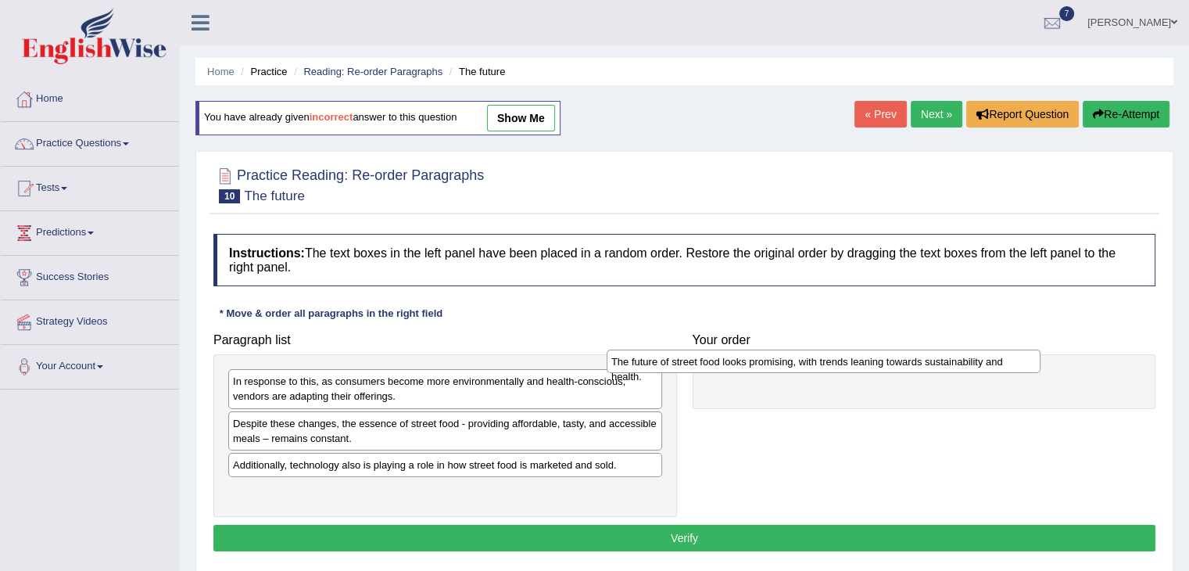
drag, startPoint x: 366, startPoint y: 500, endPoint x: 759, endPoint y: 382, distance: 410.4
click at [759, 374] on div "The future of street food looks promising, with trends leaning towards sustaina…" at bounding box center [824, 361] width 434 height 24
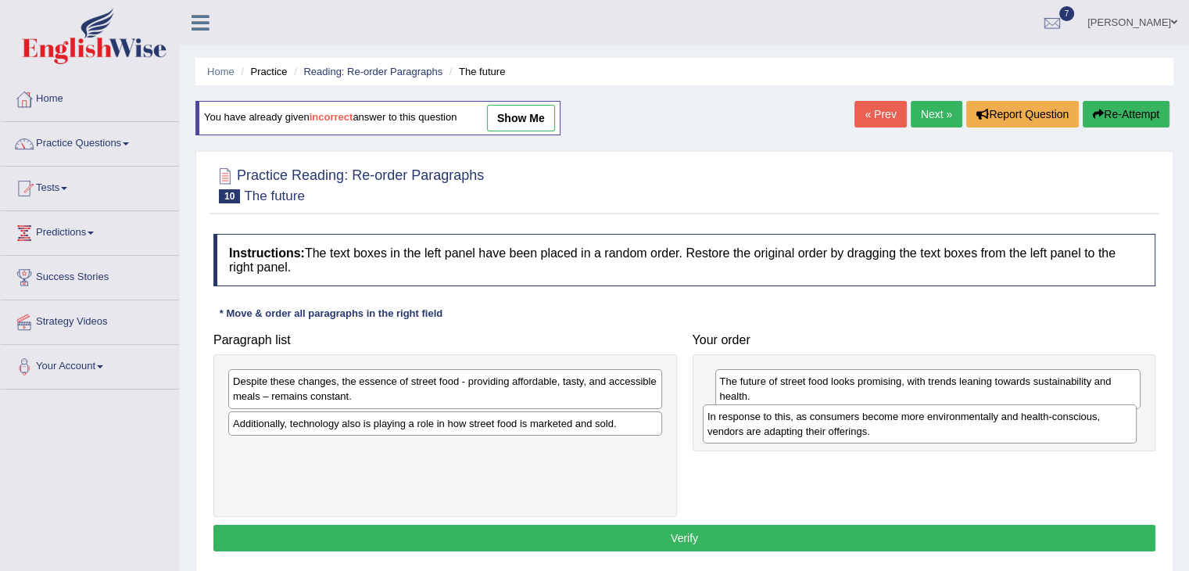
drag, startPoint x: 515, startPoint y: 396, endPoint x: 993, endPoint y: 426, distance: 478.7
click at [993, 426] on div "In response to this, as consumers become more environmentally and health-consci…" at bounding box center [920, 423] width 434 height 39
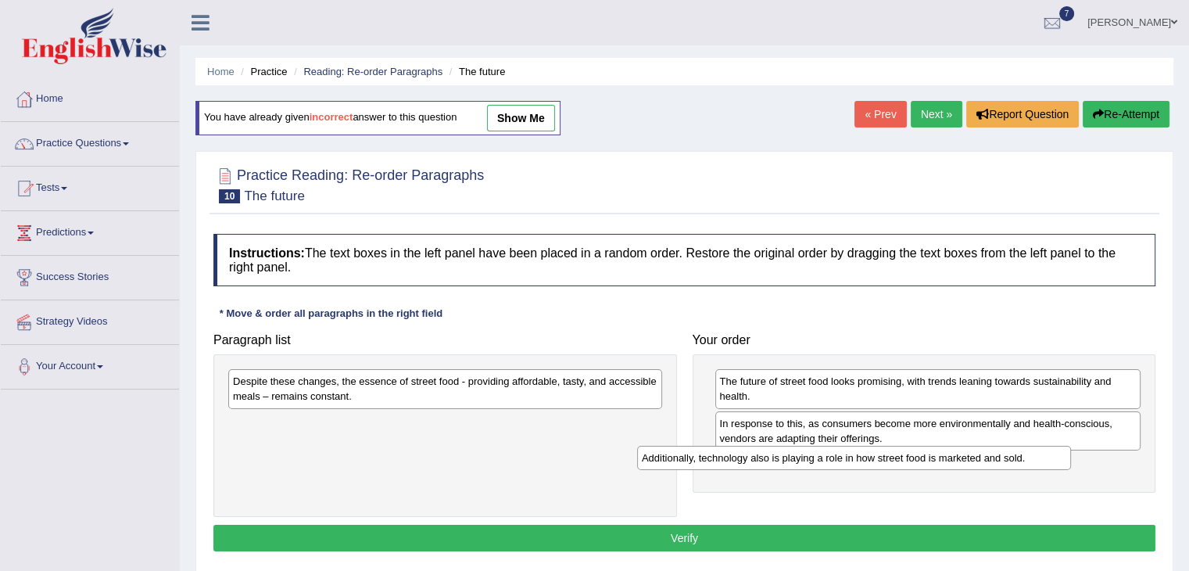
drag, startPoint x: 468, startPoint y: 422, endPoint x: 882, endPoint y: 453, distance: 415.6
click at [882, 453] on div "Additionally, technology also is playing a role in how street food is marketed …" at bounding box center [854, 458] width 434 height 24
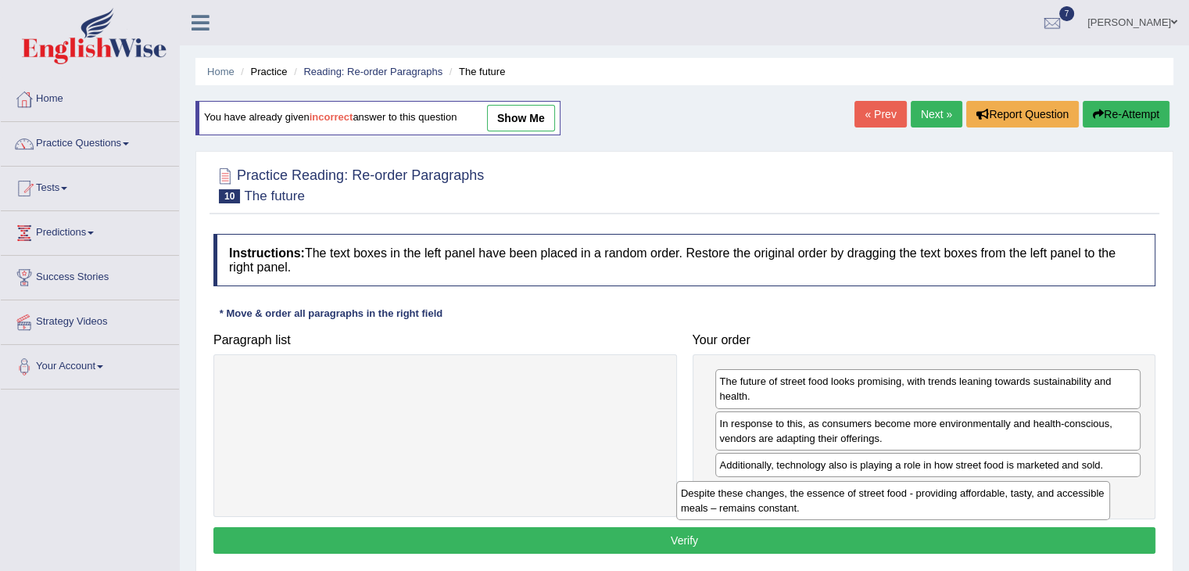
drag, startPoint x: 597, startPoint y: 380, endPoint x: 1045, endPoint y: 492, distance: 461.7
click at [1045, 492] on div "Despite these changes, the essence of street food - providing affordable, tasty…" at bounding box center [893, 500] width 434 height 39
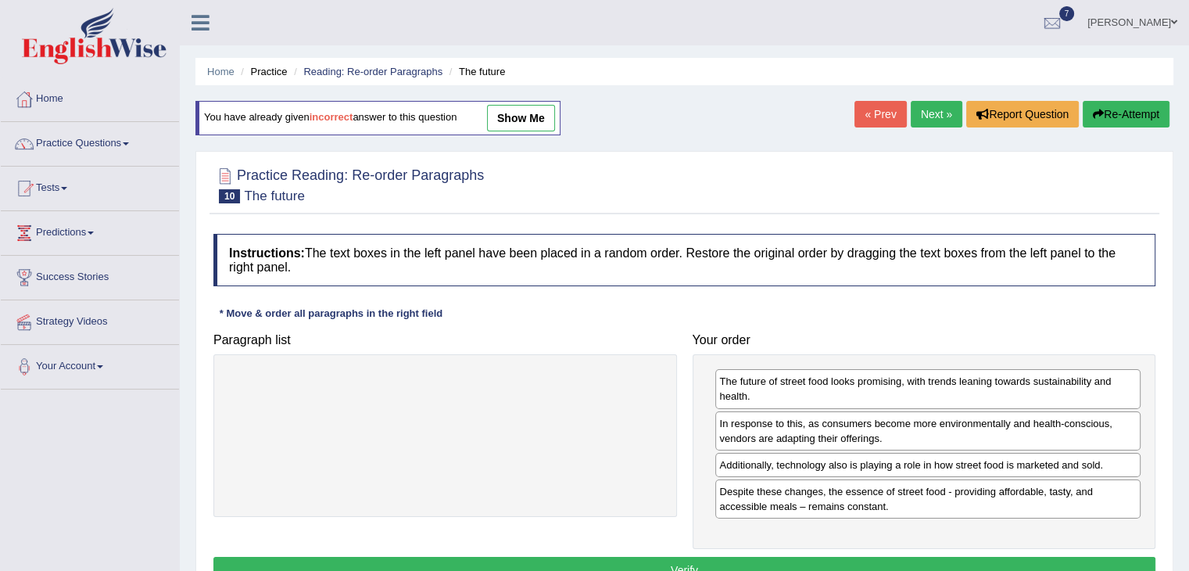
click at [983, 557] on button "Verify" at bounding box center [684, 570] width 942 height 27
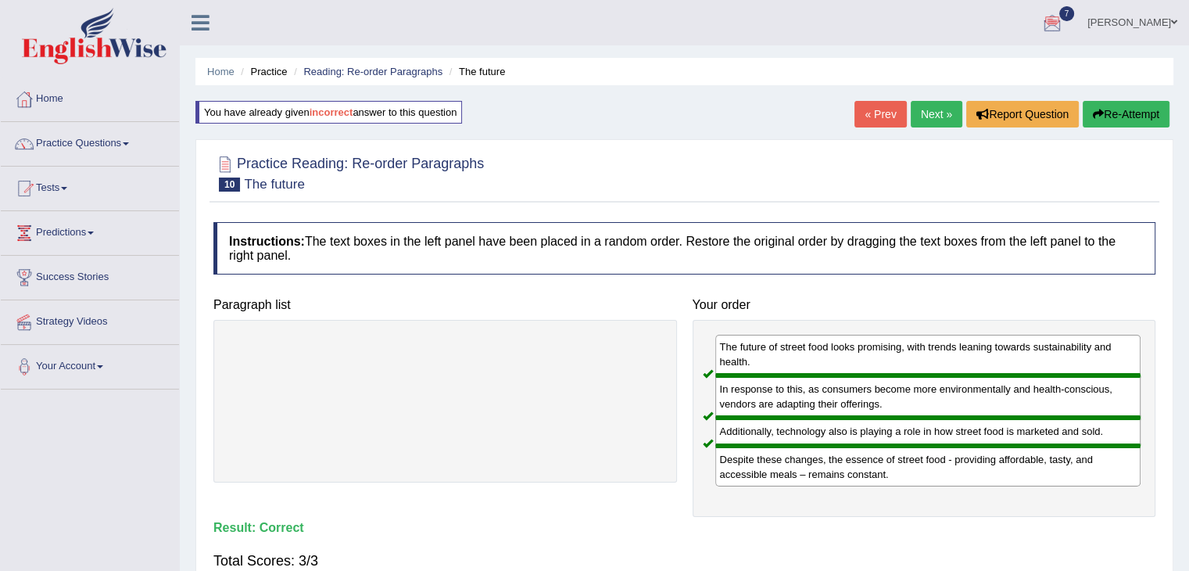
click at [949, 116] on link "Next »" at bounding box center [937, 114] width 52 height 27
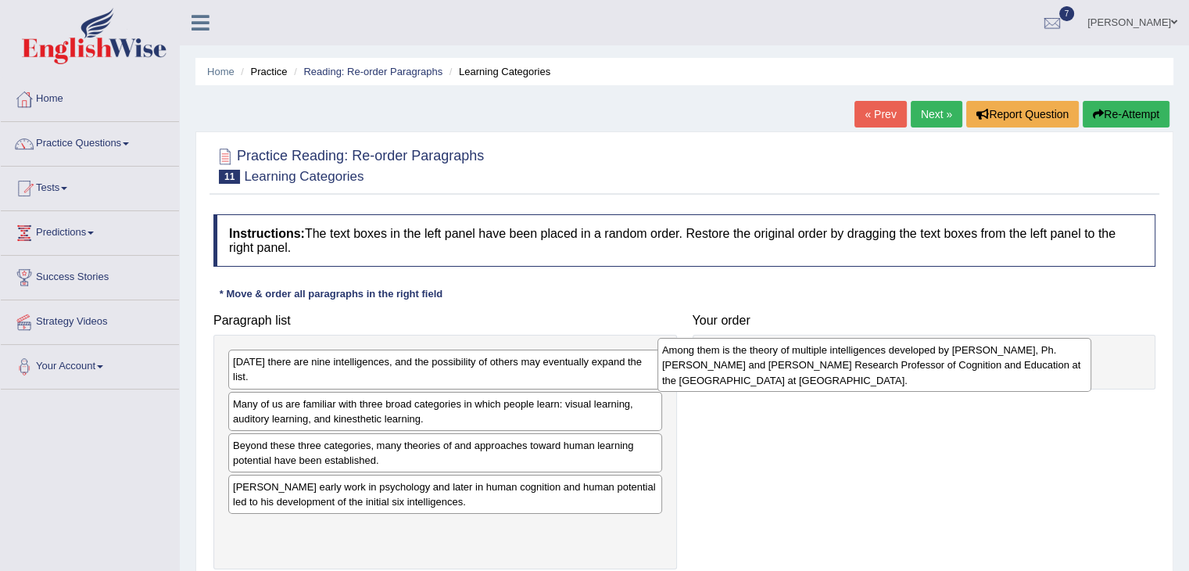
drag, startPoint x: 554, startPoint y: 534, endPoint x: 984, endPoint y: 371, distance: 460.0
click at [984, 371] on div "Among them is the theory of multiple intelligences developed by [PERSON_NAME], …" at bounding box center [875, 365] width 434 height 54
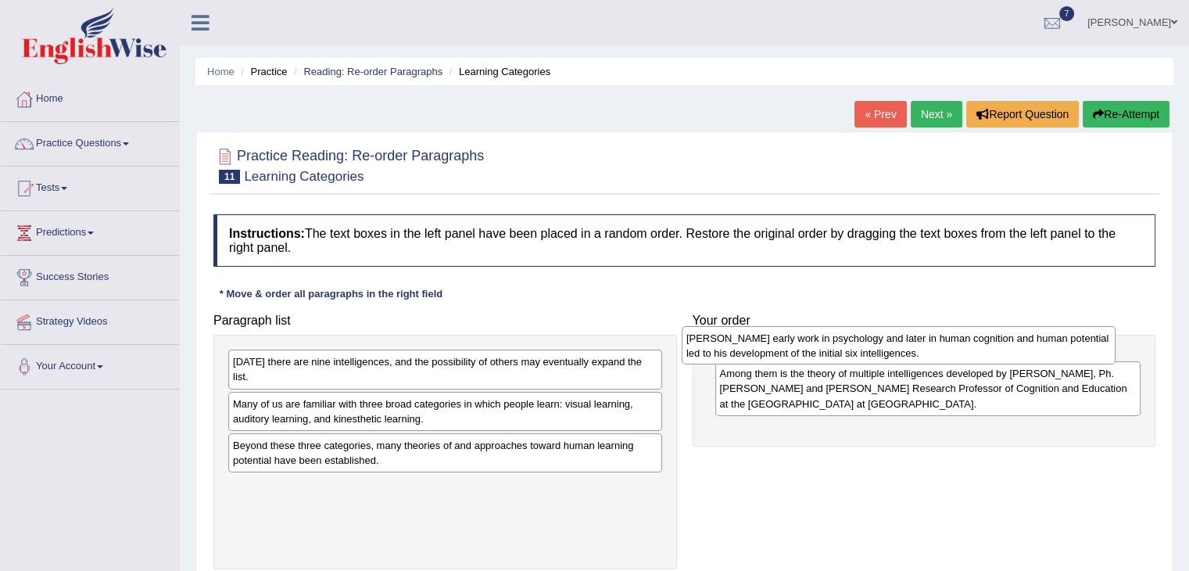
drag, startPoint x: 444, startPoint y: 471, endPoint x: 898, endPoint y: 337, distance: 473.0
click at [898, 337] on div "[PERSON_NAME] early work in psychology and later in human cognition and human p…" at bounding box center [899, 345] width 434 height 39
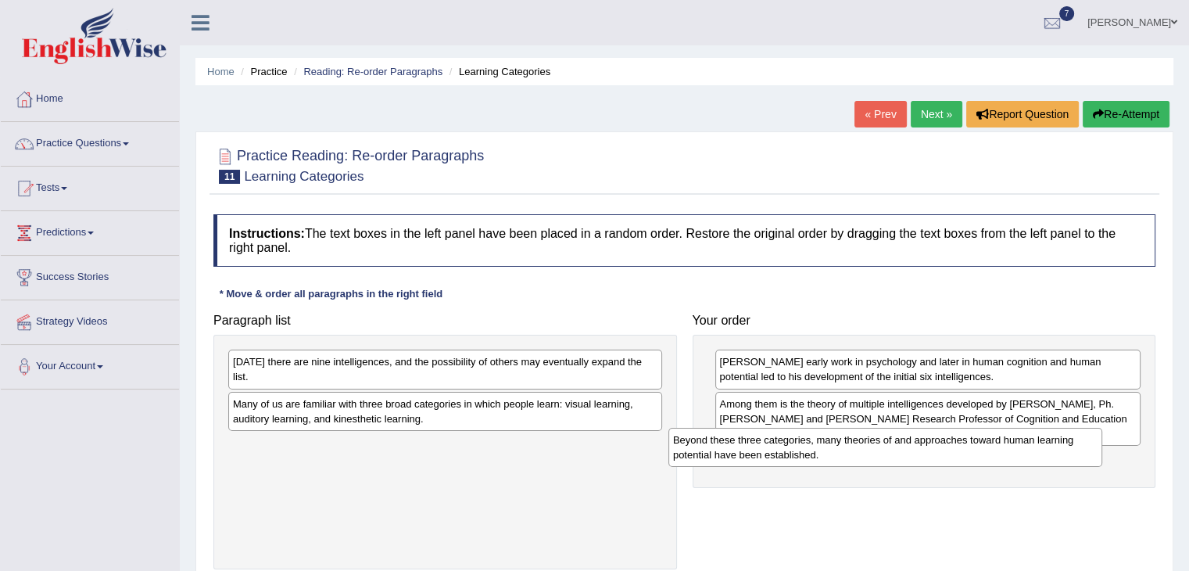
drag, startPoint x: 371, startPoint y: 449, endPoint x: 816, endPoint y: 465, distance: 446.0
click at [816, 465] on div "Beyond these three categories, many theories of and approaches toward human lea…" at bounding box center [885, 447] width 434 height 39
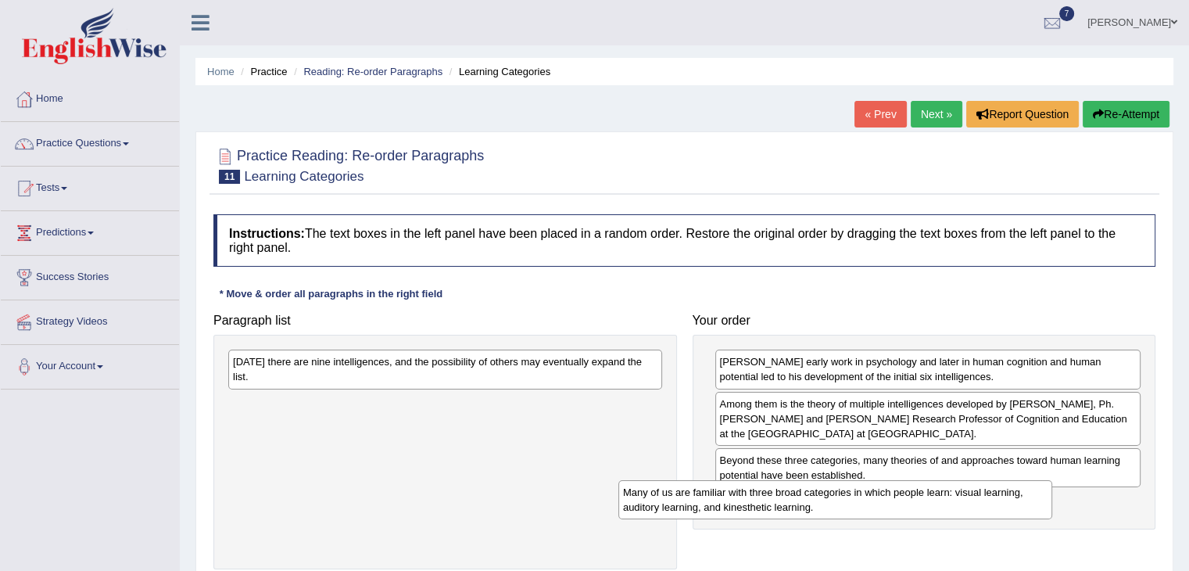
drag, startPoint x: 422, startPoint y: 400, endPoint x: 816, endPoint y: 504, distance: 407.7
click at [816, 504] on div "Many of us are familiar with three broad categories in which people learn: visu…" at bounding box center [835, 499] width 434 height 39
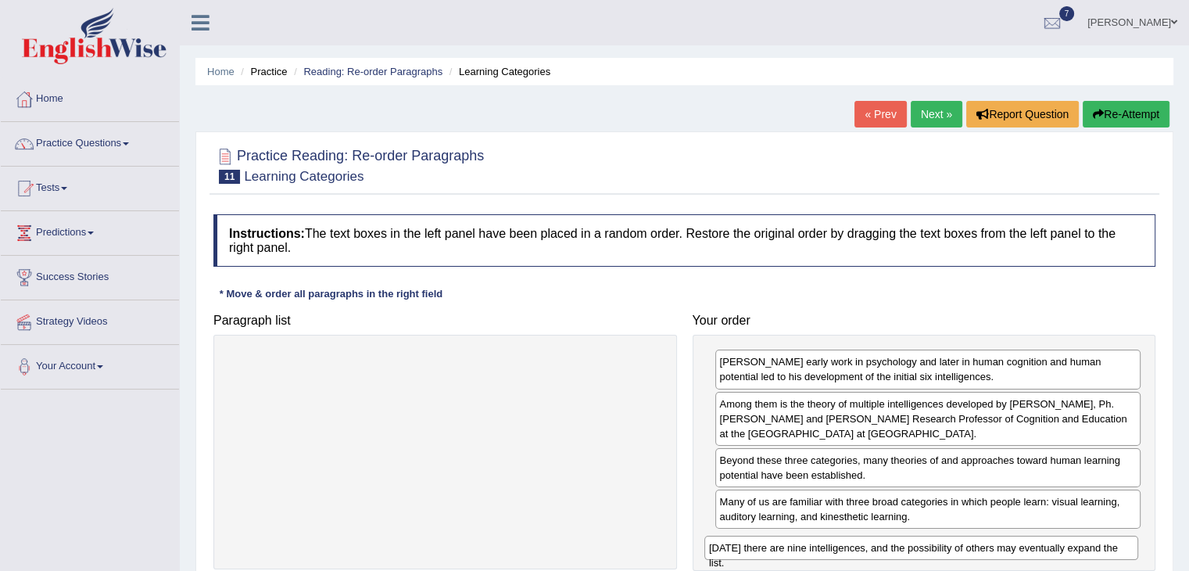
drag, startPoint x: 487, startPoint y: 356, endPoint x: 962, endPoint y: 543, distance: 511.1
click at [962, 543] on div "[DATE] there are nine intelligences, and the possibility of others may eventual…" at bounding box center [921, 548] width 434 height 24
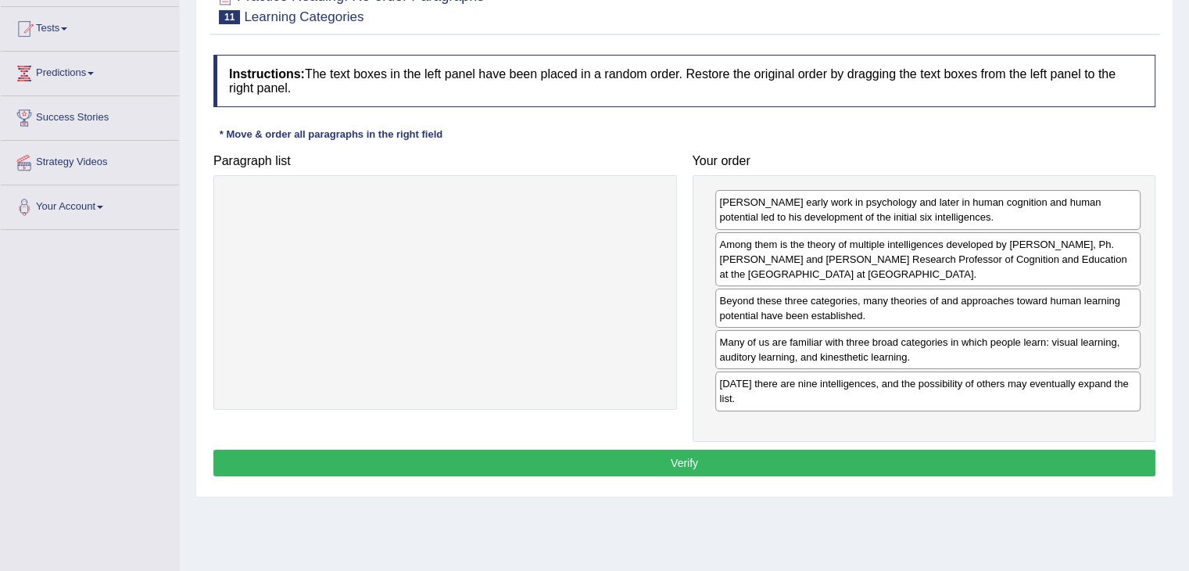
scroll to position [191, 0]
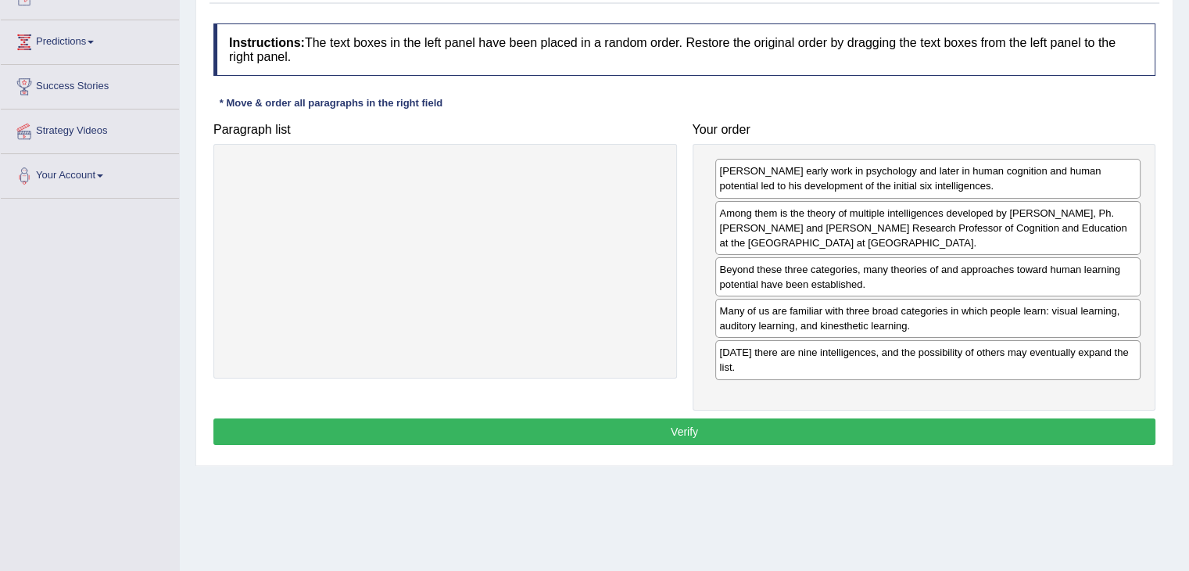
click at [858, 435] on button "Verify" at bounding box center [684, 431] width 942 height 27
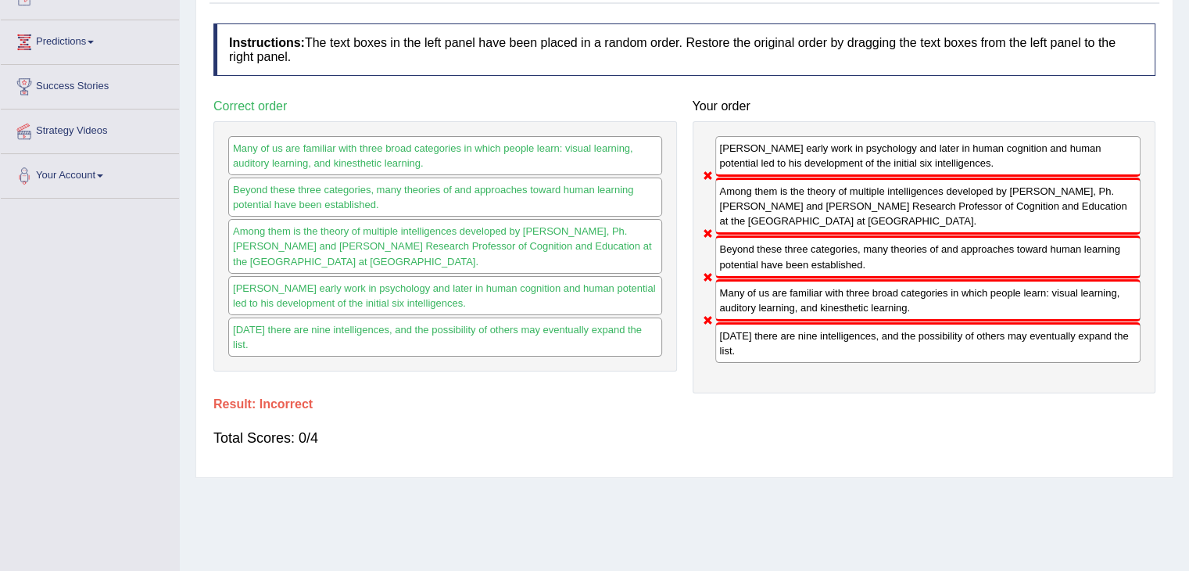
scroll to position [78, 0]
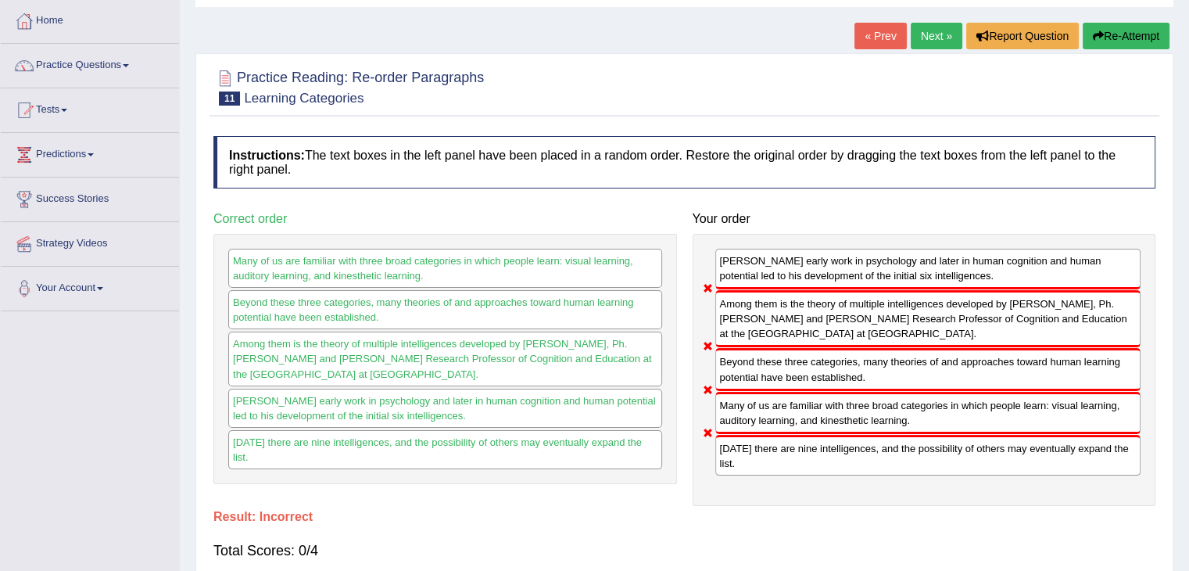
click at [1112, 33] on button "Re-Attempt" at bounding box center [1126, 36] width 87 height 27
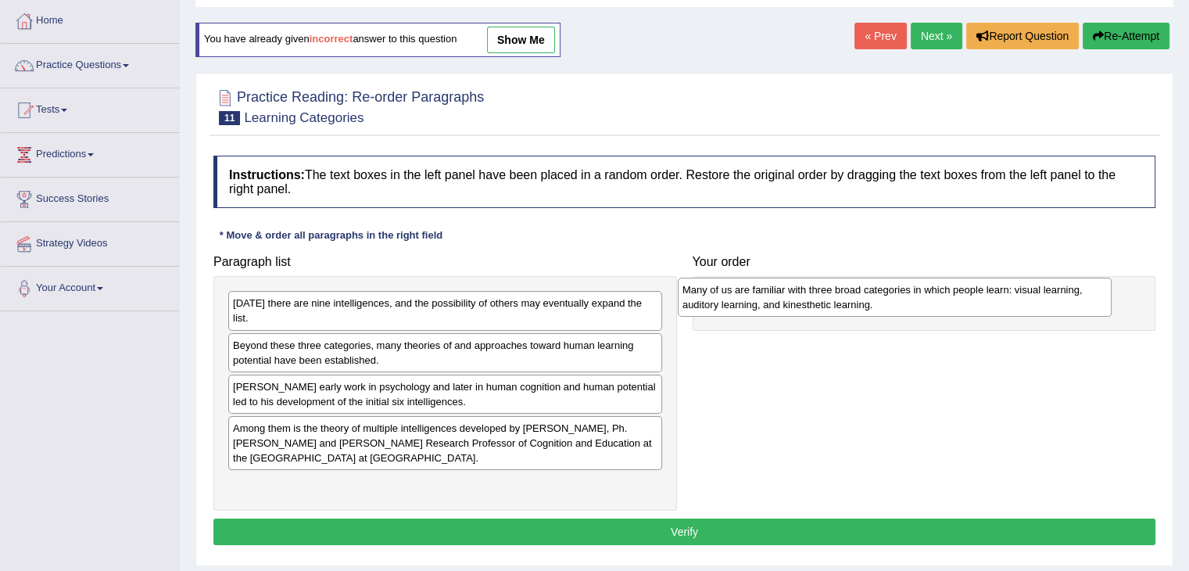
drag, startPoint x: 321, startPoint y: 346, endPoint x: 770, endPoint y: 306, distance: 451.4
click at [770, 306] on div "Many of us are familiar with three broad categories in which people learn: visu…" at bounding box center [895, 297] width 434 height 39
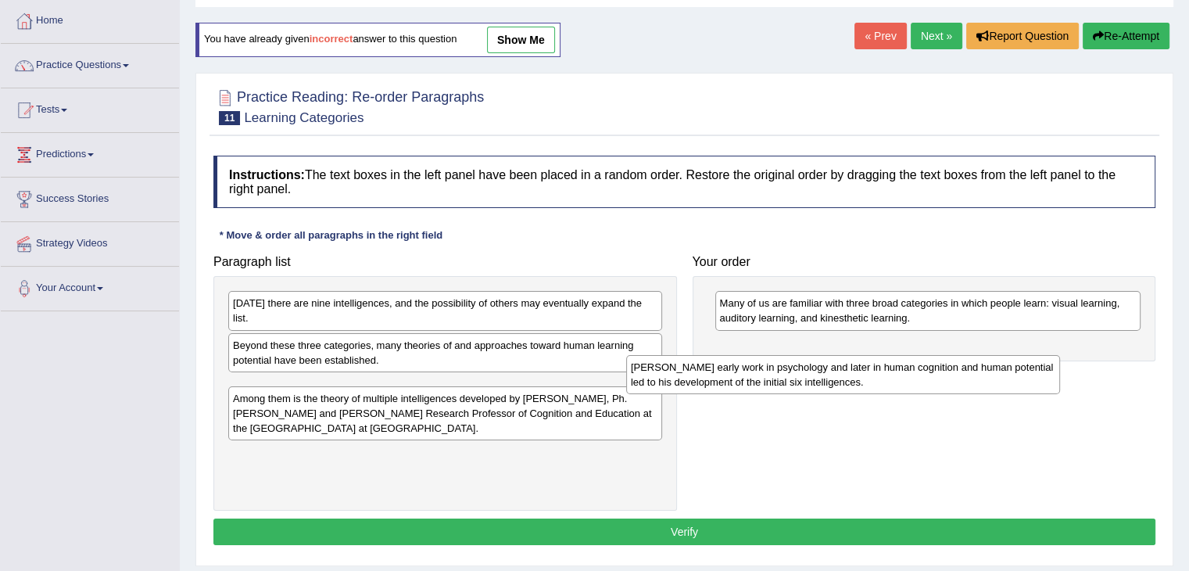
drag, startPoint x: 253, startPoint y: 374, endPoint x: 579, endPoint y: 375, distance: 326.0
click at [626, 375] on div "[PERSON_NAME] early work in psychology and later in human cognition and human p…" at bounding box center [843, 374] width 434 height 39
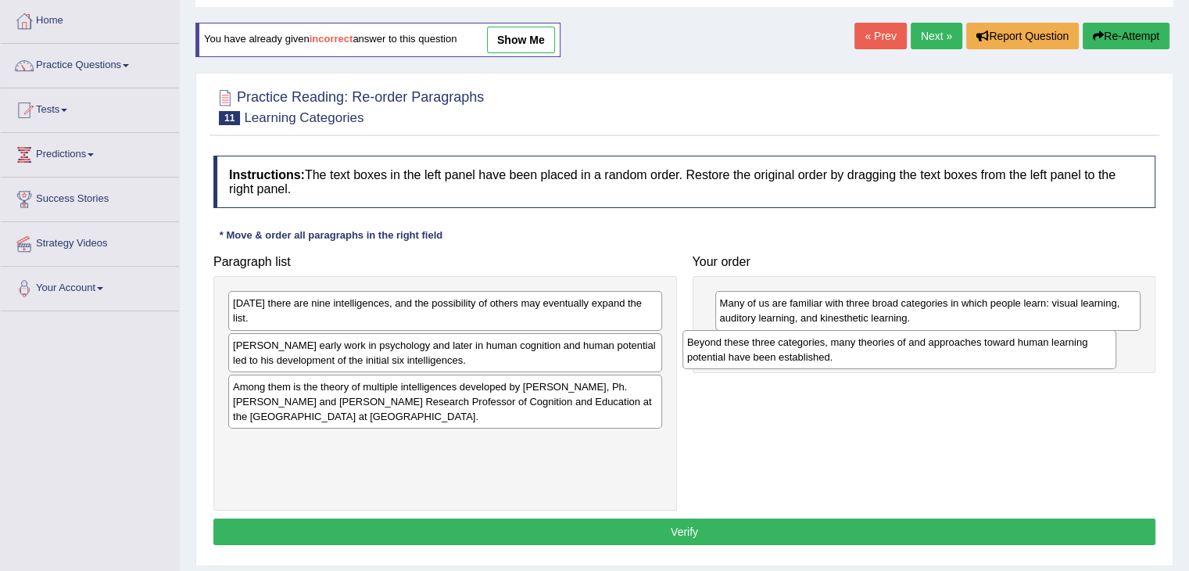
drag, startPoint x: 427, startPoint y: 342, endPoint x: 880, endPoint y: 354, distance: 453.6
click at [880, 354] on div "Beyond these three categories, many theories of and approaches toward human lea…" at bounding box center [900, 349] width 434 height 39
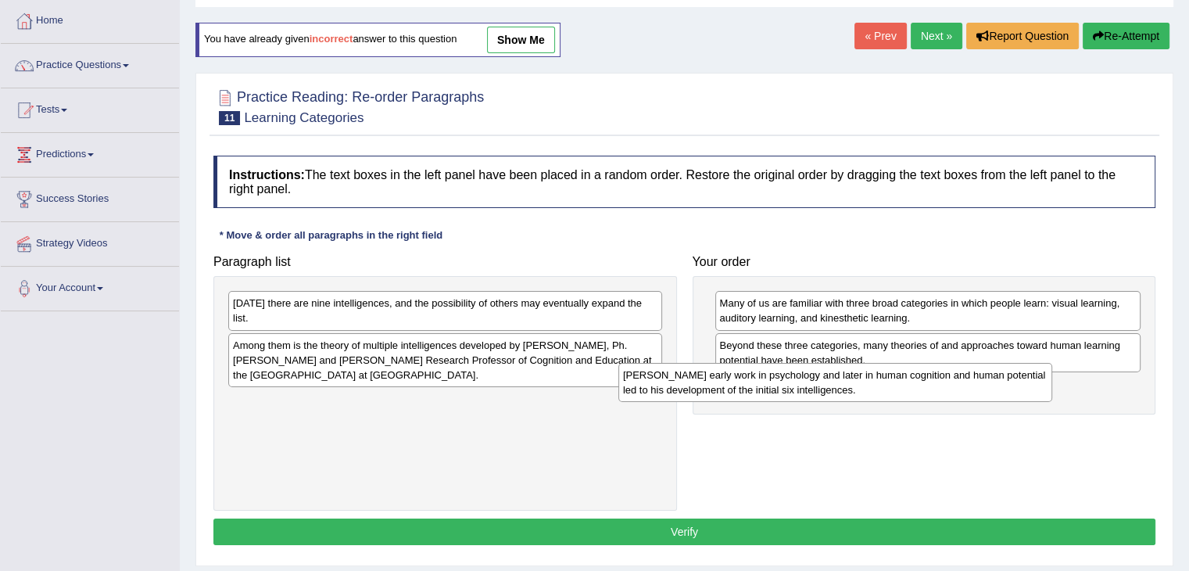
drag, startPoint x: 296, startPoint y: 345, endPoint x: 686, endPoint y: 390, distance: 392.8
click at [686, 390] on div "[PERSON_NAME] early work in psychology and later in human cognition and human p…" at bounding box center [835, 382] width 434 height 39
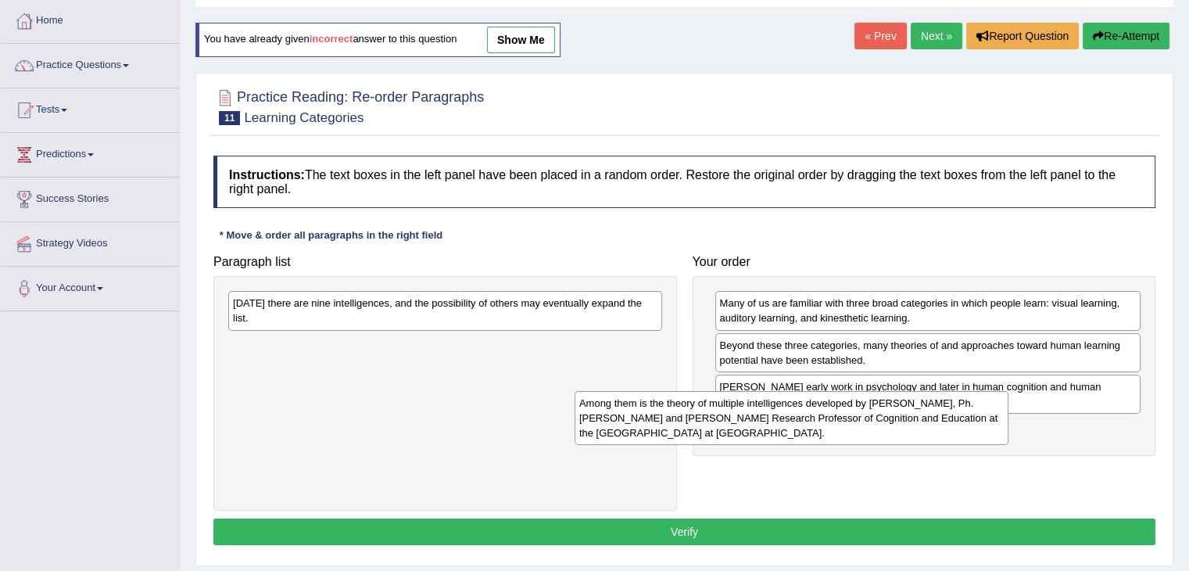
drag, startPoint x: 550, startPoint y: 348, endPoint x: 926, endPoint y: 430, distance: 384.2
click at [926, 430] on div "Among them is the theory of multiple intelligences developed by Howard Gardner,…" at bounding box center [792, 418] width 434 height 54
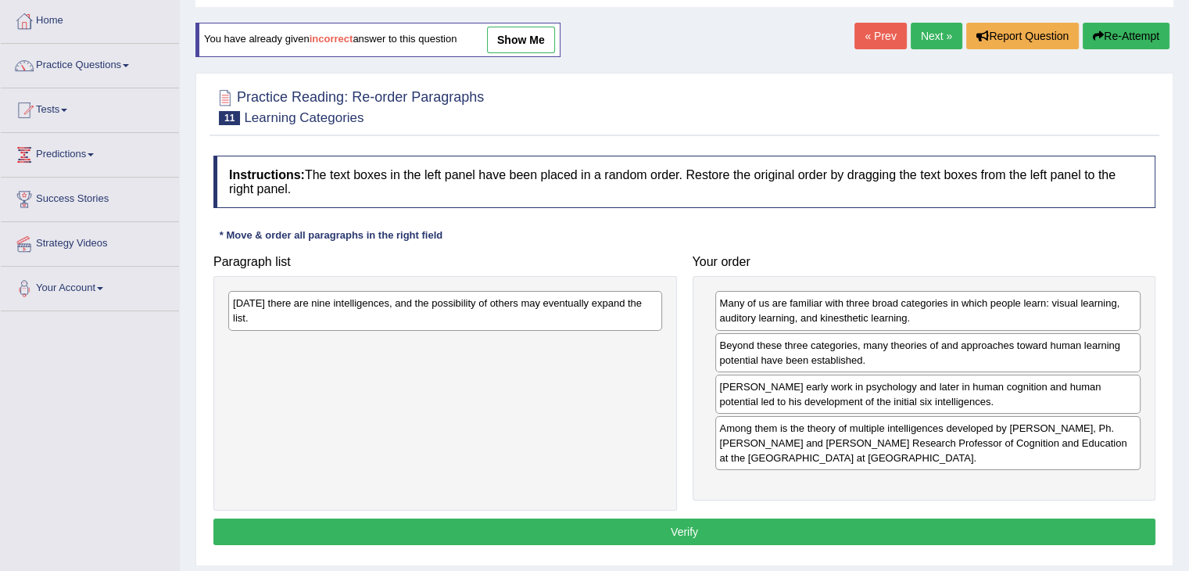
drag, startPoint x: 634, startPoint y: 317, endPoint x: 632, endPoint y: 306, distance: 10.4
click at [632, 306] on div "Today there are nine intelligences, and the possibility of others may eventuall…" at bounding box center [445, 393] width 464 height 234
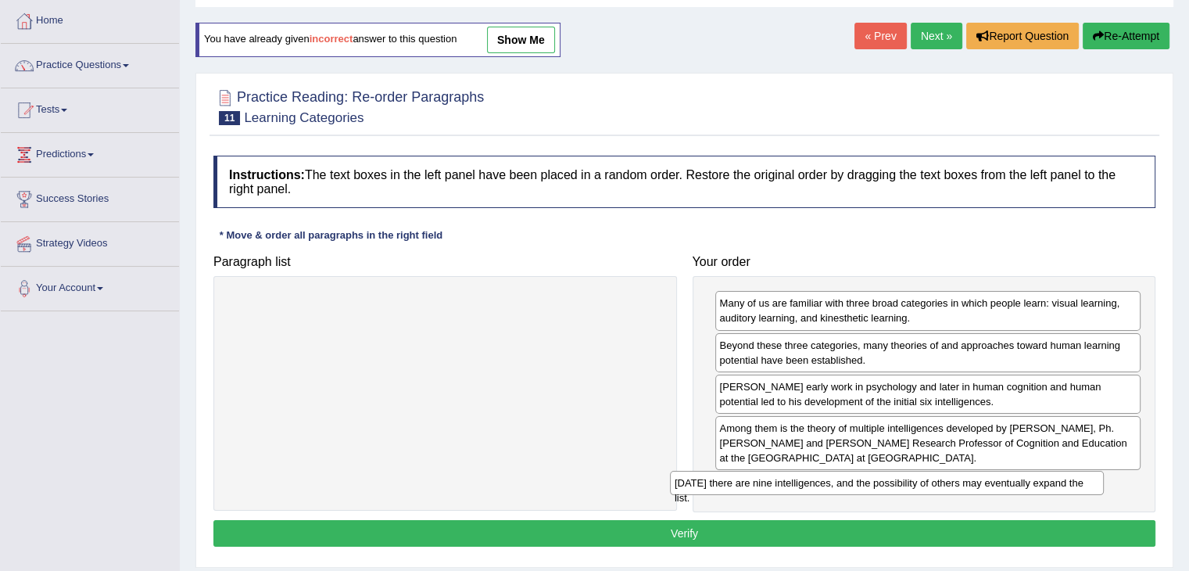
drag, startPoint x: 632, startPoint y: 306, endPoint x: 1079, endPoint y: 486, distance: 481.7
click at [1079, 486] on div "Today there are nine intelligences, and the possibility of others may eventuall…" at bounding box center [887, 483] width 434 height 24
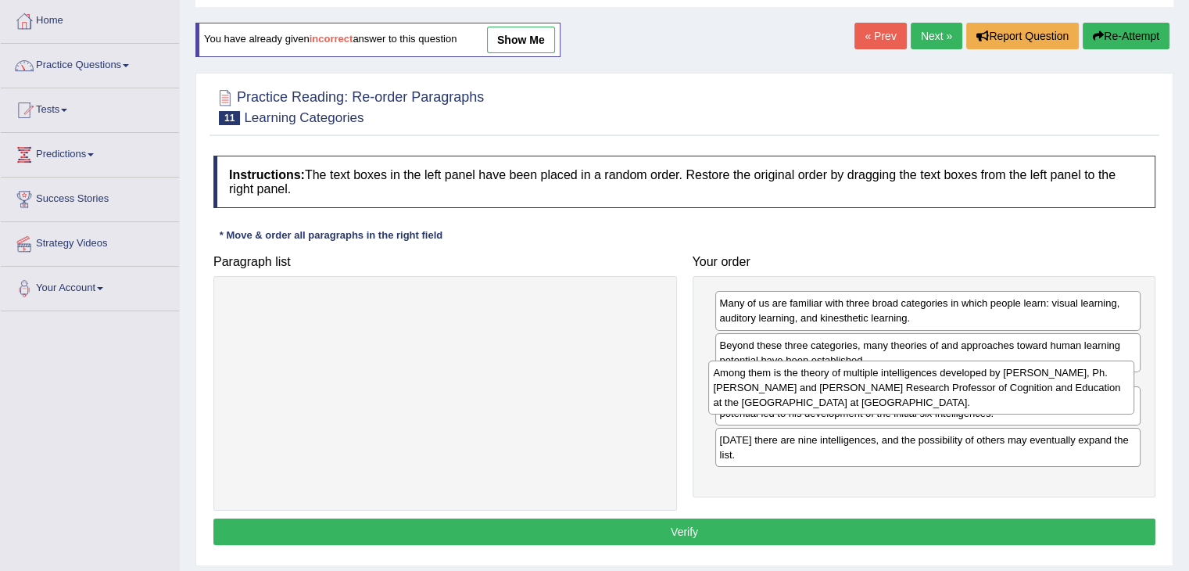
drag, startPoint x: 823, startPoint y: 441, endPoint x: 816, endPoint y: 386, distance: 55.1
click at [816, 386] on div "Among them is the theory of multiple intelligences developed by Howard Gardner,…" at bounding box center [921, 387] width 426 height 54
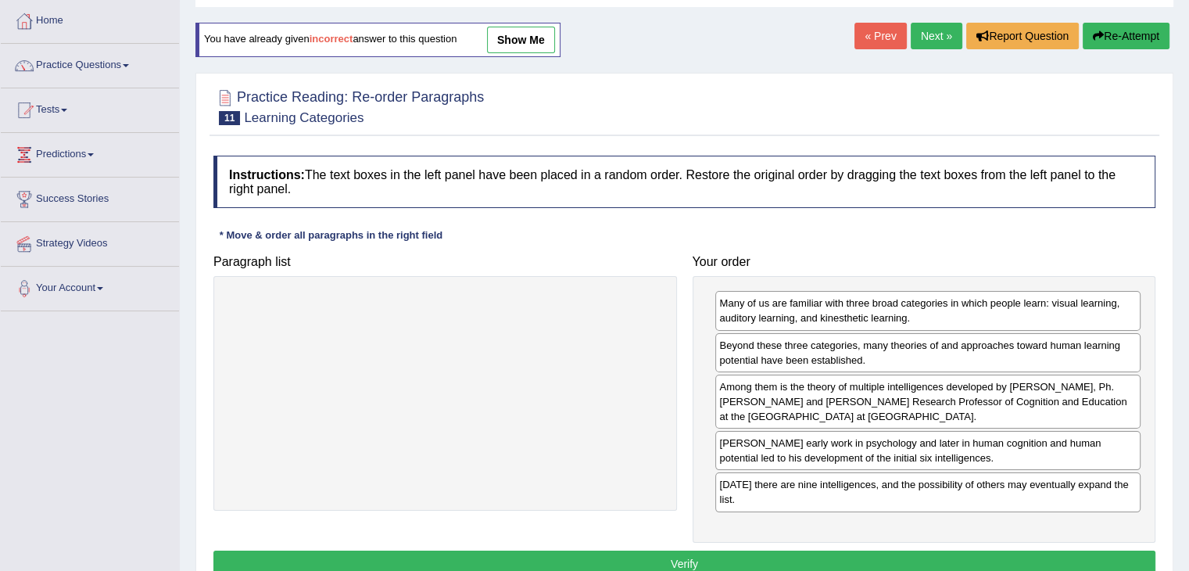
click at [850, 561] on button "Verify" at bounding box center [684, 563] width 942 height 27
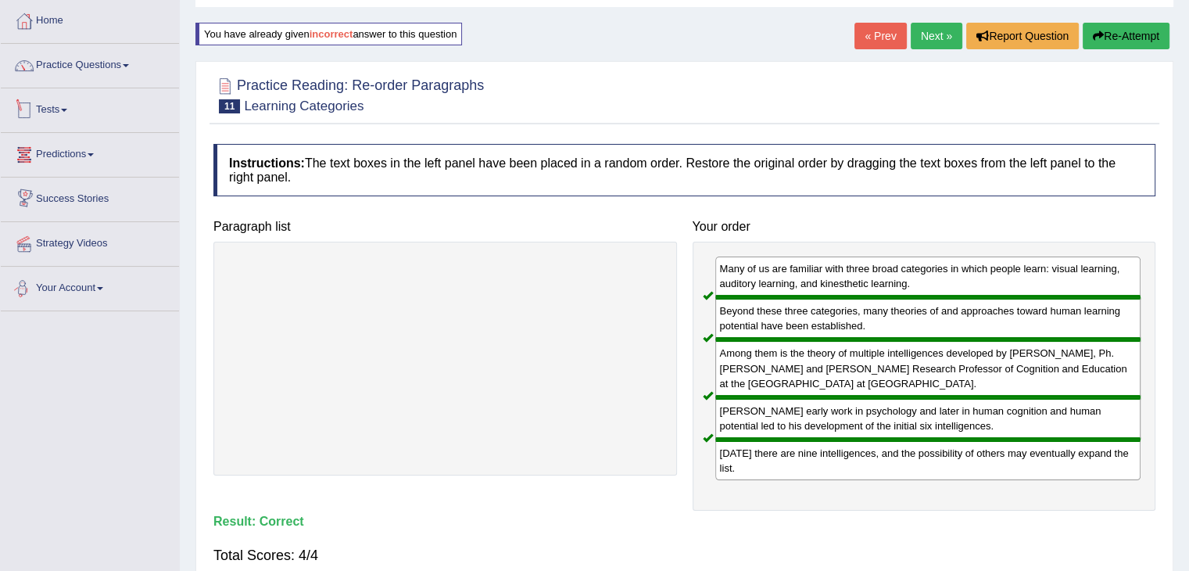
click at [122, 88] on link "Tests" at bounding box center [90, 107] width 178 height 39
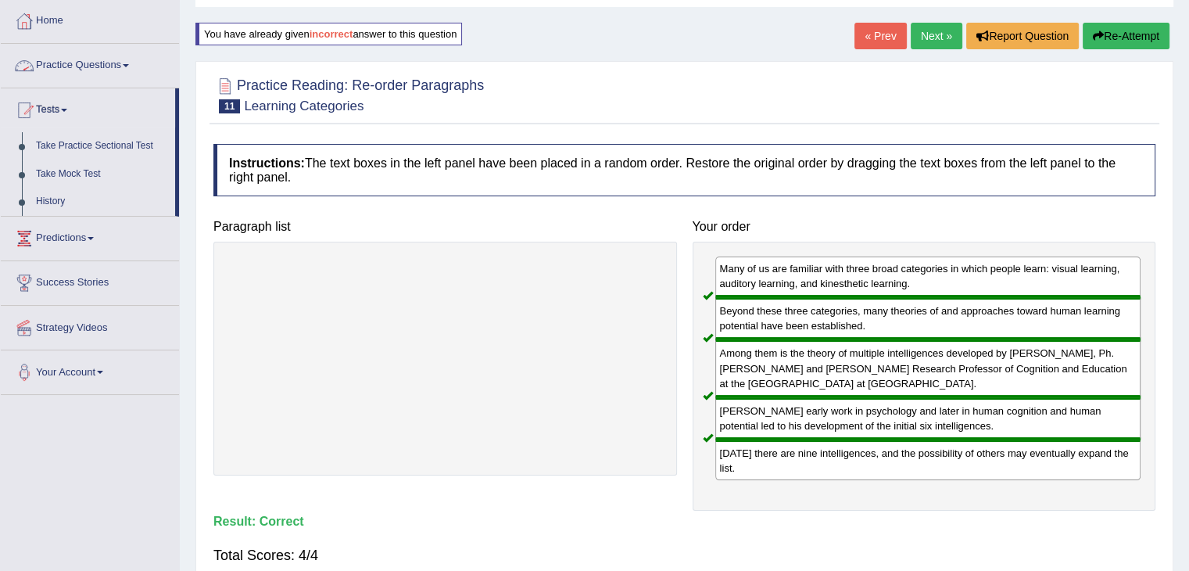
click at [108, 69] on link "Practice Questions" at bounding box center [90, 63] width 178 height 39
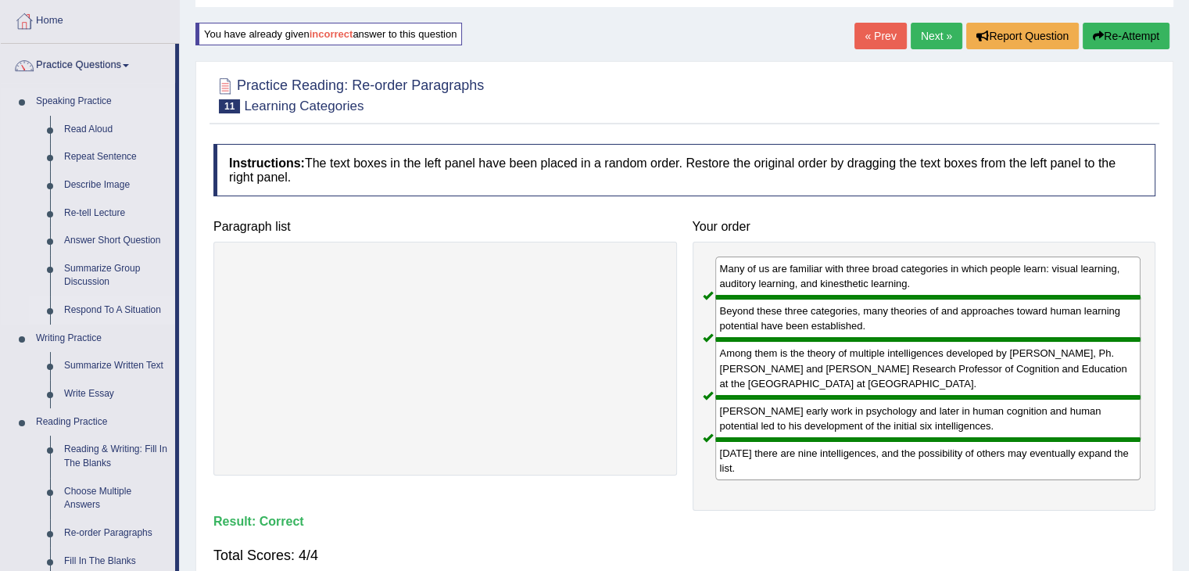
click at [84, 308] on link "Respond To A Situation" at bounding box center [116, 310] width 118 height 28
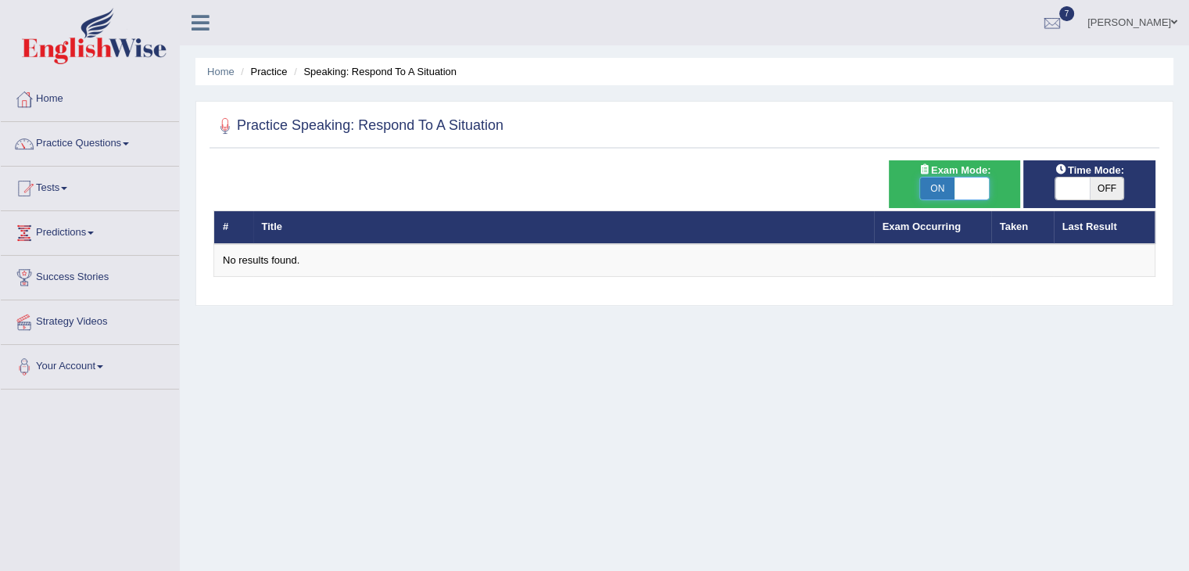
click at [973, 190] on span at bounding box center [972, 188] width 34 height 22
checkbox input "false"
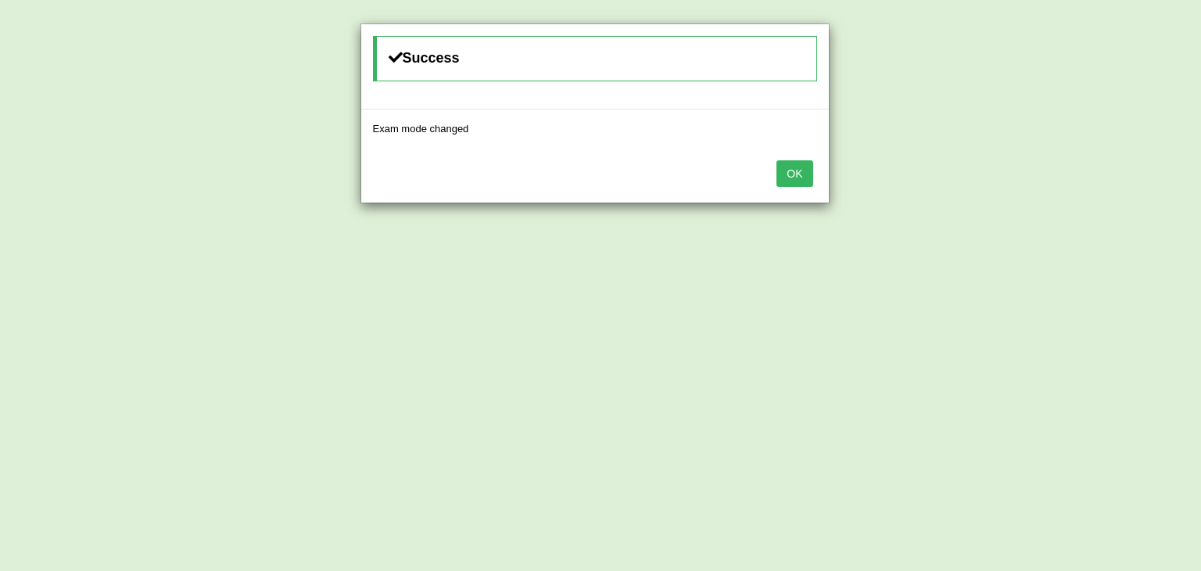
click at [795, 182] on button "OK" at bounding box center [794, 173] width 36 height 27
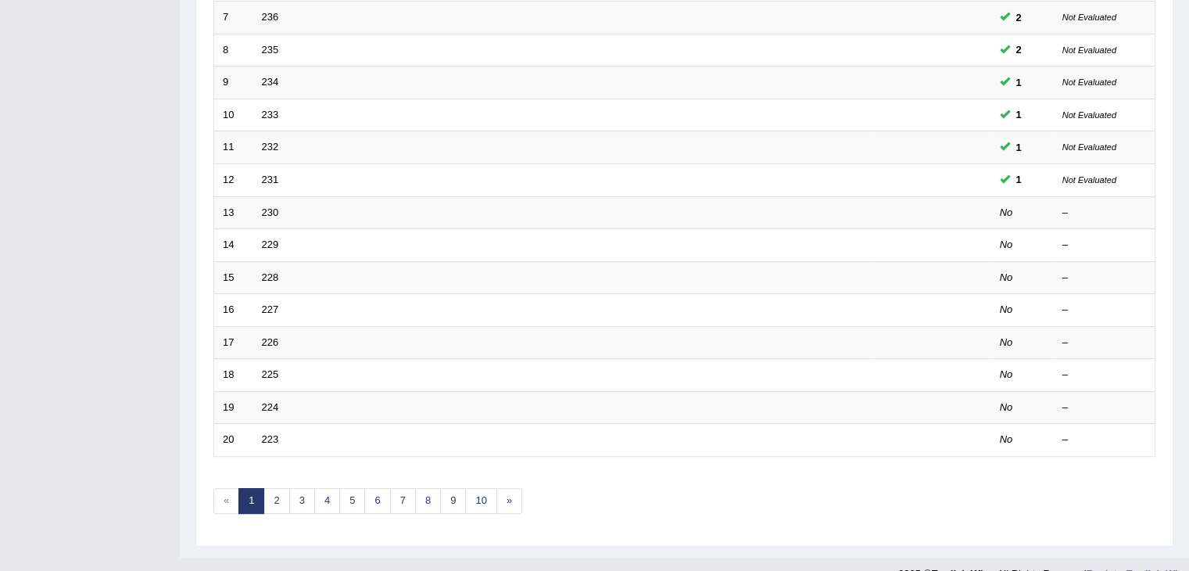
scroll to position [449, 0]
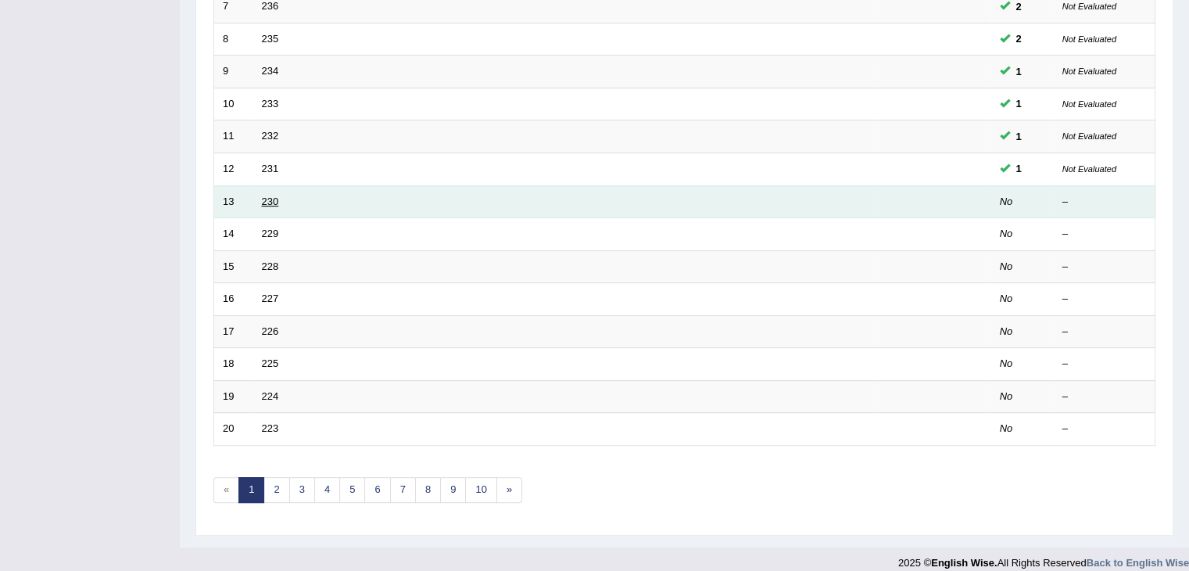
click at [269, 200] on link "230" at bounding box center [270, 201] width 17 height 12
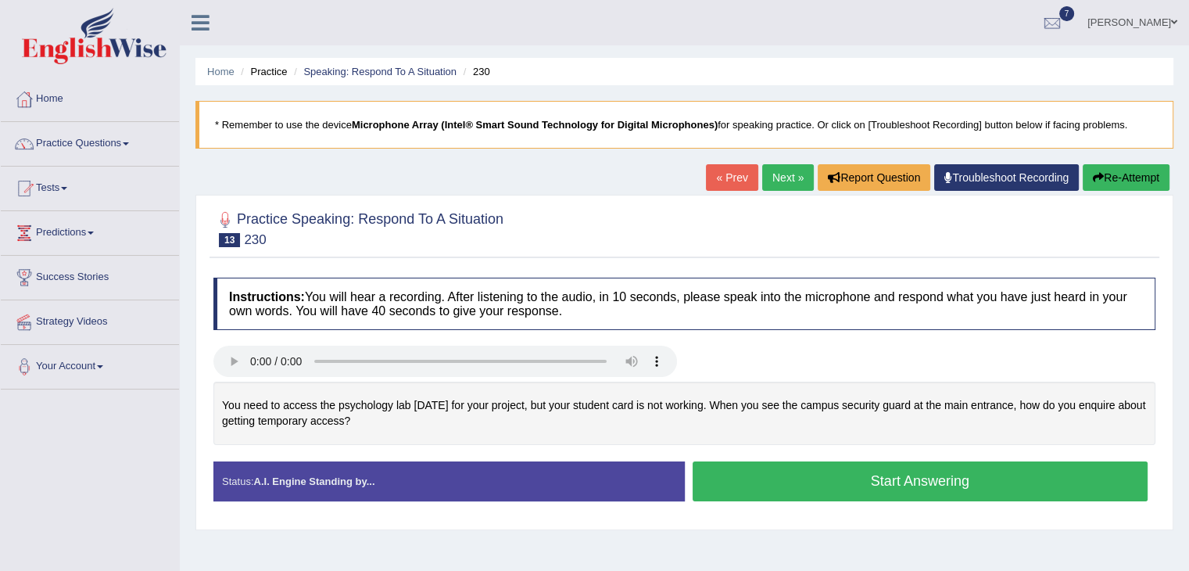
click at [771, 476] on button "Start Answering" at bounding box center [921, 481] width 456 height 40
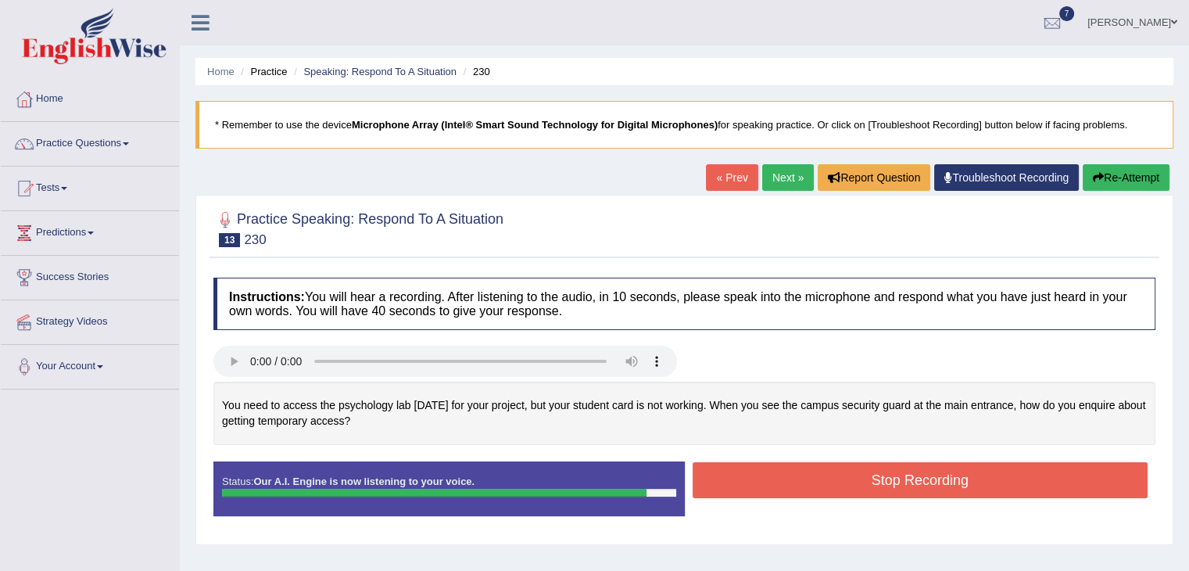
click at [771, 476] on button "Stop Recording" at bounding box center [921, 480] width 456 height 36
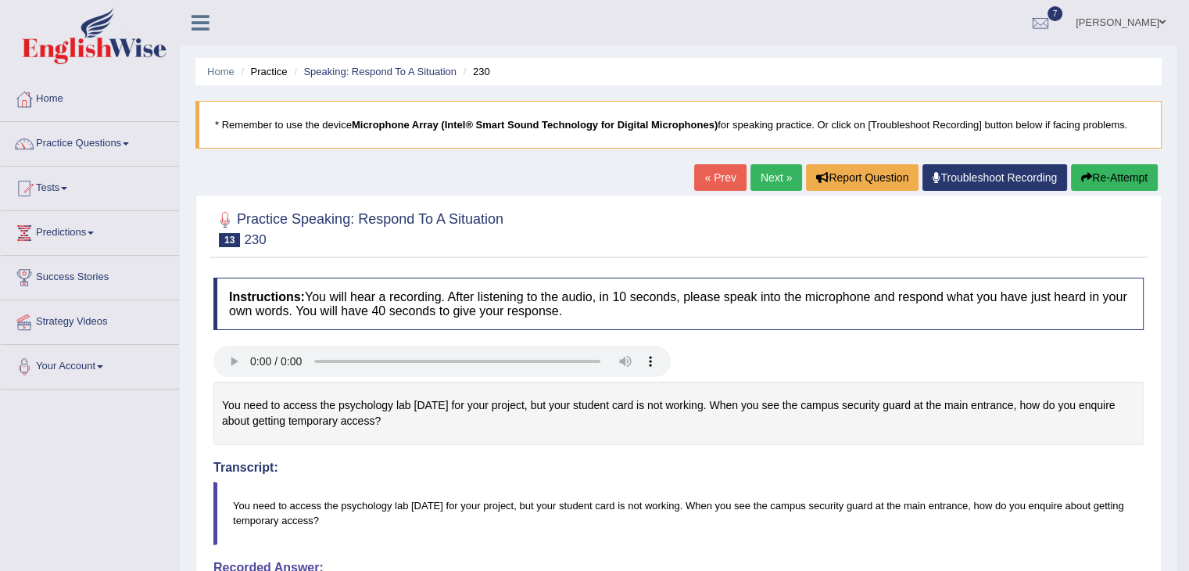
drag, startPoint x: 1200, startPoint y: 208, endPoint x: 1200, endPoint y: 317, distance: 108.7
click at [1188, 317] on html "Toggle navigation Home Practice Questions Speaking Practice Read Aloud Repeat S…" at bounding box center [594, 285] width 1189 height 571
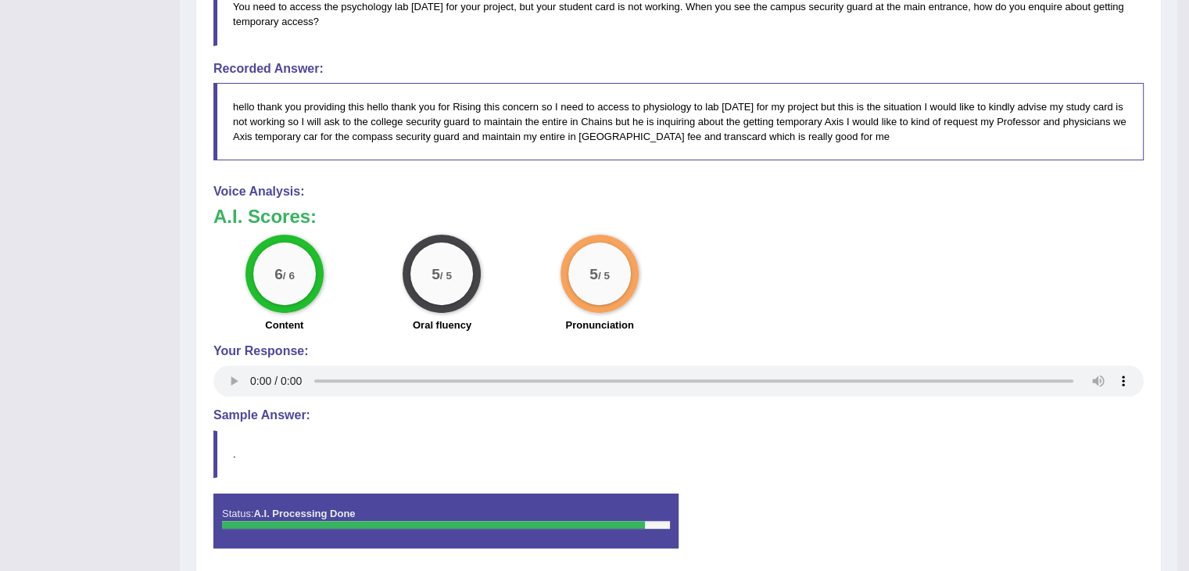
drag, startPoint x: 1182, startPoint y: 464, endPoint x: 1200, endPoint y: 95, distance: 369.5
